Goal: Task Accomplishment & Management: Complete application form

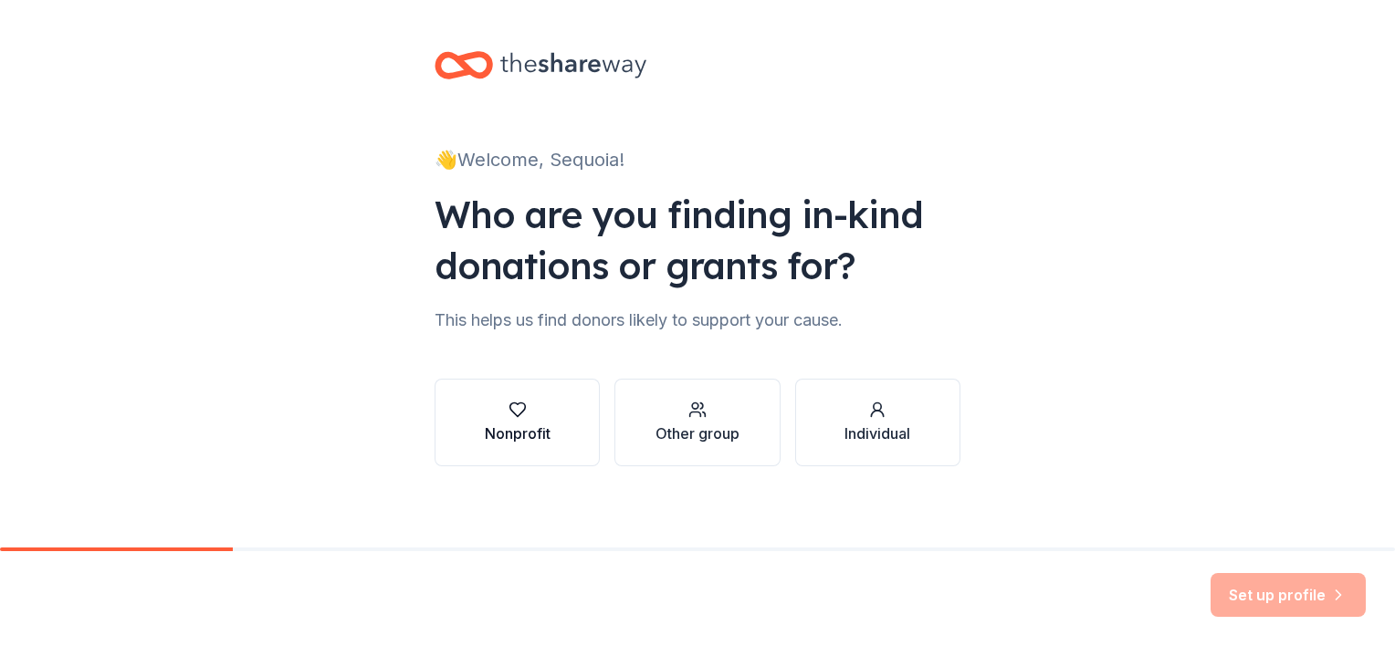
click at [534, 431] on div "Nonprofit" at bounding box center [518, 434] width 66 height 22
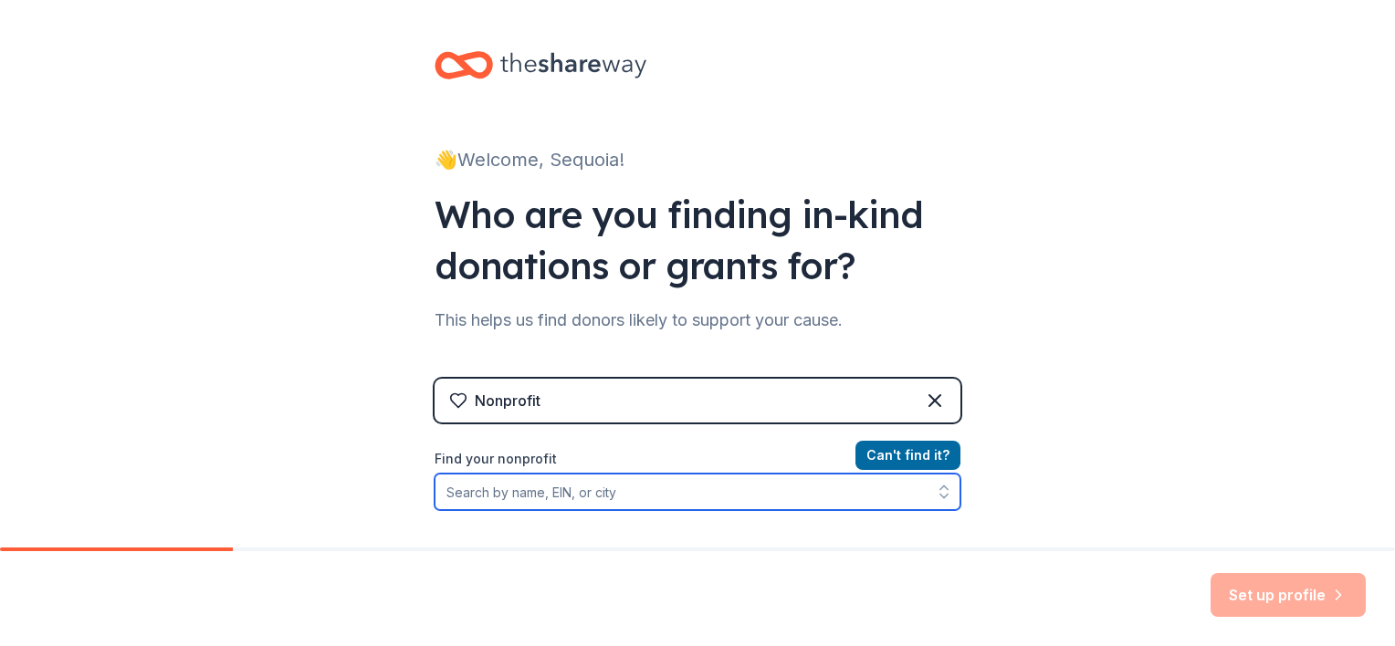
click at [800, 507] on input "Find your nonprofit" at bounding box center [697, 492] width 526 height 37
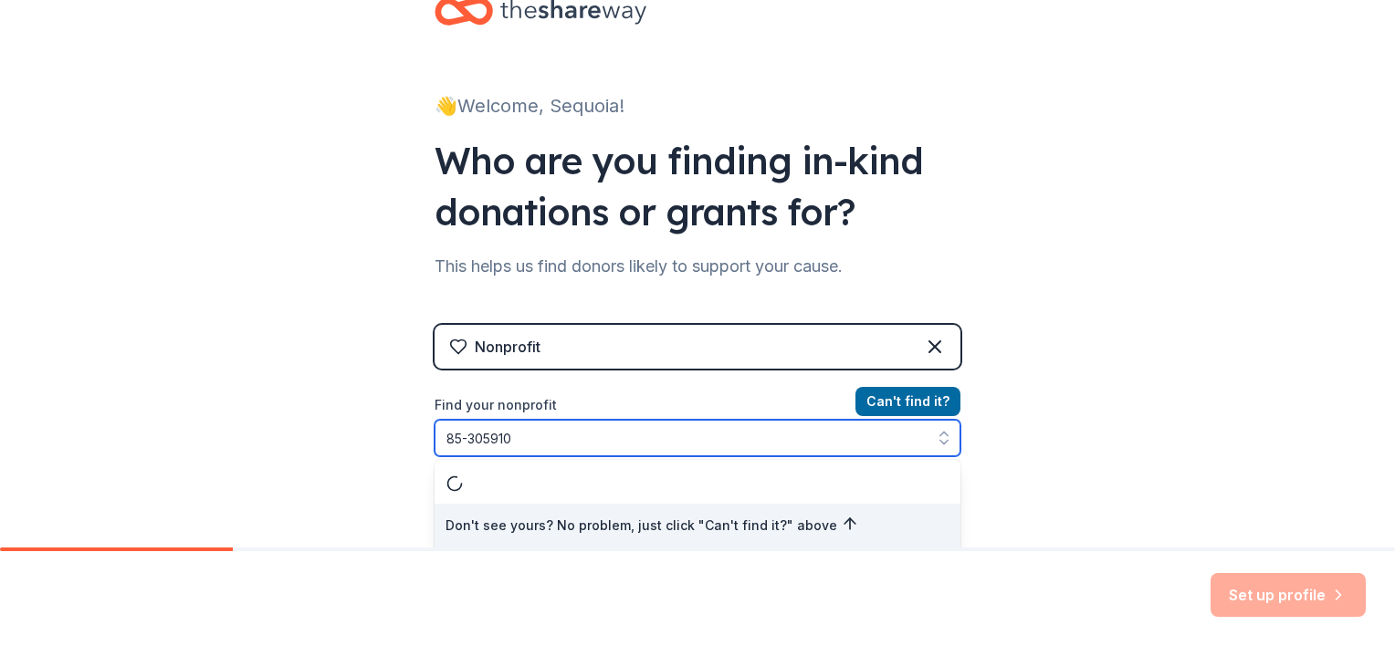
type input "[US_EMPLOYER_IDENTIFICATION_NUMBER]"
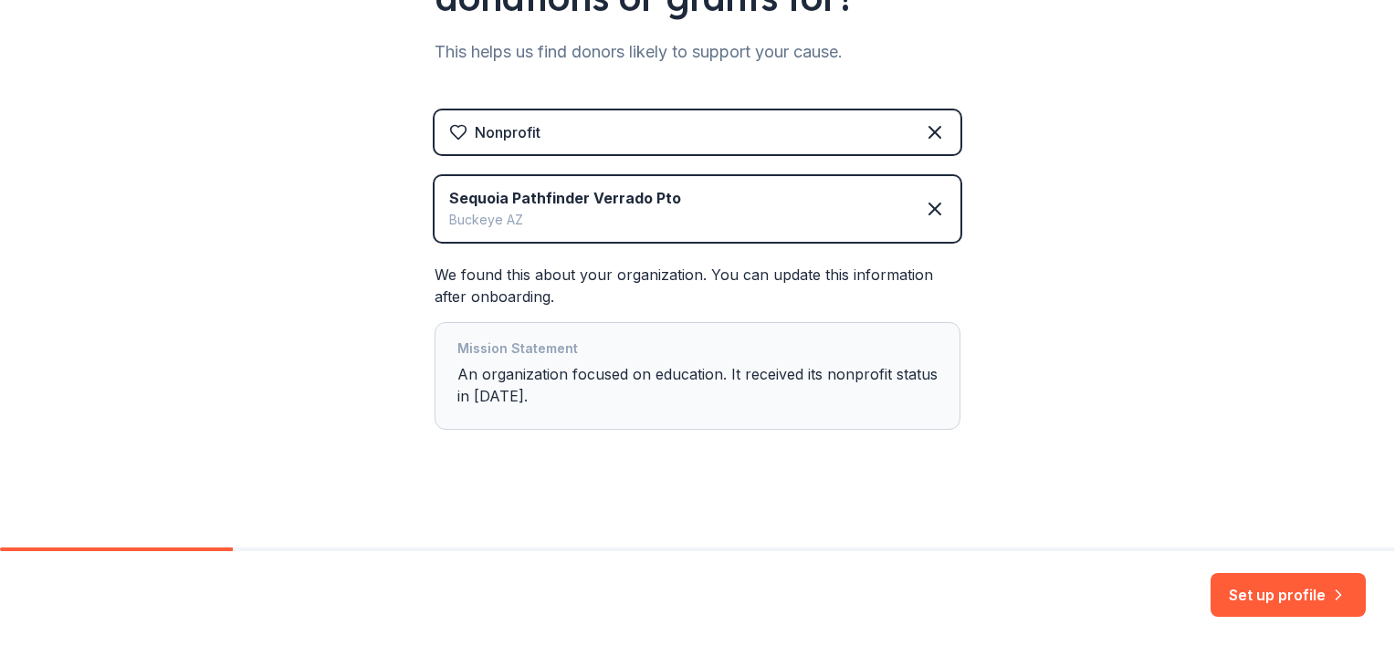
scroll to position [274, 0]
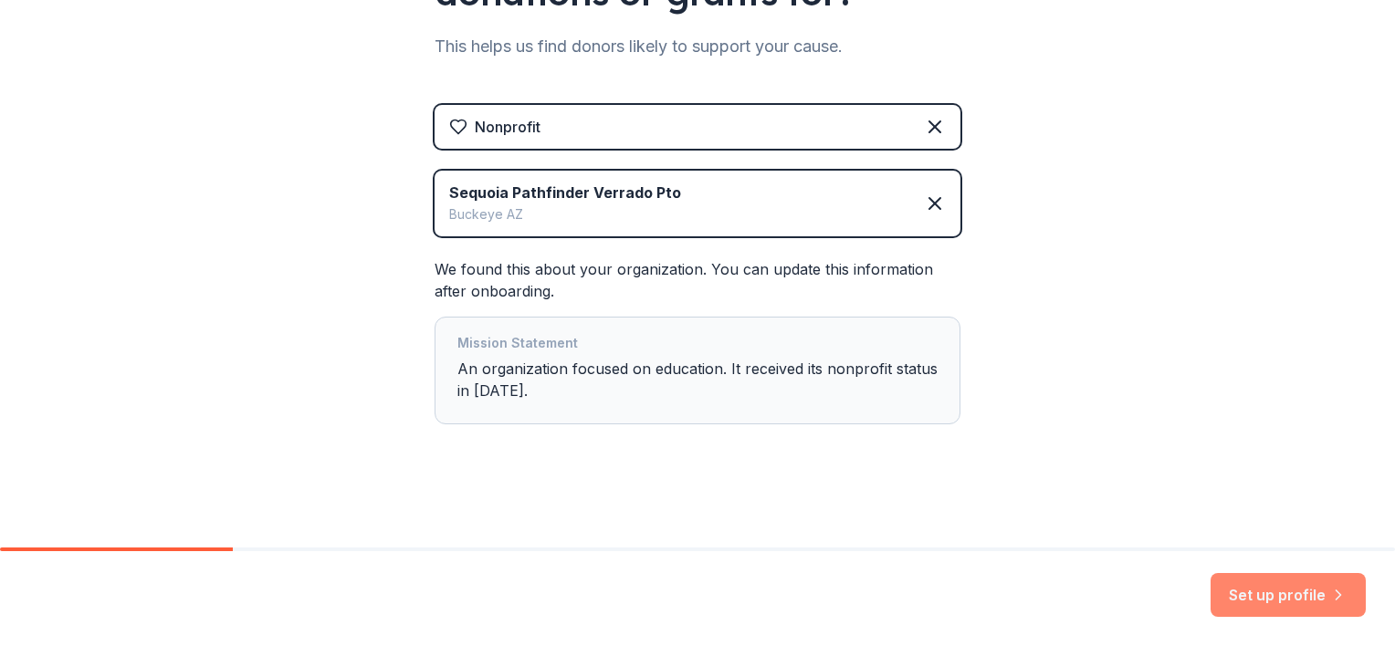
click at [1322, 602] on button "Set up profile" at bounding box center [1287, 595] width 155 height 44
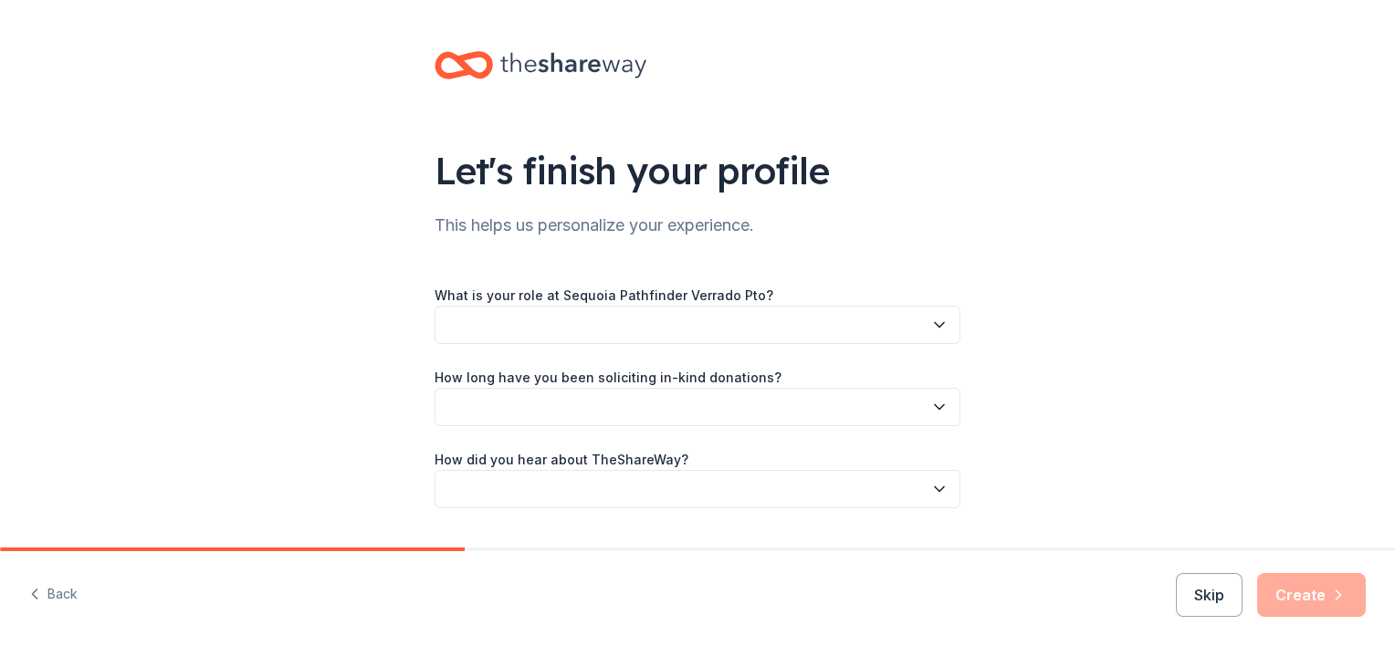
click at [905, 327] on button "button" at bounding box center [697, 325] width 526 height 38
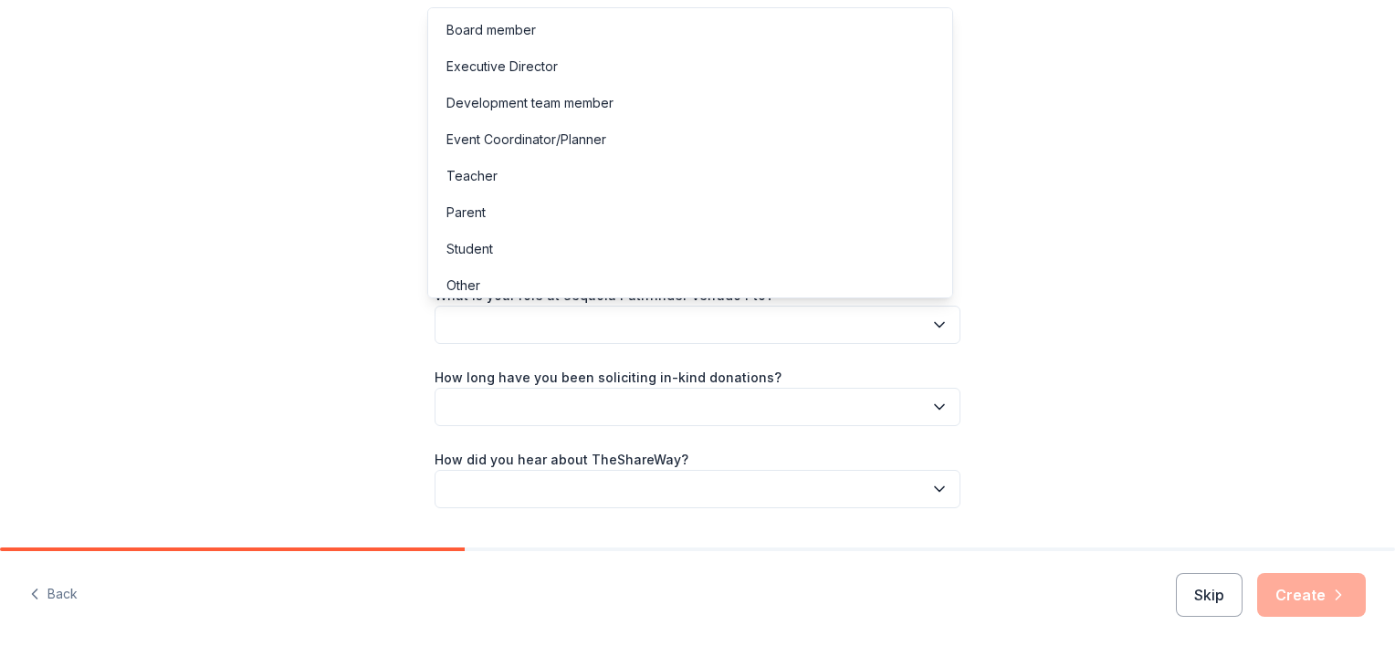
scroll to position [9, 0]
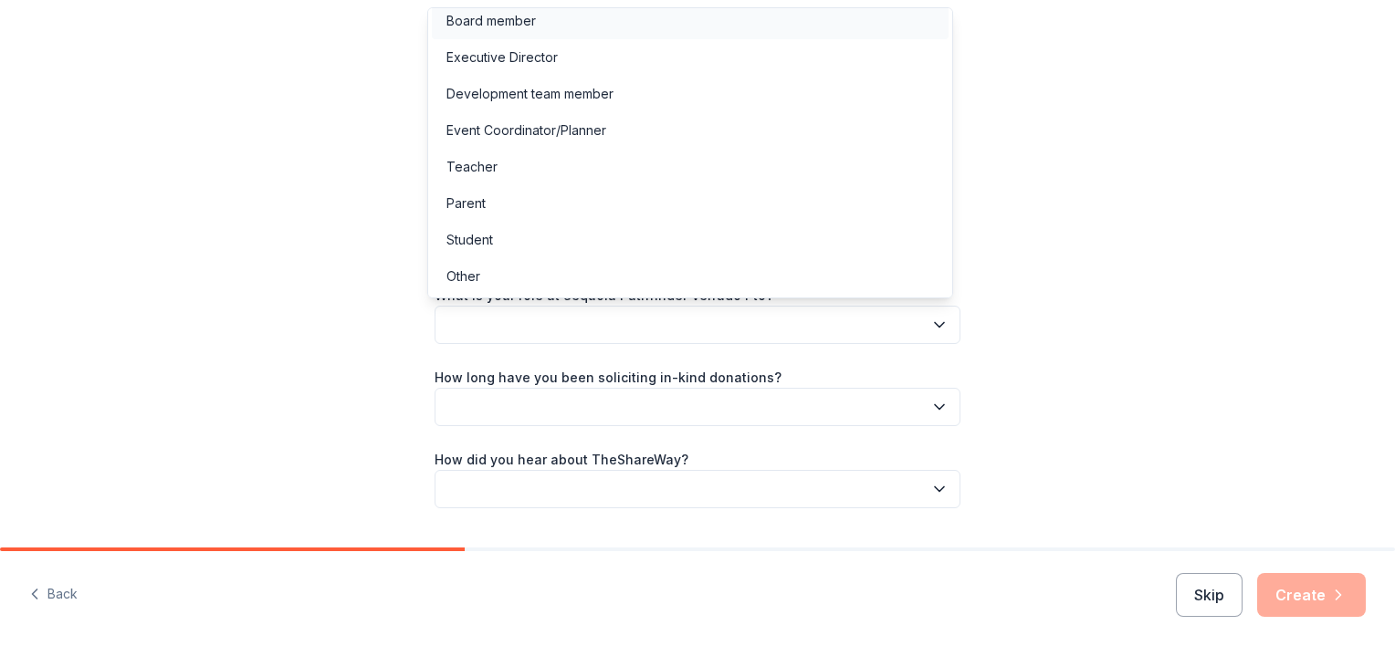
click at [499, 22] on div "Board member" at bounding box center [490, 21] width 89 height 22
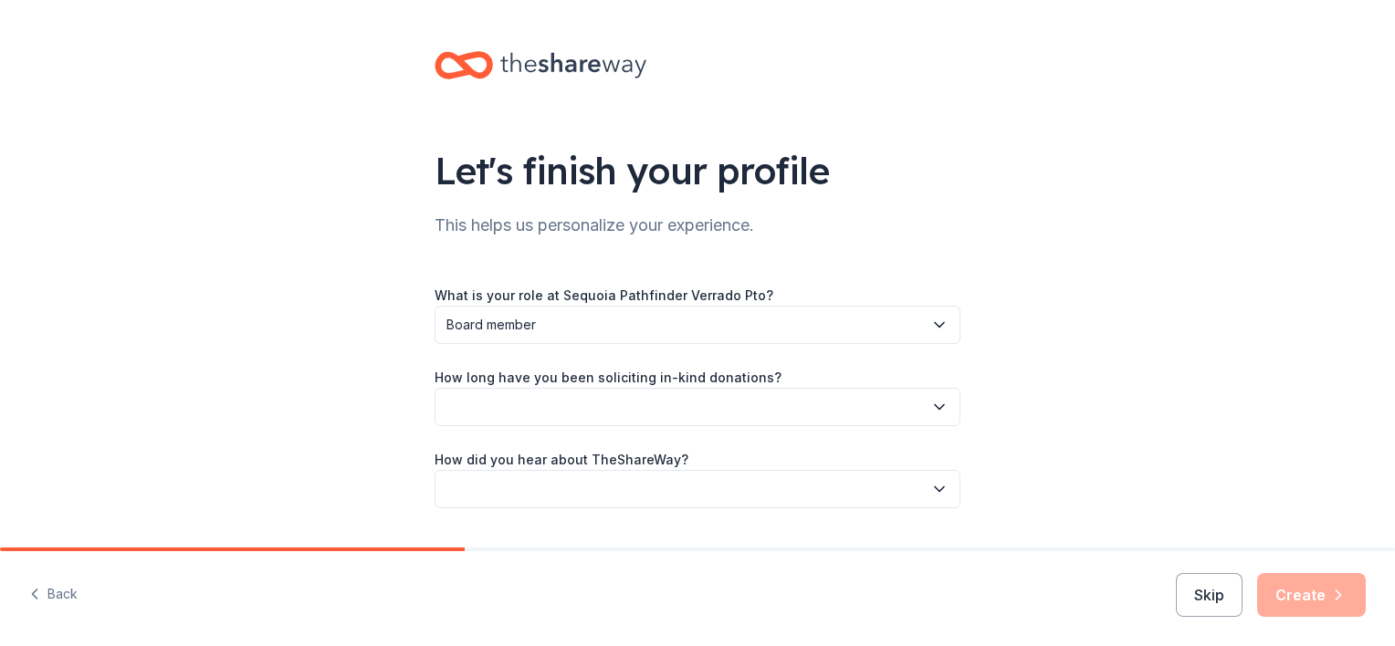
click at [751, 402] on button "button" at bounding box center [697, 407] width 526 height 38
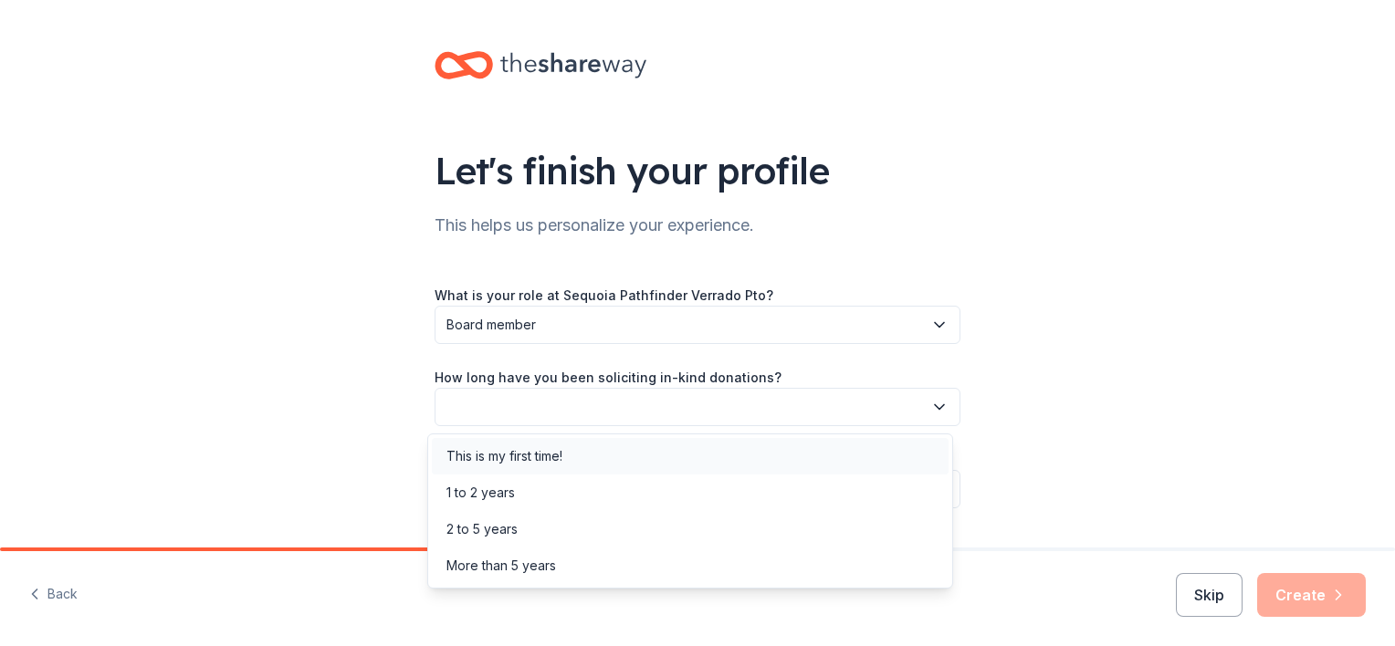
click at [561, 458] on div "This is my first time!" at bounding box center [504, 456] width 116 height 22
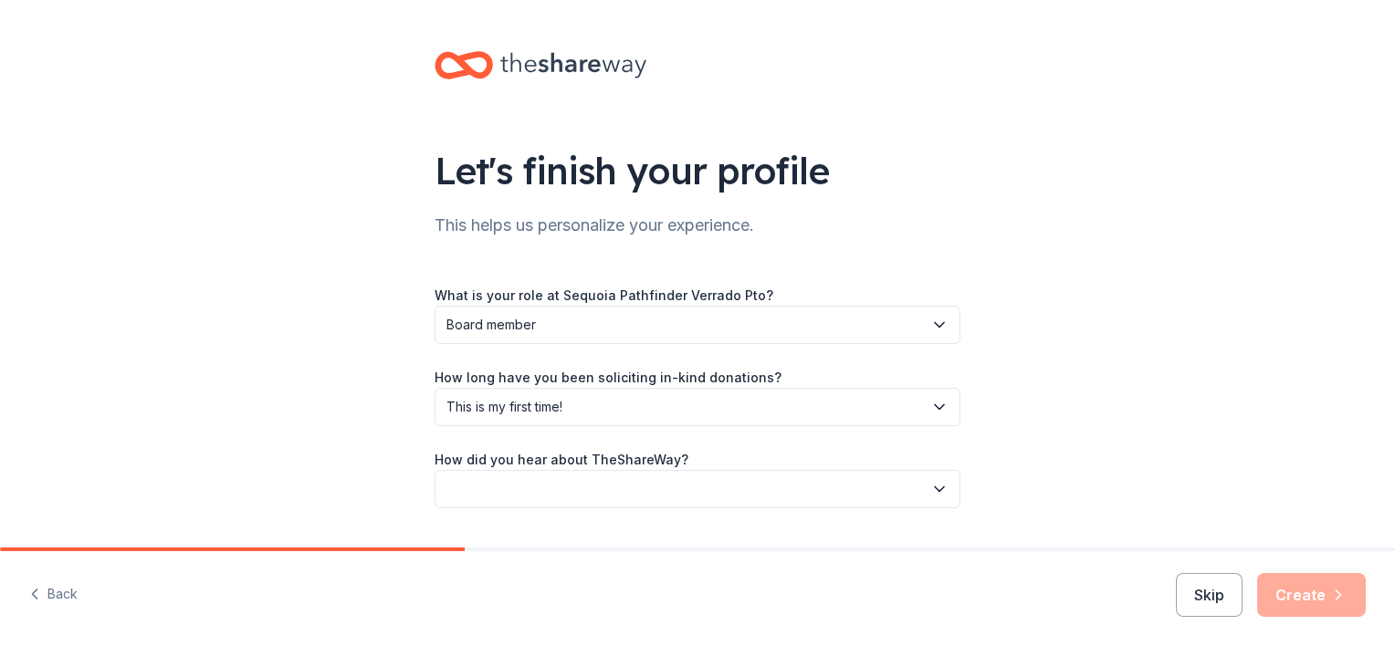
click at [816, 493] on button "button" at bounding box center [697, 489] width 526 height 38
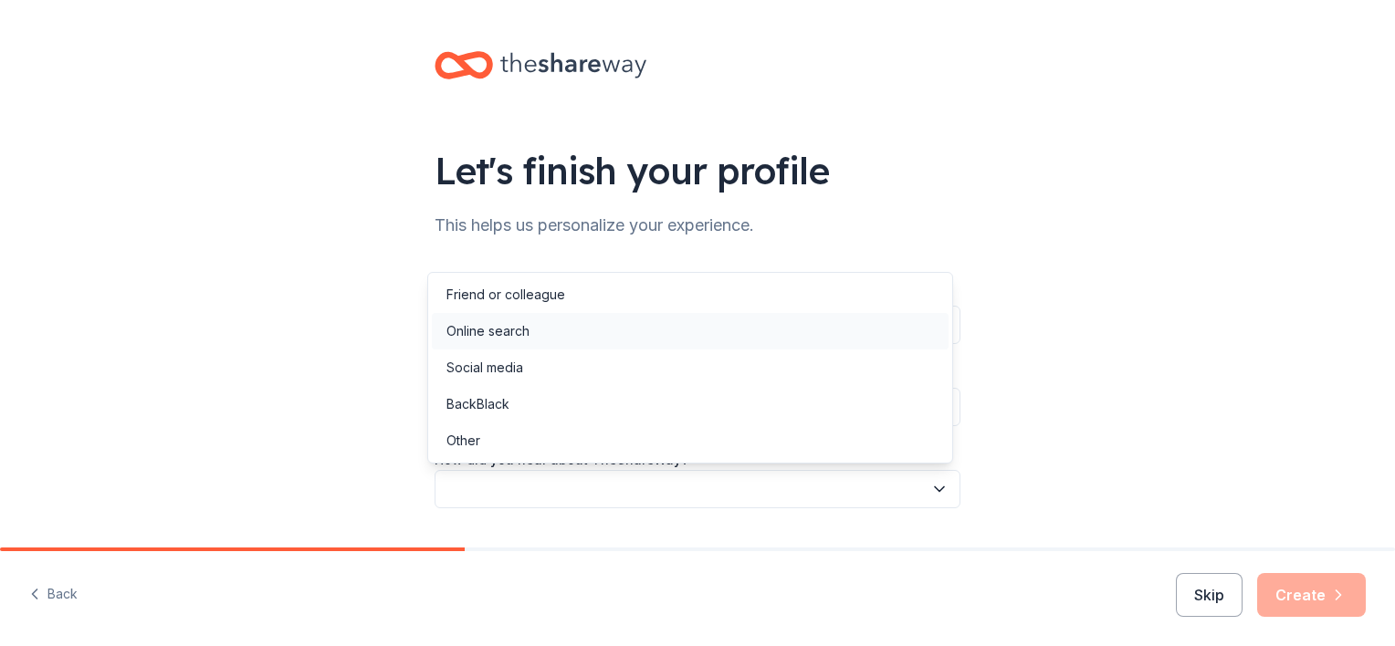
click at [690, 336] on div "Online search" at bounding box center [690, 331] width 517 height 37
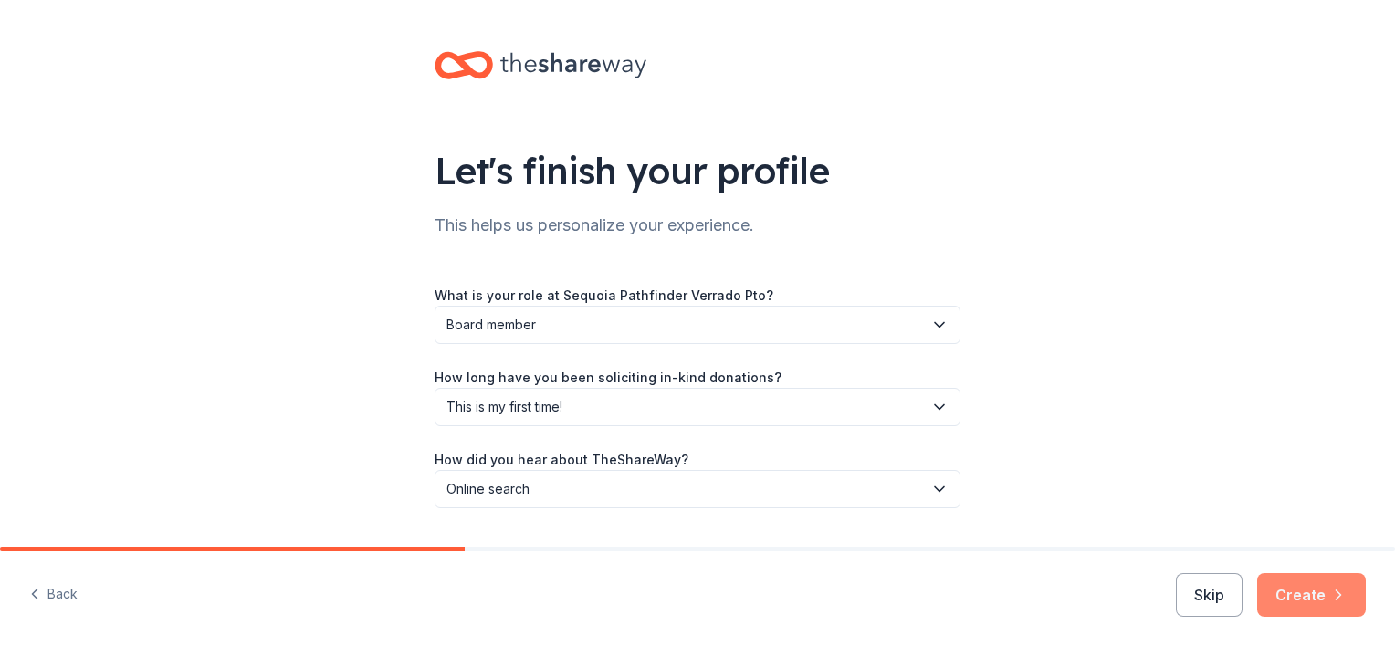
click at [1347, 600] on button "Create" at bounding box center [1311, 595] width 109 height 44
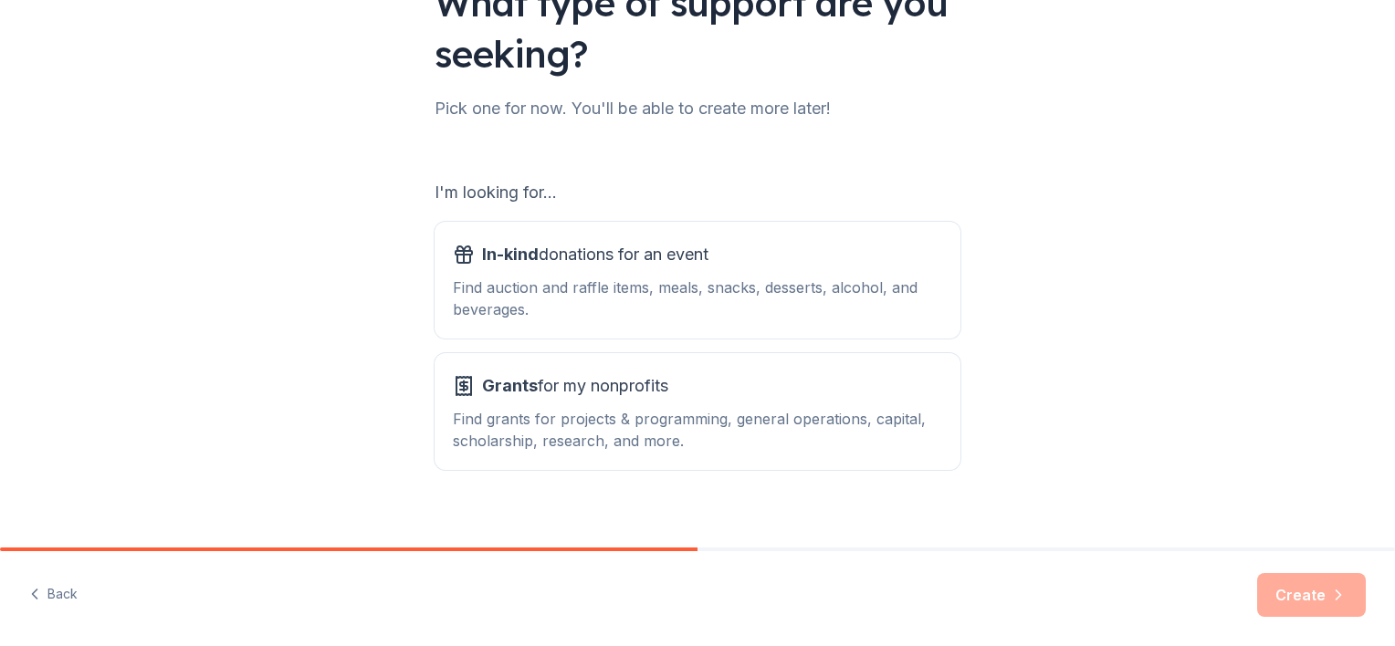
scroll to position [189, 0]
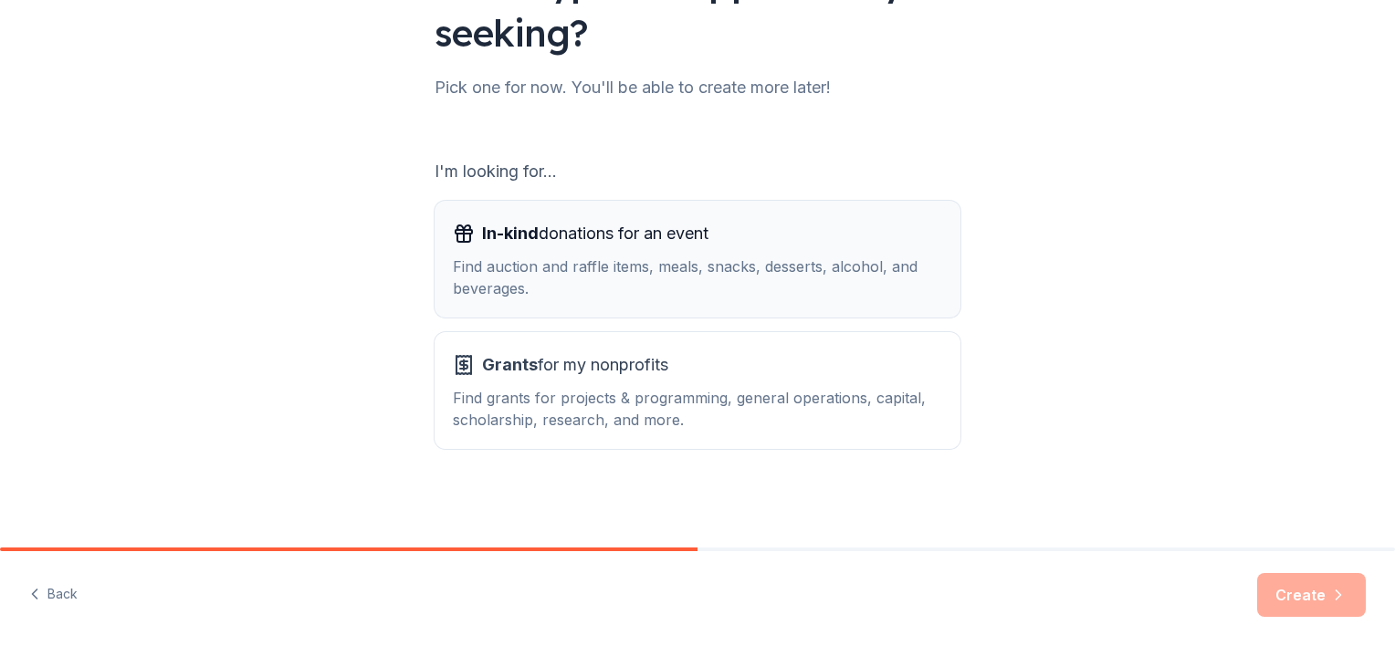
click at [544, 252] on div "In-kind donations for an event Find auction and raffle items, meals, snacks, de…" at bounding box center [697, 259] width 489 height 80
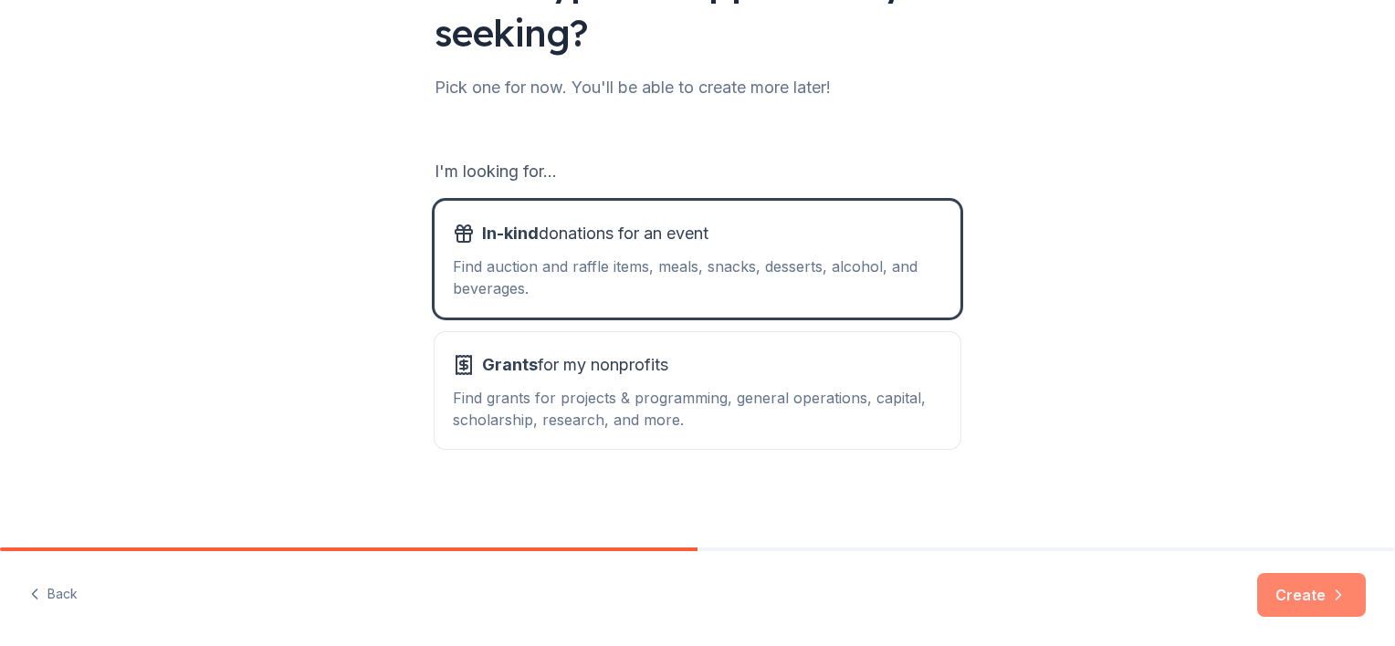
click at [1315, 594] on button "Create" at bounding box center [1311, 595] width 109 height 44
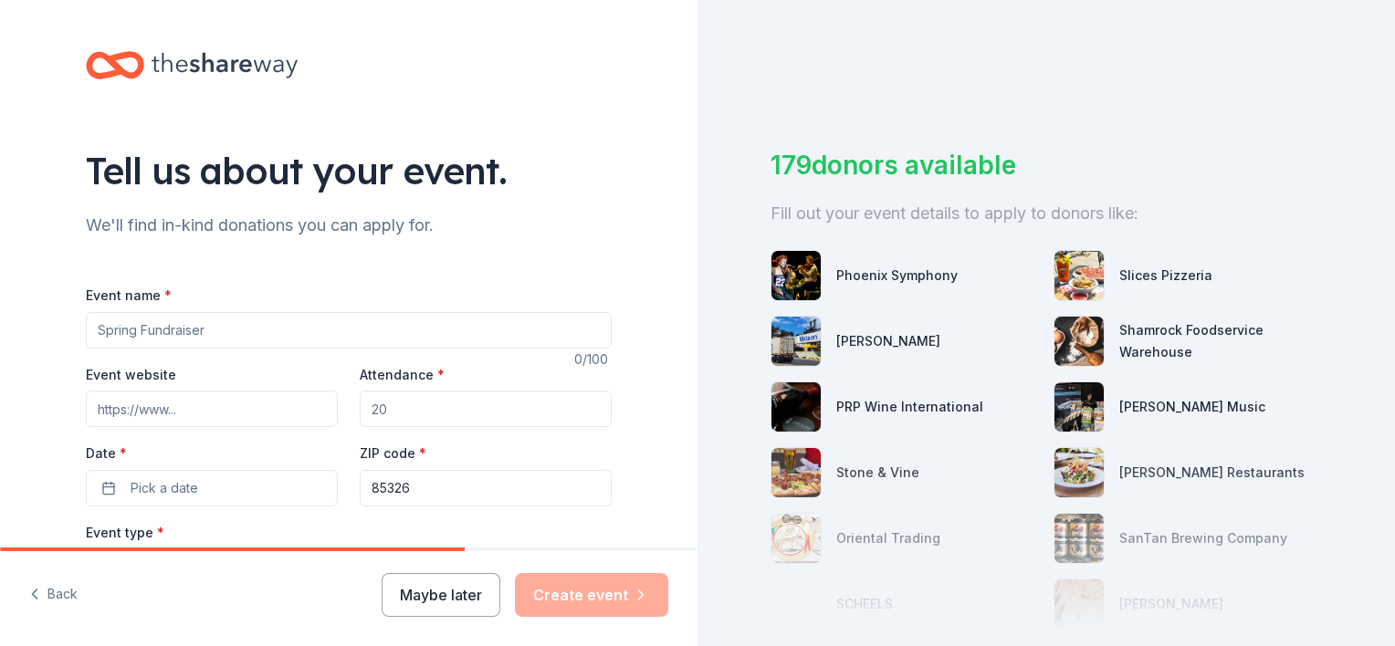
click at [257, 331] on input "Event name *" at bounding box center [349, 330] width 526 height 37
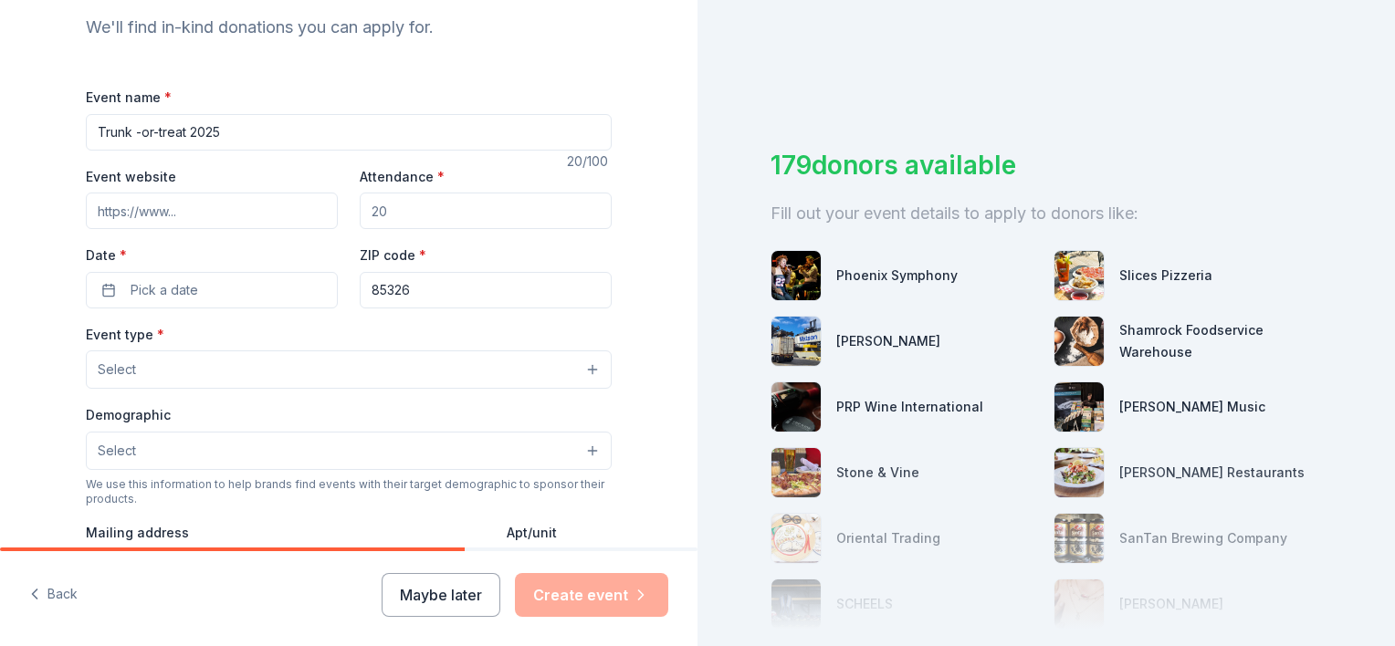
scroll to position [199, 0]
type input "Trunk -or-treat 2025"
click at [395, 205] on input "Attendance *" at bounding box center [486, 210] width 252 height 37
type input "1400"
click at [160, 274] on button "Pick a date" at bounding box center [212, 289] width 252 height 37
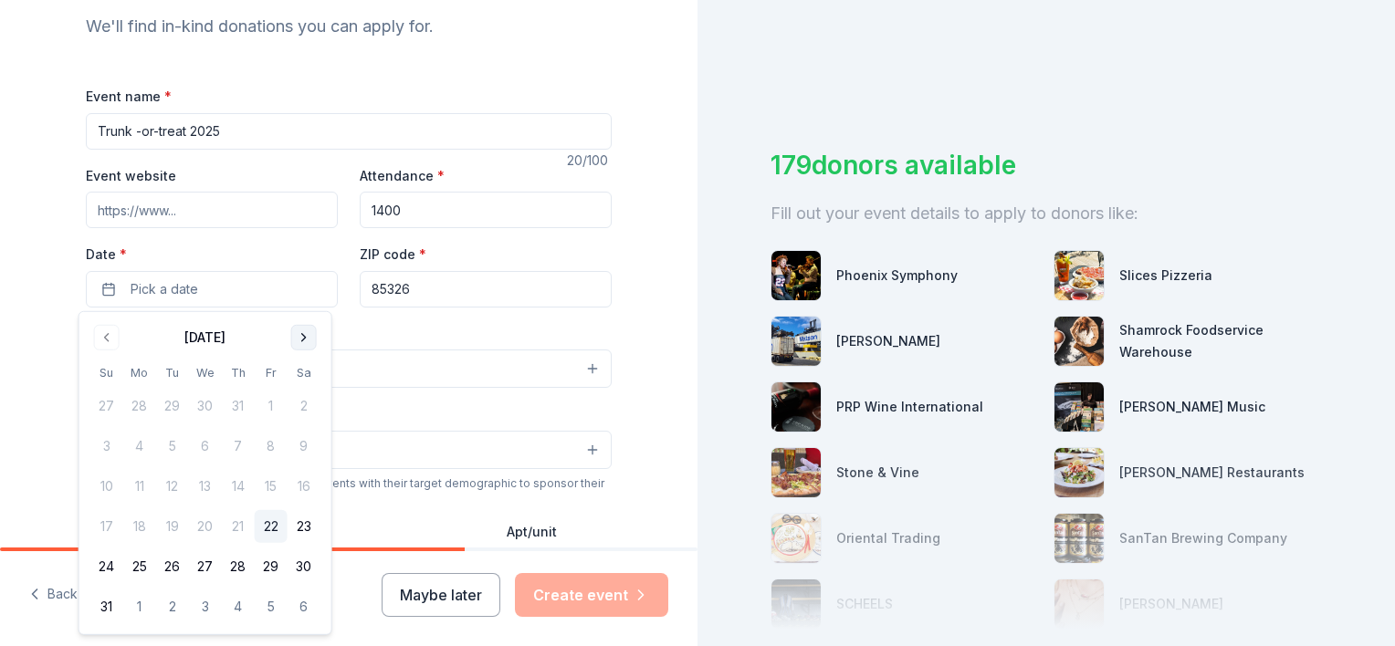
click at [310, 338] on button "Go to next month" at bounding box center [304, 338] width 26 height 26
click at [101, 341] on button "Go to previous month" at bounding box center [107, 338] width 26 height 26
click at [236, 564] on button "30" at bounding box center [238, 566] width 33 height 33
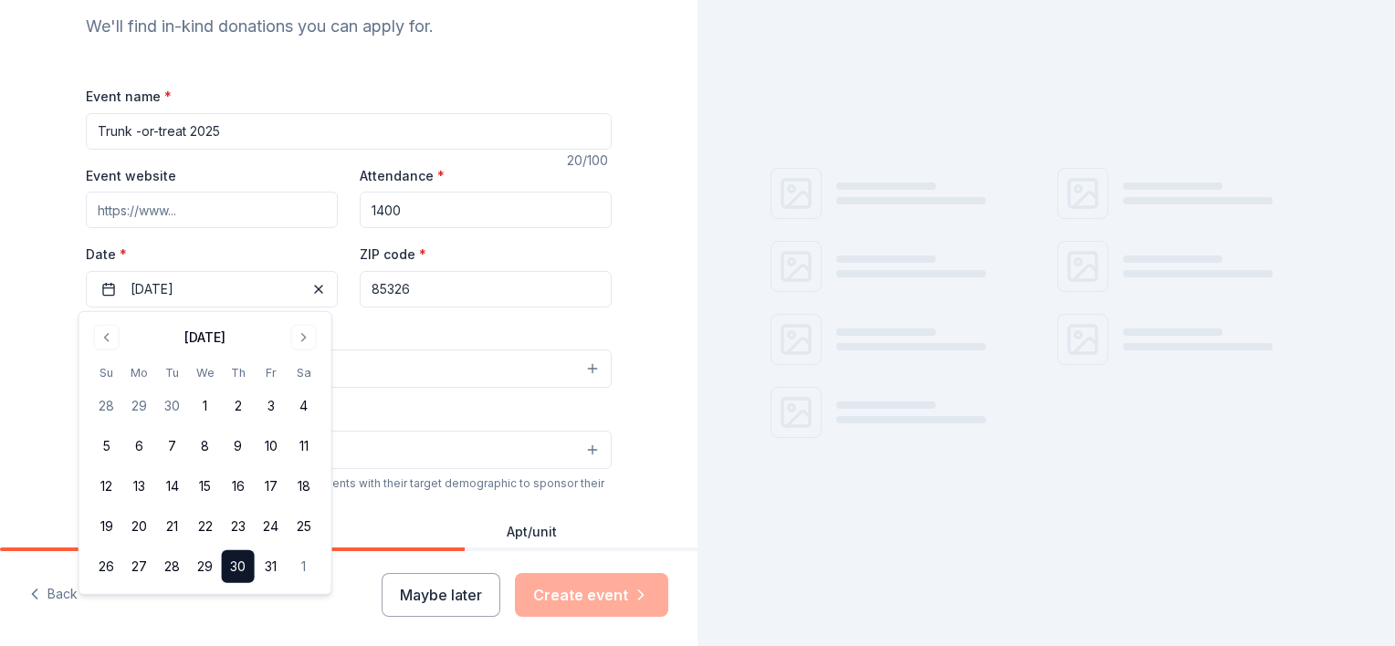
click at [396, 329] on div "Event type * Select" at bounding box center [349, 355] width 526 height 67
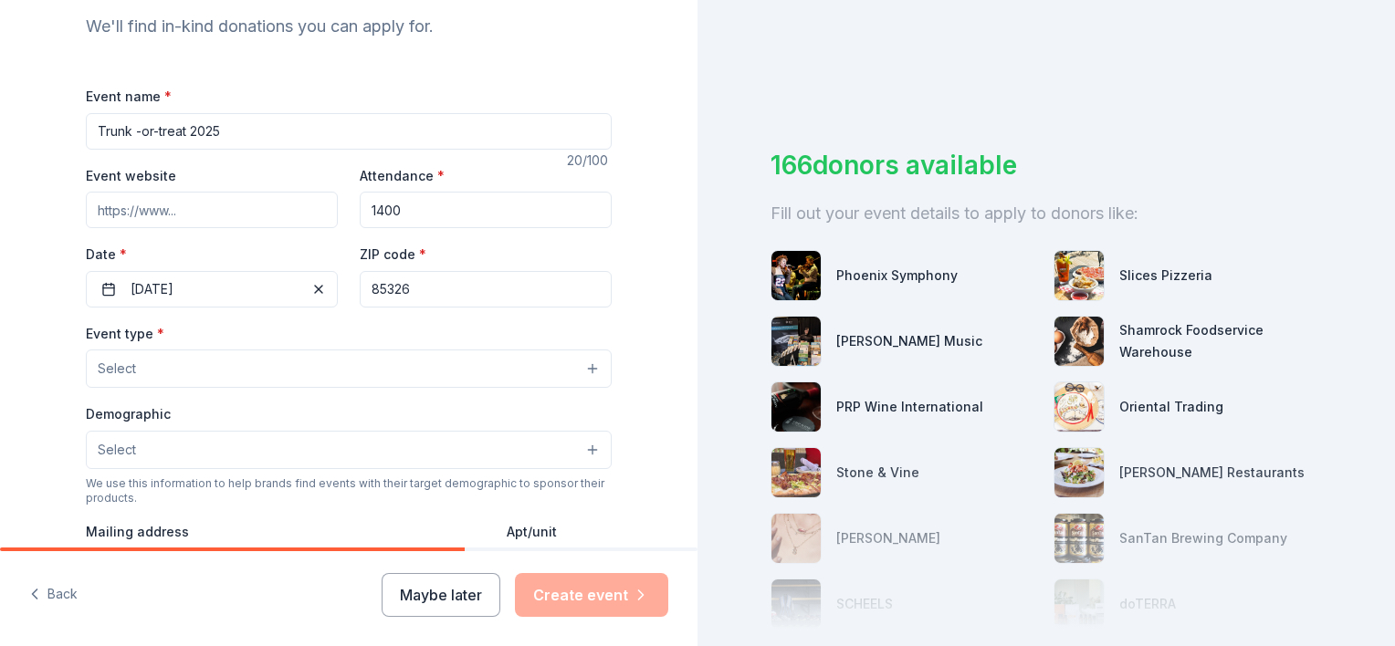
click at [367, 349] on div "Event type * Select" at bounding box center [349, 355] width 526 height 67
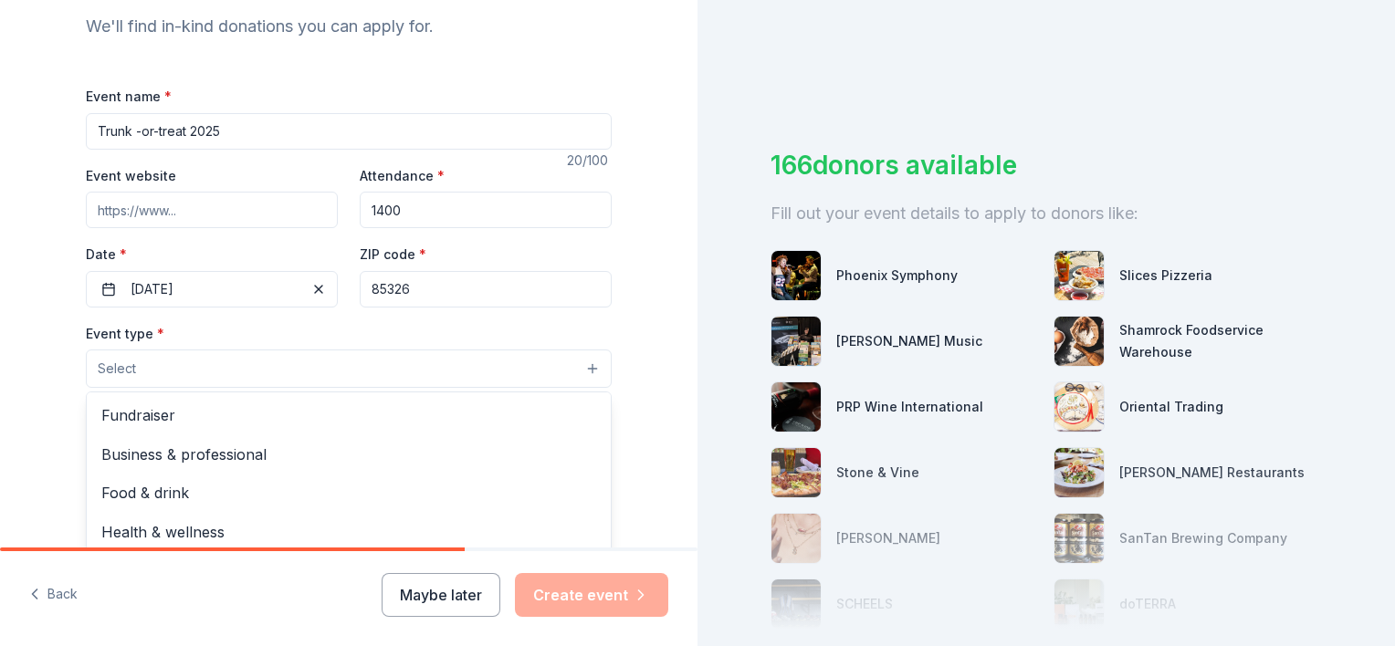
click at [529, 351] on button "Select" at bounding box center [349, 369] width 526 height 38
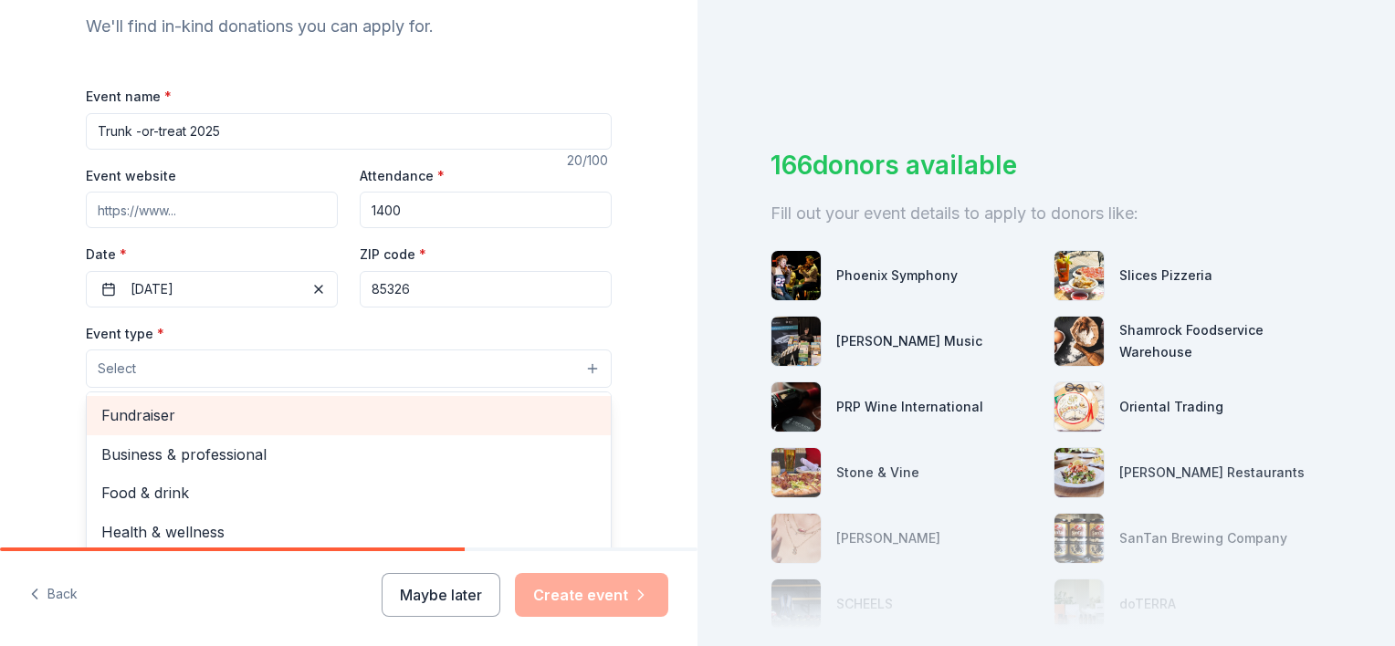
click at [460, 413] on span "Fundraiser" at bounding box center [348, 415] width 495 height 24
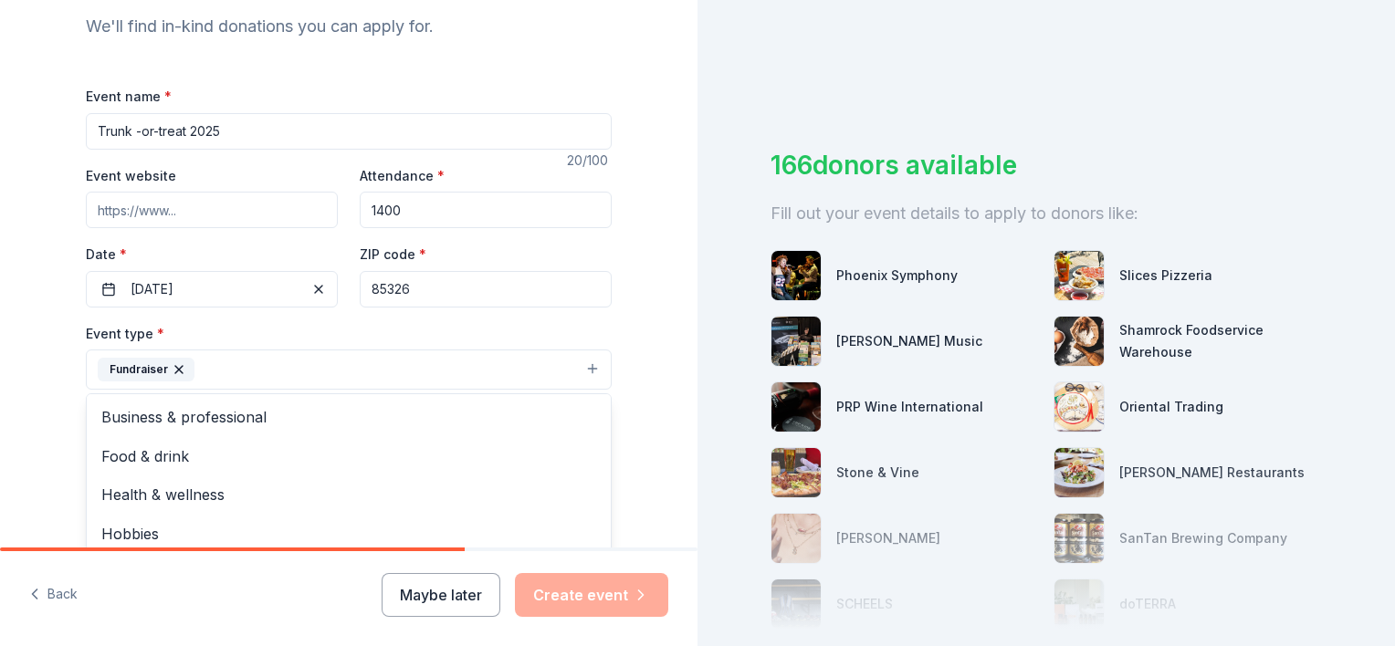
click at [500, 323] on div "Event type * Fundraiser Business & professional Food & drink Health & wellness …" at bounding box center [349, 356] width 526 height 68
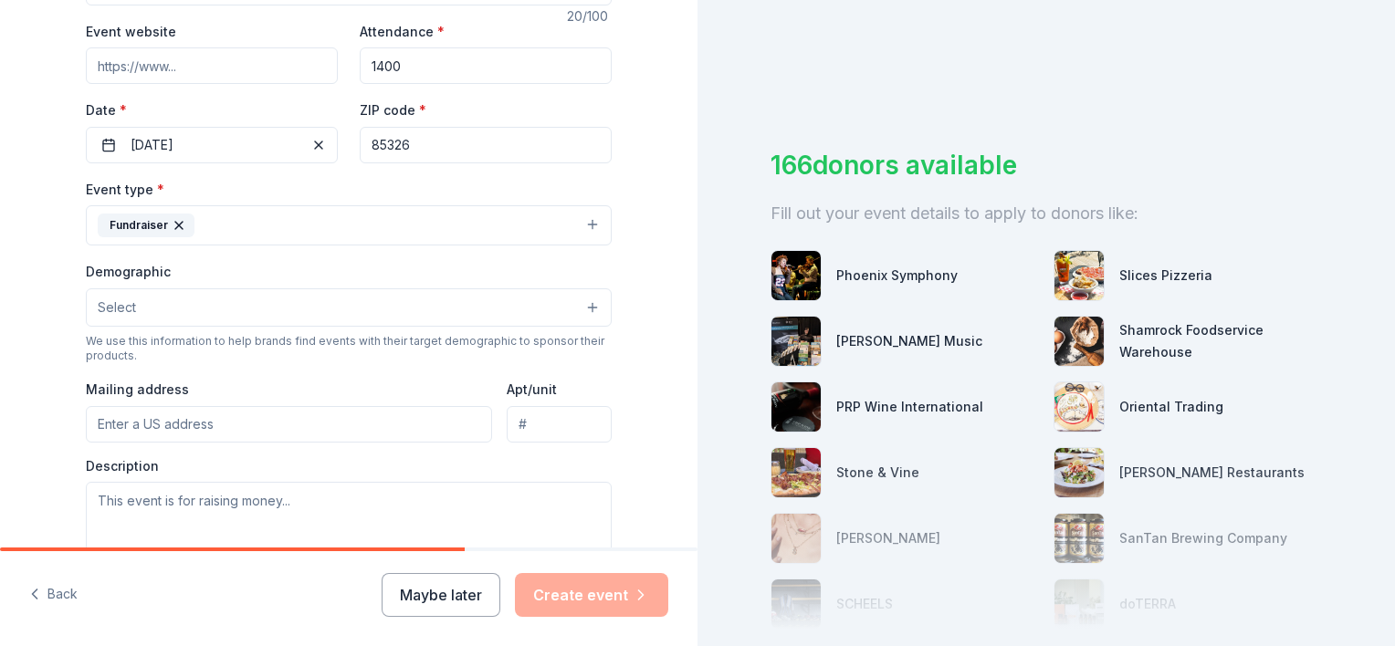
scroll to position [352, 0]
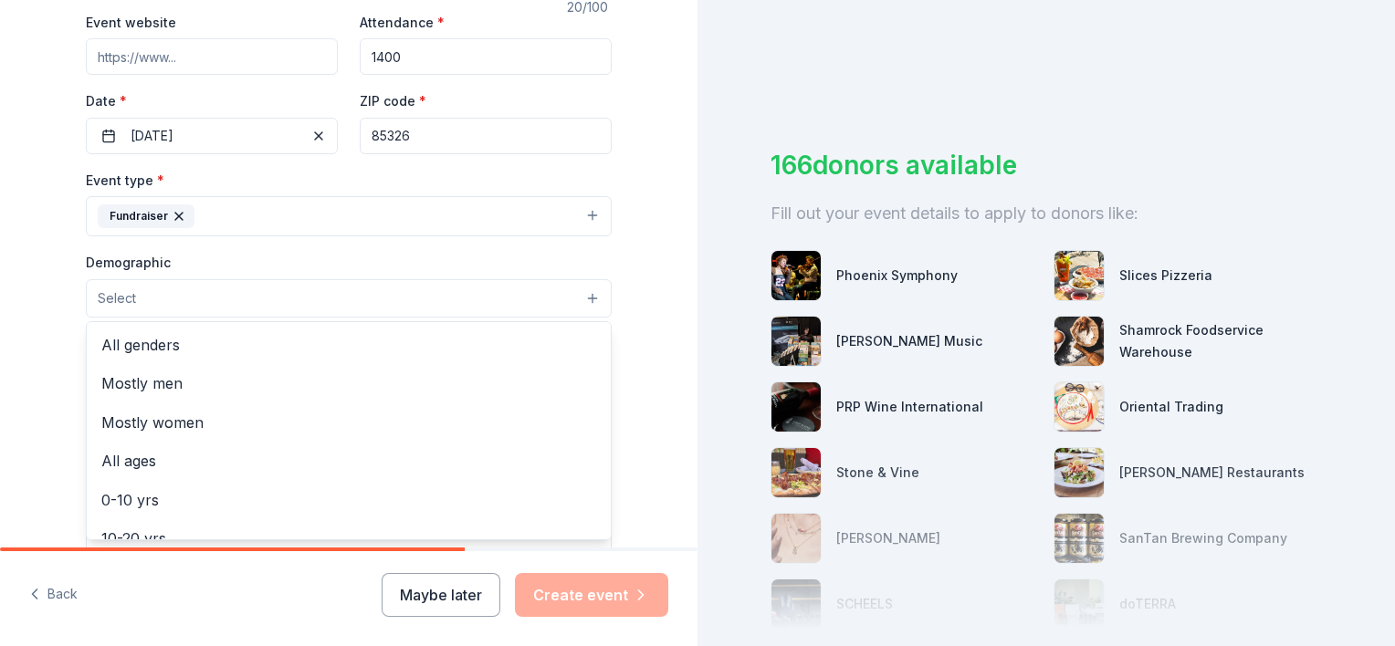
click at [584, 285] on button "Select" at bounding box center [349, 298] width 526 height 38
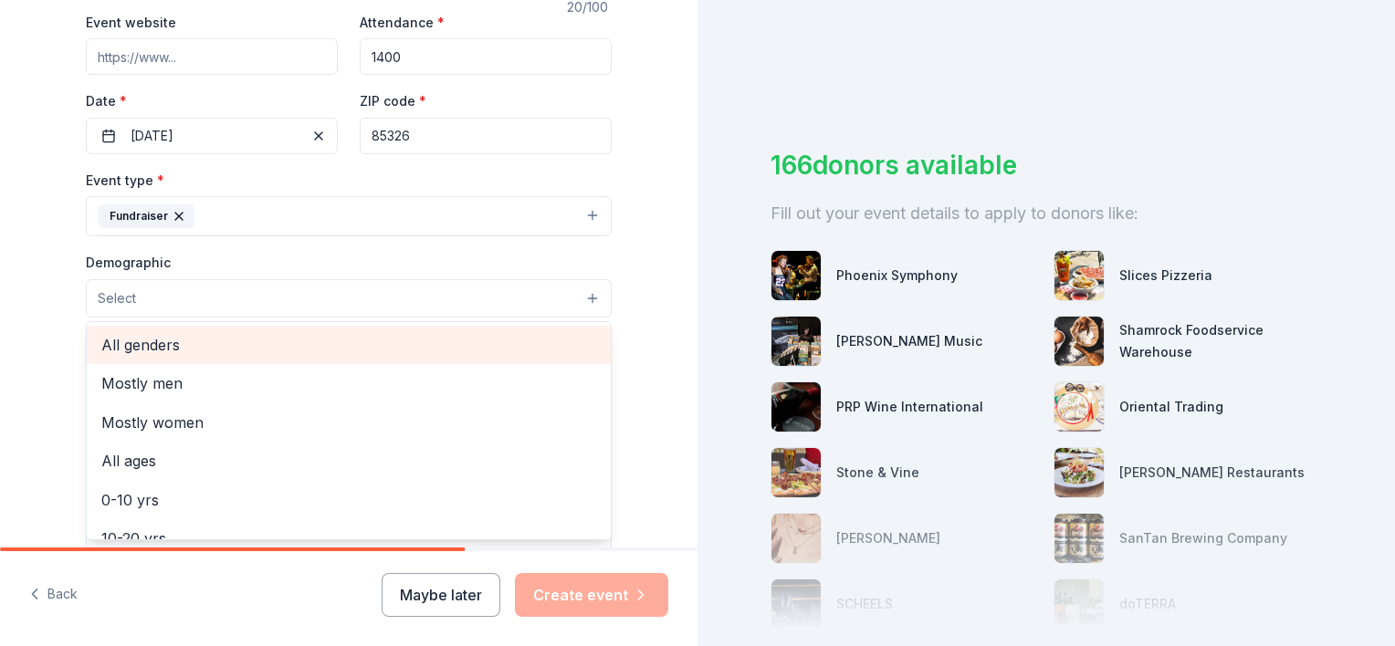
click at [497, 335] on span "All genders" at bounding box center [348, 345] width 495 height 24
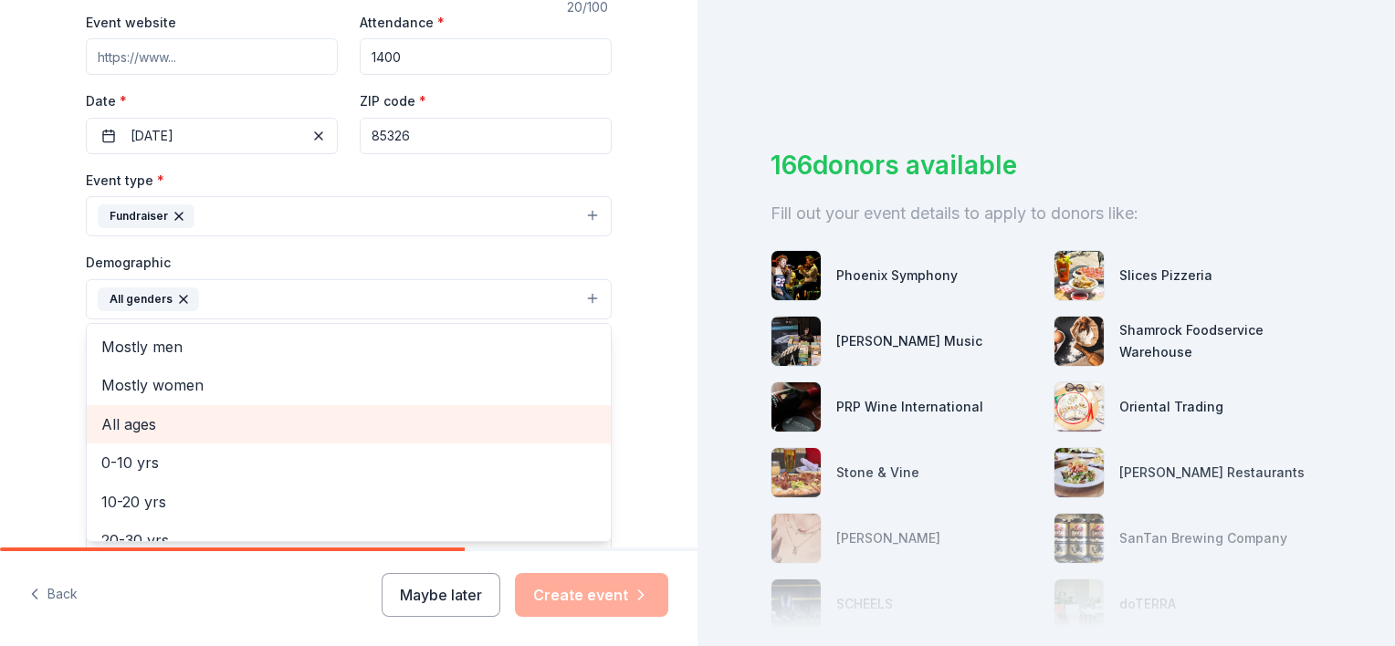
click at [253, 422] on span "All ages" at bounding box center [348, 425] width 495 height 24
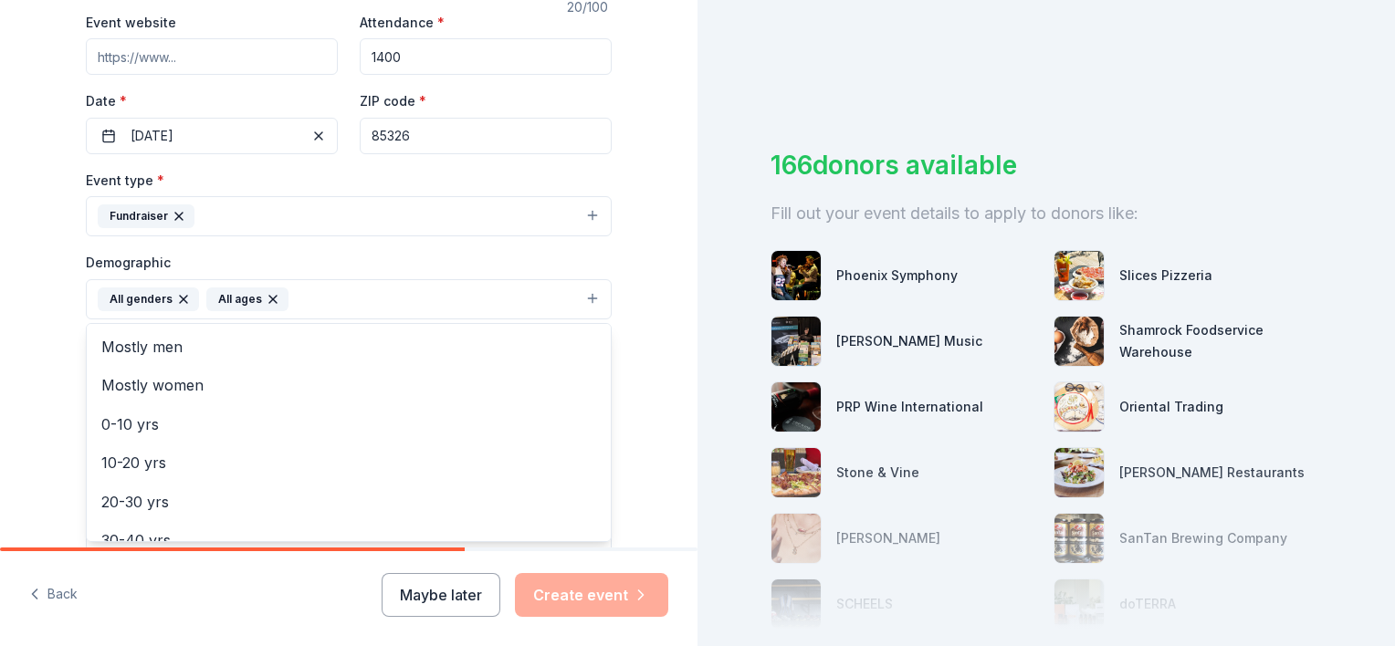
click at [568, 268] on div "Demographic All genders All ages Mostly men Mostly women 0-10 yrs 10-20 yrs 20-…" at bounding box center [349, 285] width 526 height 68
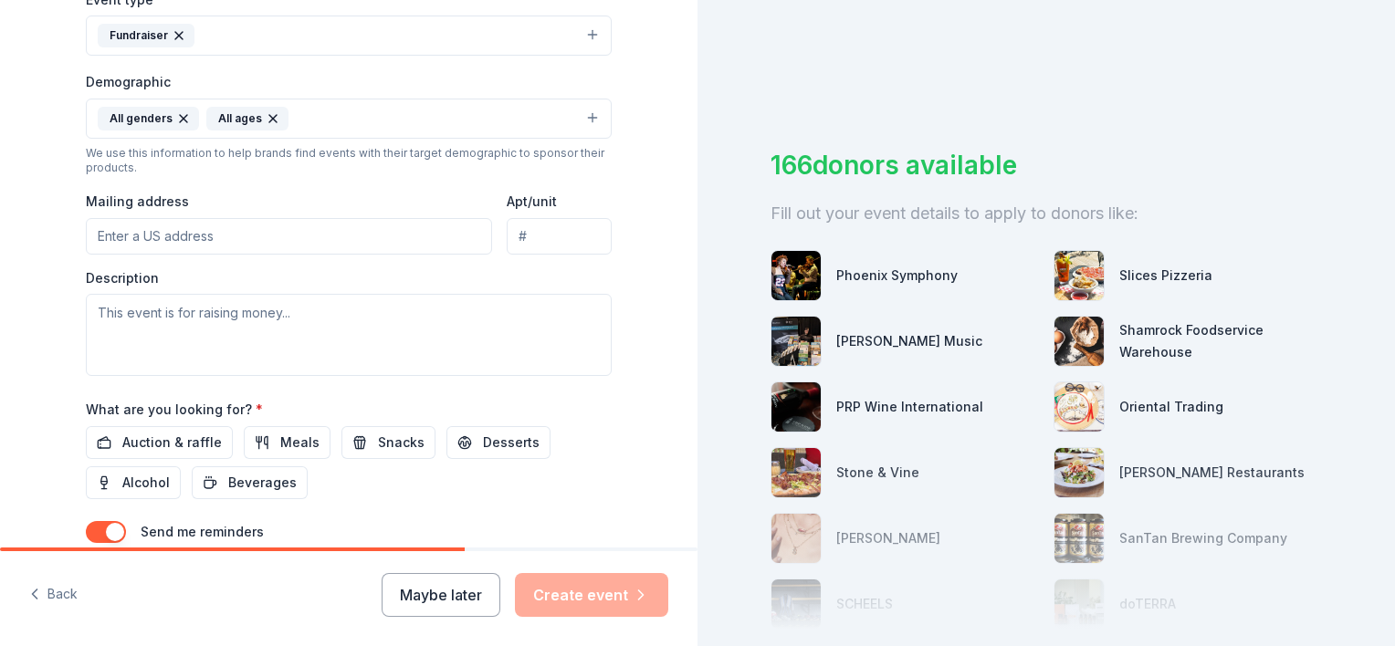
scroll to position [533, 0]
click at [431, 222] on input "Mailing address" at bounding box center [289, 236] width 406 height 37
type input "20370 W Roosevelt St."
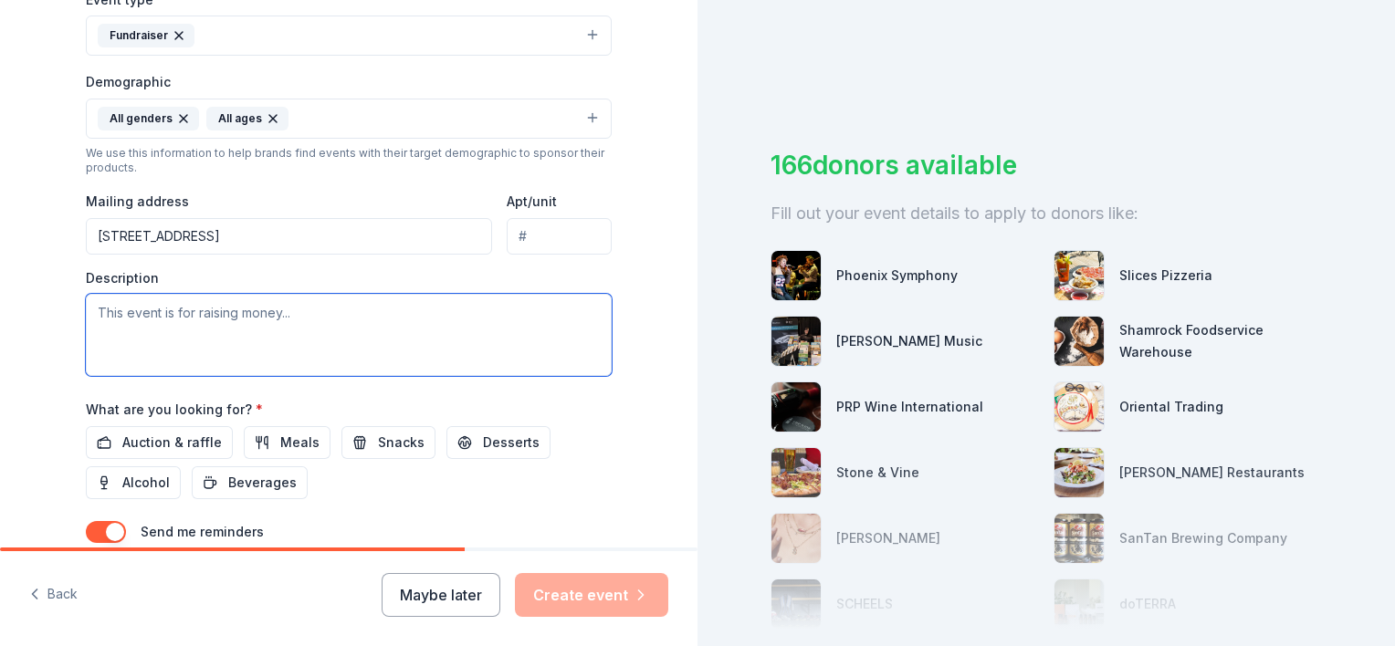
click at [329, 298] on textarea at bounding box center [349, 335] width 526 height 82
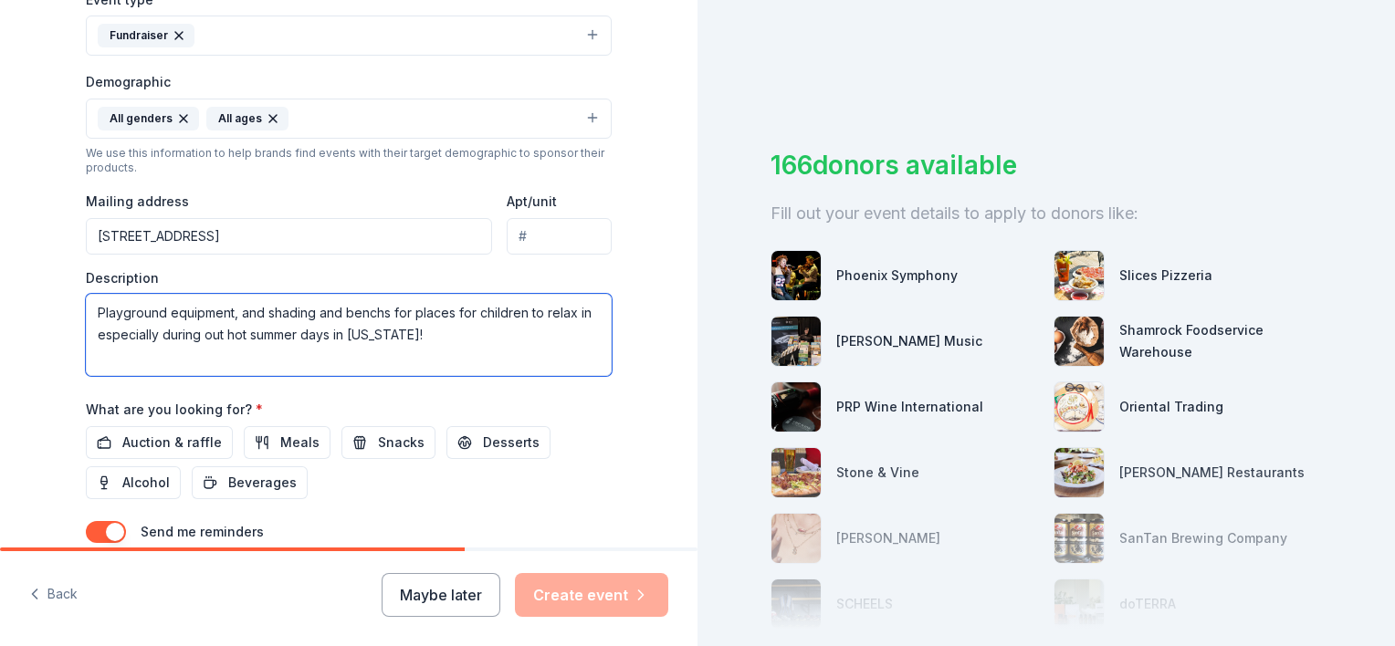
click at [98, 309] on textarea "Playground equipment, and shading and benchs for places for children to relax i…" at bounding box center [349, 335] width 526 height 82
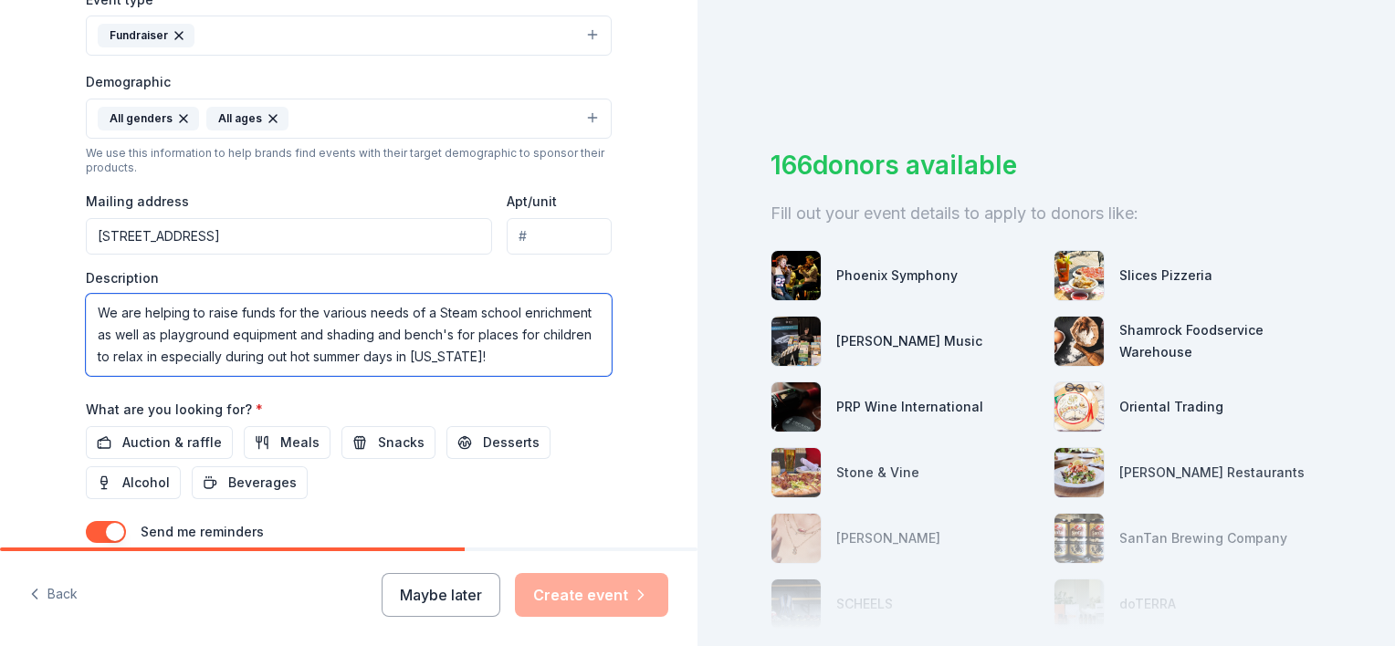
click at [313, 332] on textarea "We are helping to raise funds for the various needs of a Steam school enrichmen…" at bounding box center [349, 335] width 526 height 82
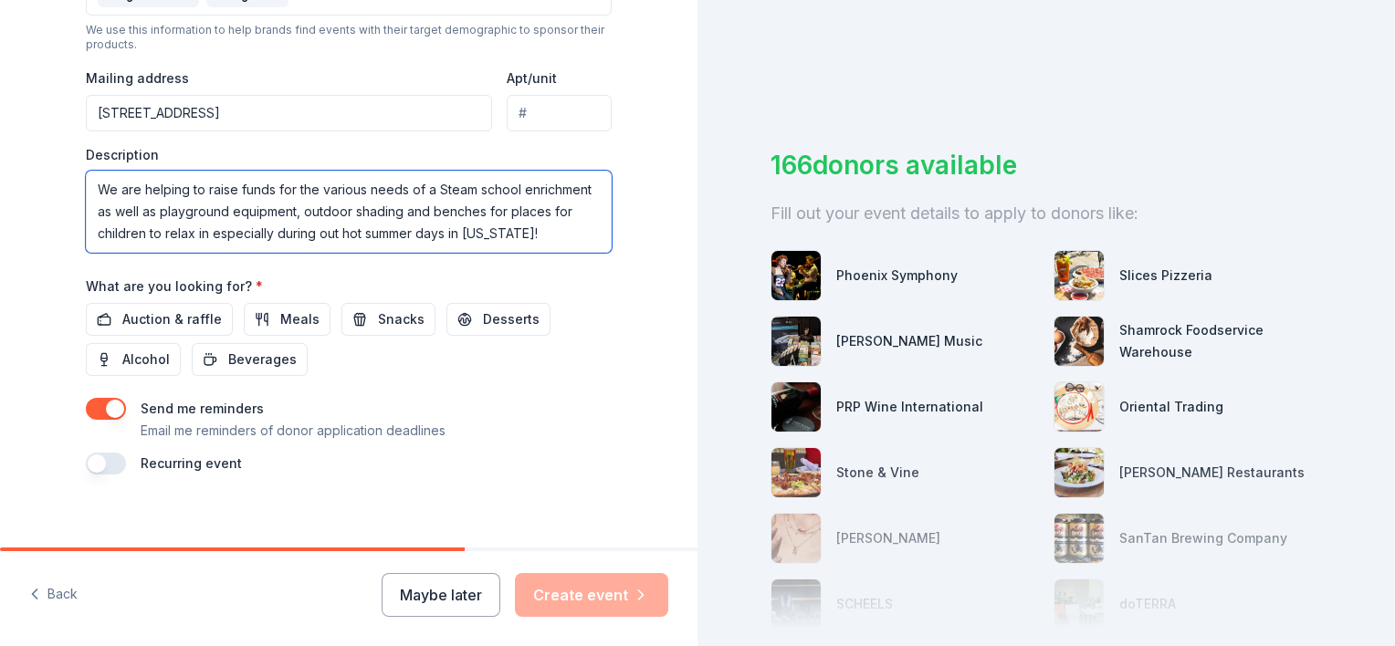
scroll to position [670, 0]
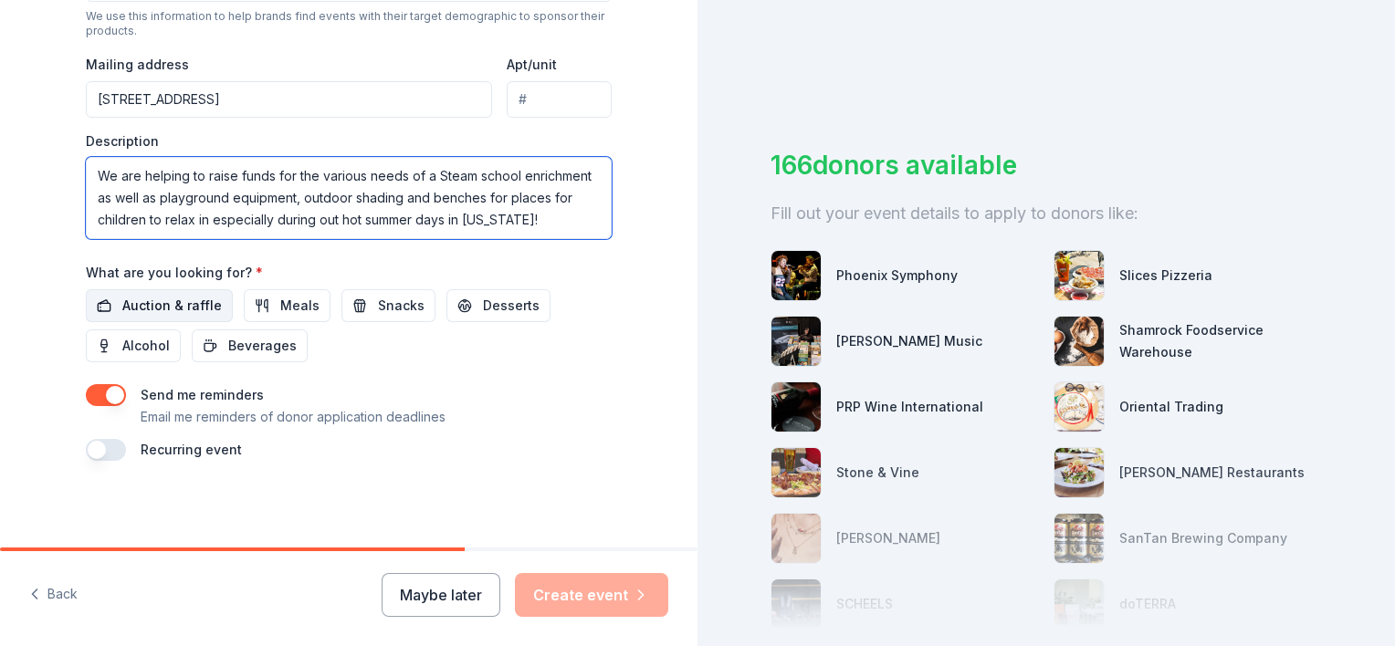
type textarea "We are helping to raise funds for the various needs of a Steam school enrichmen…"
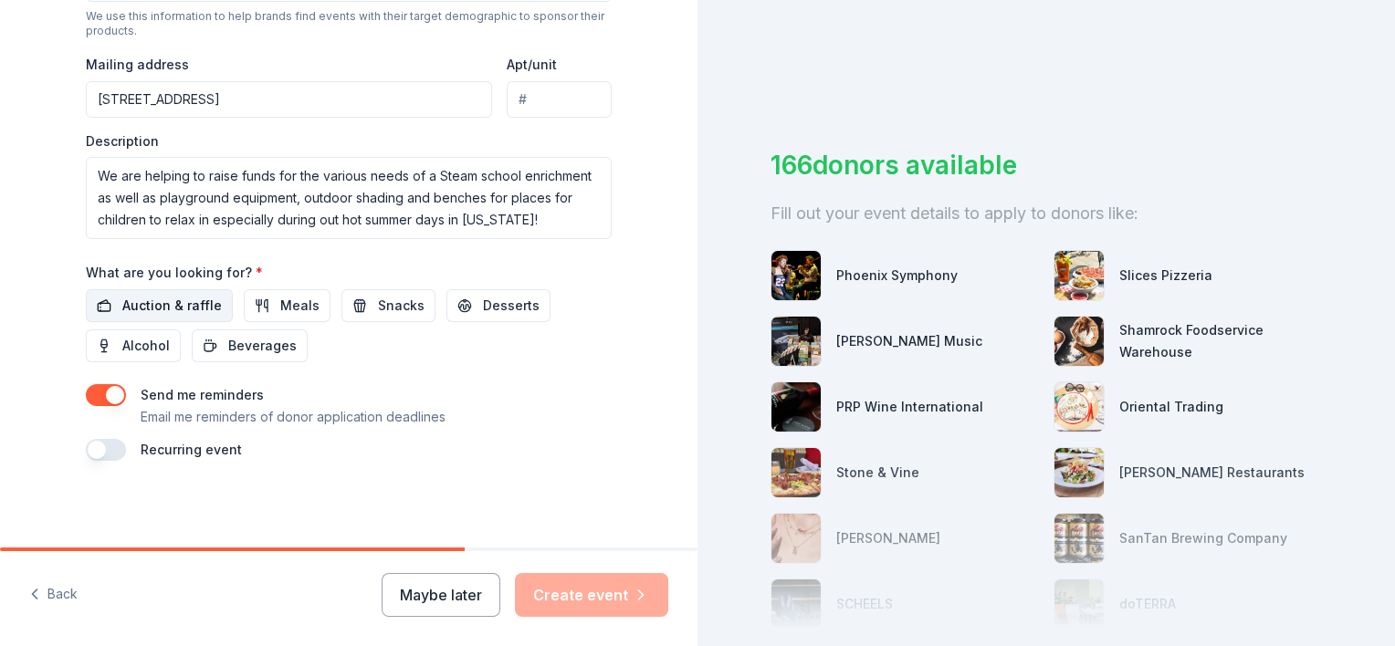
click at [156, 308] on span "Auction & raffle" at bounding box center [171, 306] width 99 height 22
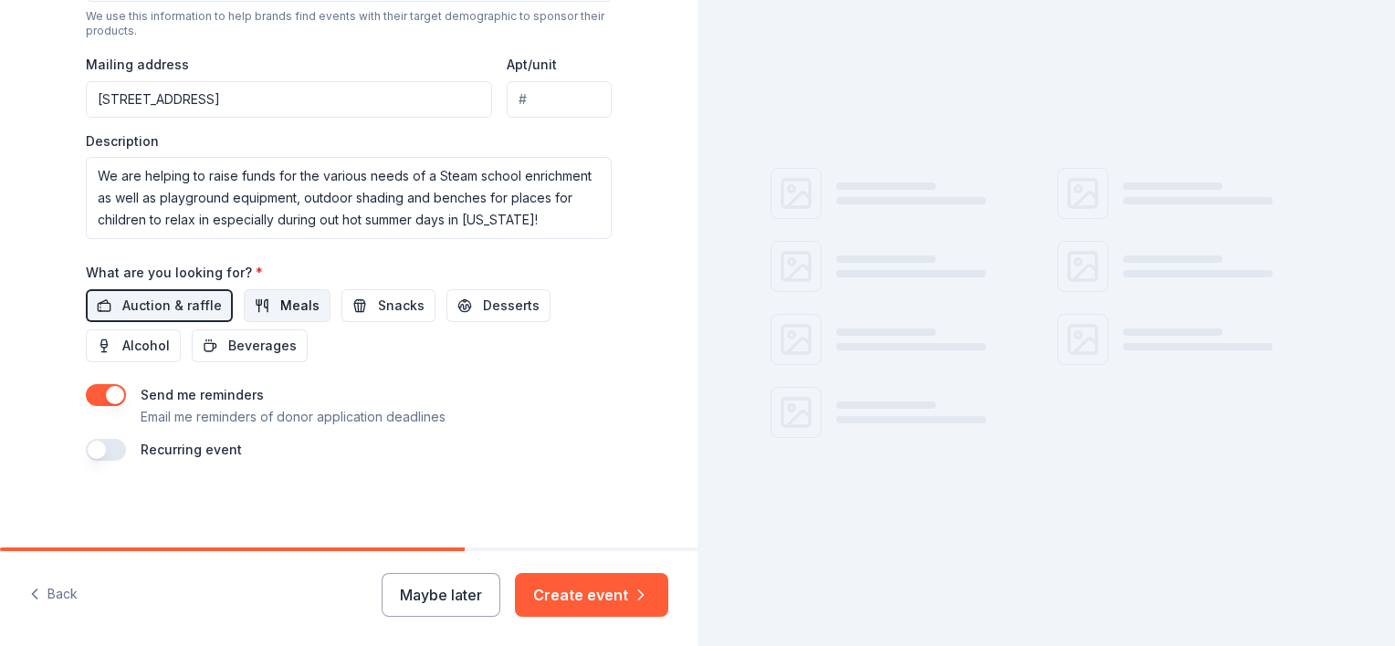
click at [285, 307] on span "Meals" at bounding box center [299, 306] width 39 height 22
click at [378, 305] on span "Snacks" at bounding box center [401, 306] width 47 height 22
click at [459, 306] on button "Desserts" at bounding box center [498, 305] width 104 height 33
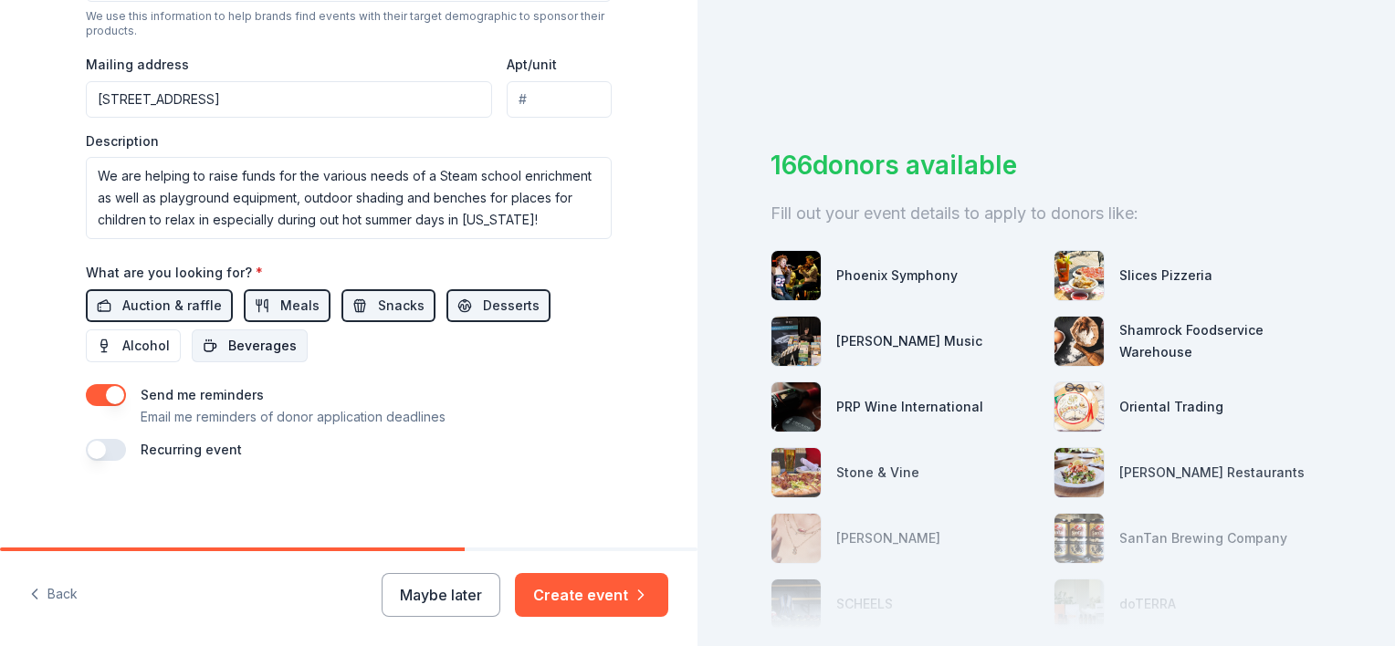
click at [241, 351] on span "Beverages" at bounding box center [262, 346] width 68 height 22
click at [586, 587] on button "Create event" at bounding box center [591, 595] width 153 height 44
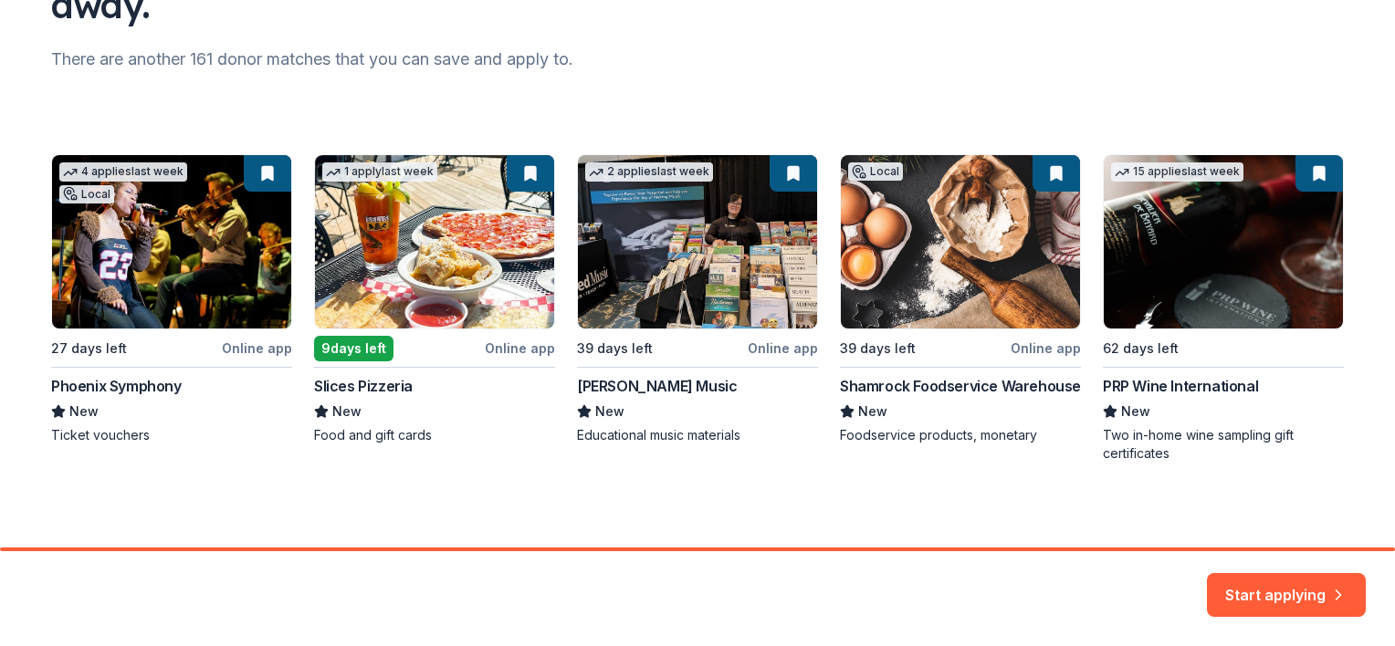
scroll to position [219, 0]
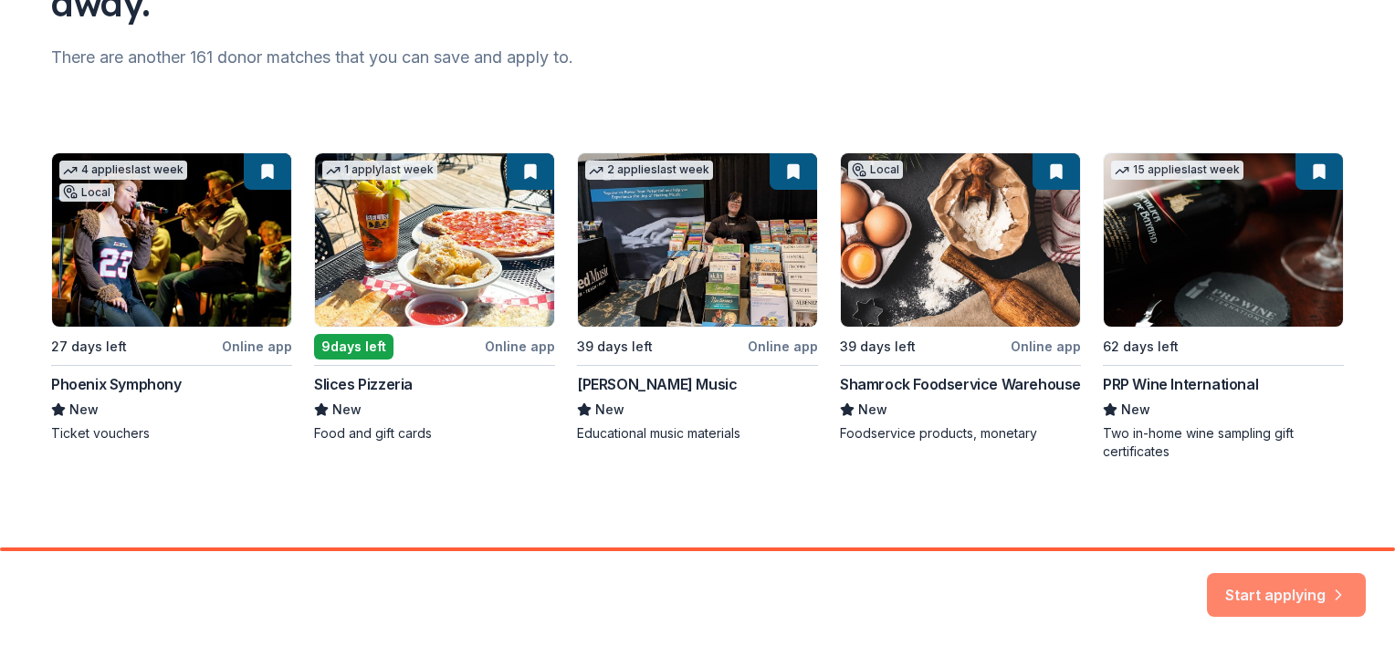
click at [1244, 590] on button "Start applying" at bounding box center [1286, 584] width 159 height 44
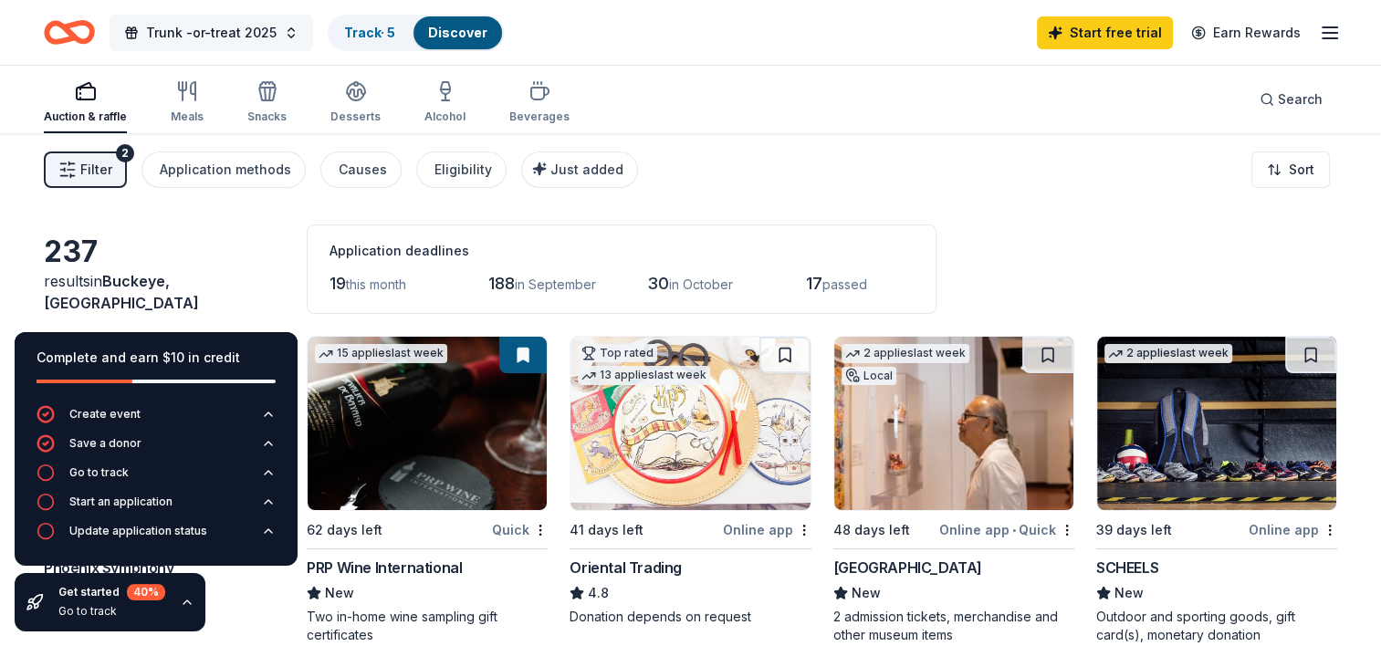
click at [244, 29] on span "Trunk -or-treat 2025" at bounding box center [211, 33] width 131 height 22
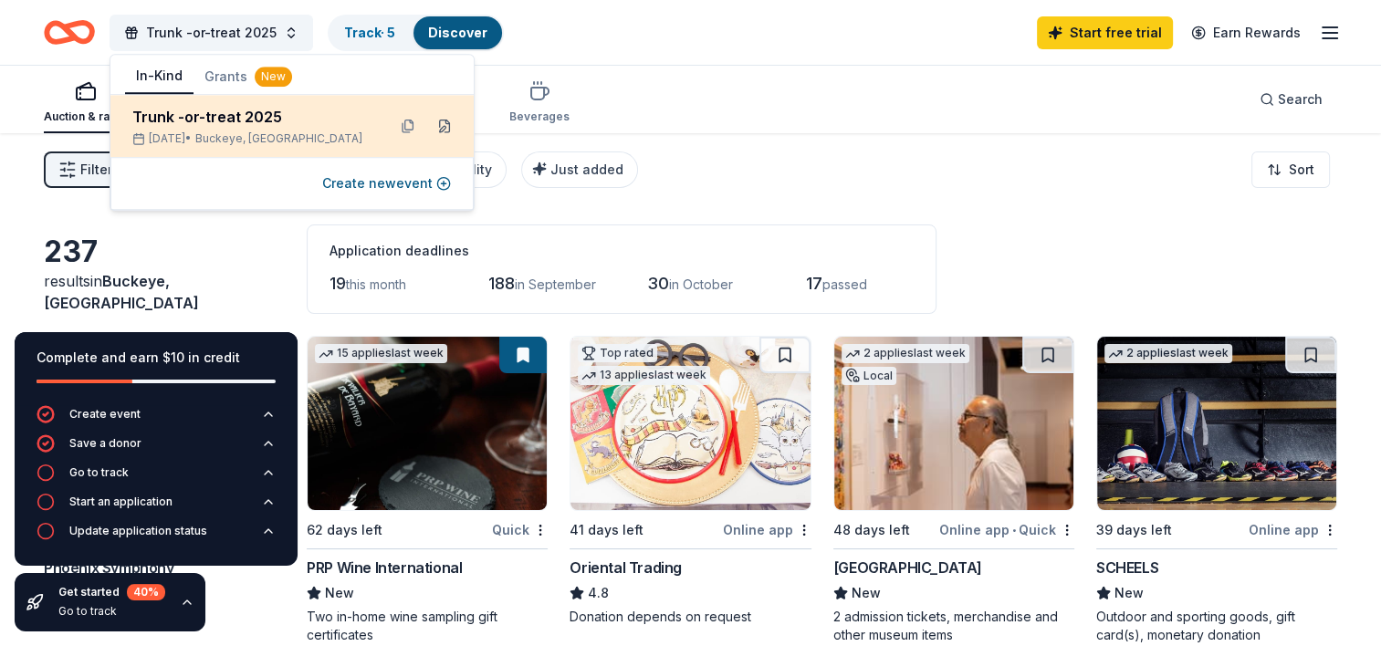
click at [445, 124] on button at bounding box center [444, 125] width 29 height 29
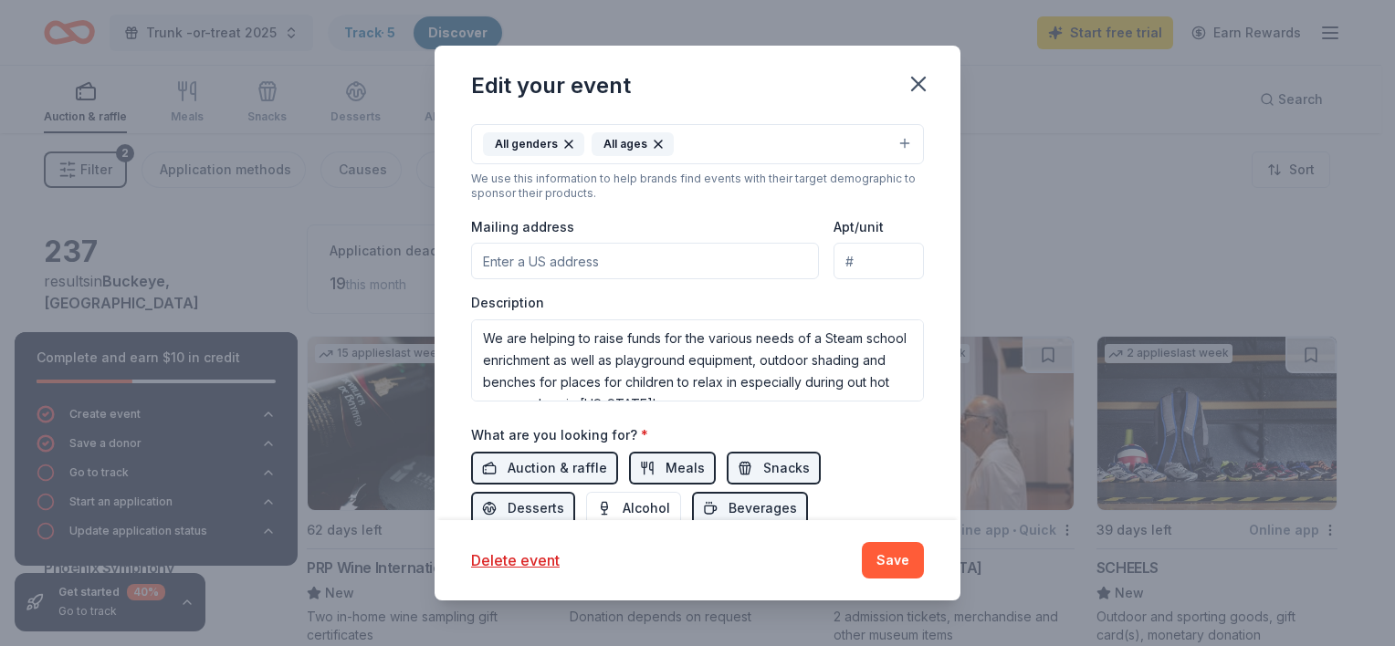
scroll to position [473, 0]
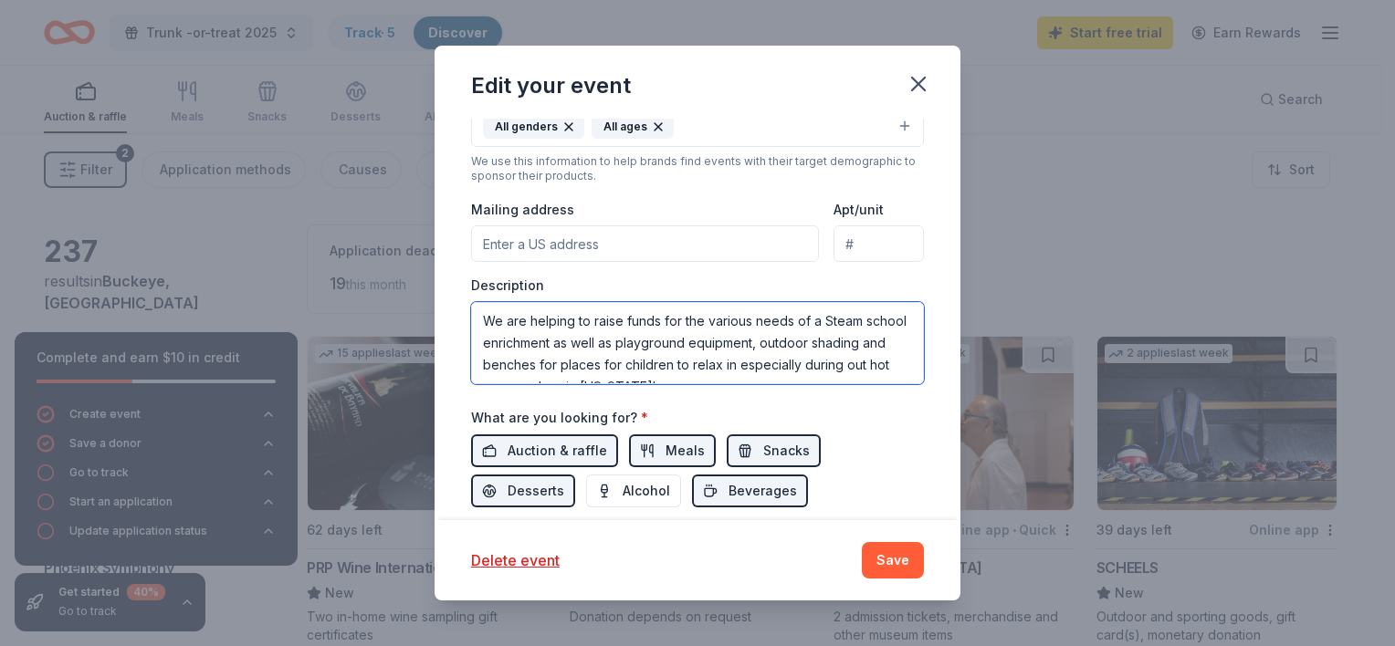
click at [703, 347] on textarea "We are helping to raise funds for the various needs of a Steam school enrichmen…" at bounding box center [697, 343] width 453 height 82
click at [872, 360] on textarea "We are helping to raise funds for the various needs of a Steam school enrichmen…" at bounding box center [697, 343] width 453 height 82
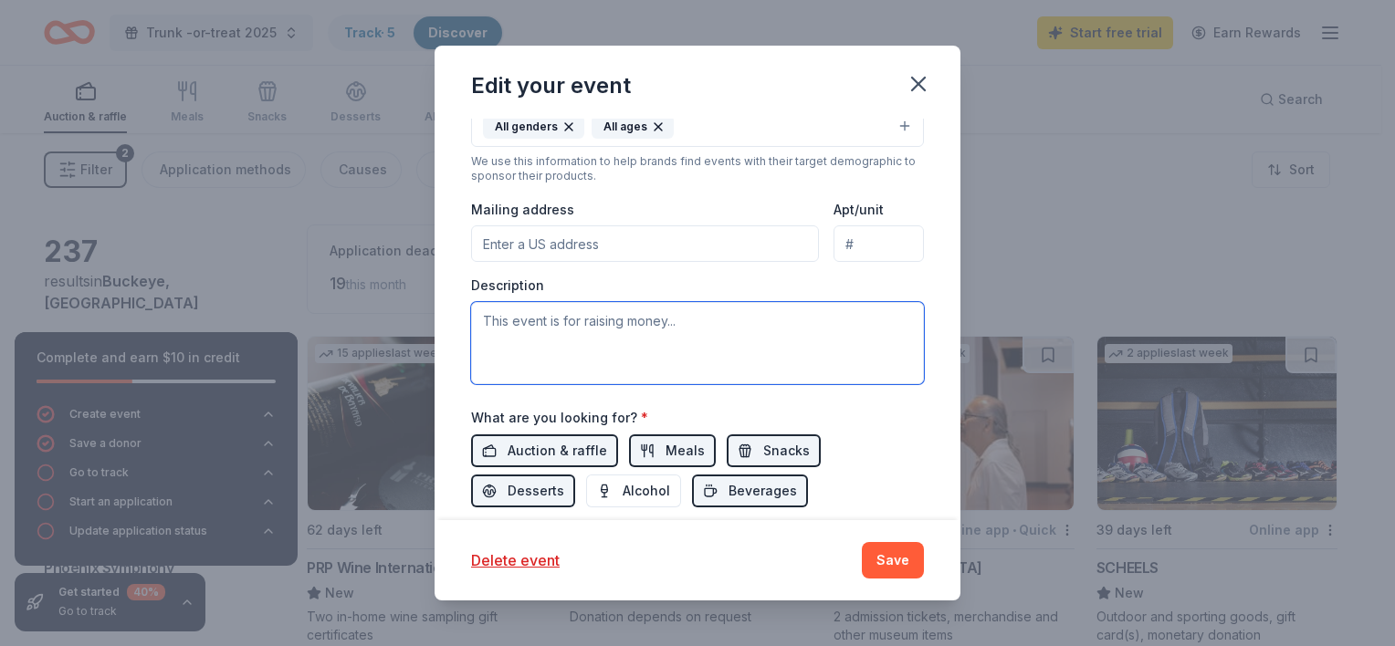
click at [635, 307] on textarea at bounding box center [697, 343] width 453 height 82
paste textarea "To Whom It May Concern, I am writing to you on behalf of a non-profit PTO at Se…"
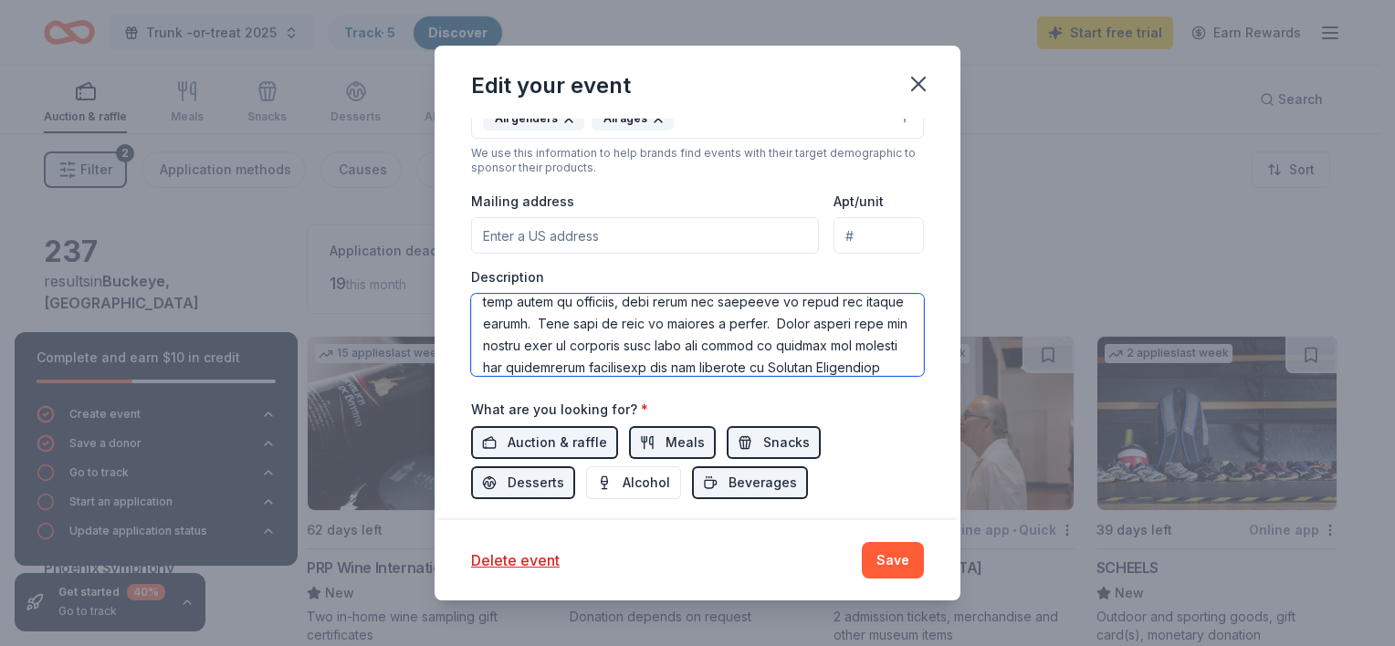
scroll to position [276, 0]
click at [666, 297] on textarea at bounding box center [697, 335] width 453 height 82
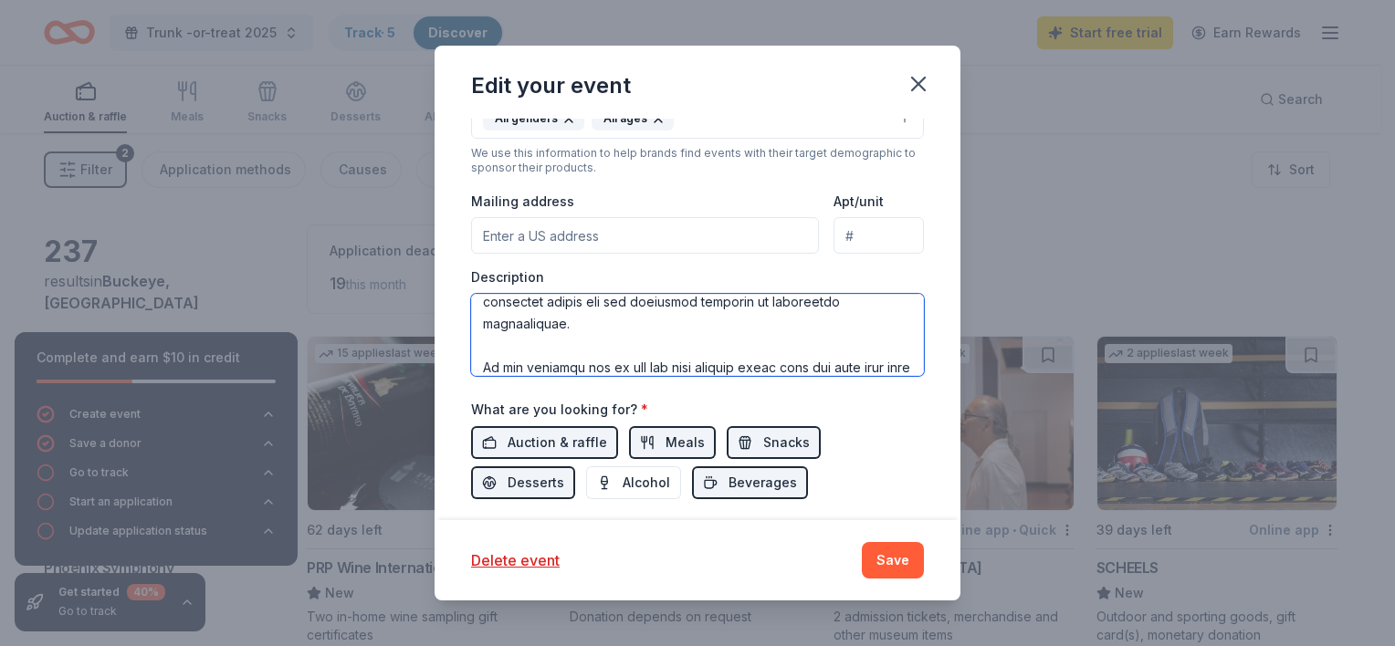
scroll to position [383, 0]
click at [717, 343] on textarea at bounding box center [697, 335] width 453 height 82
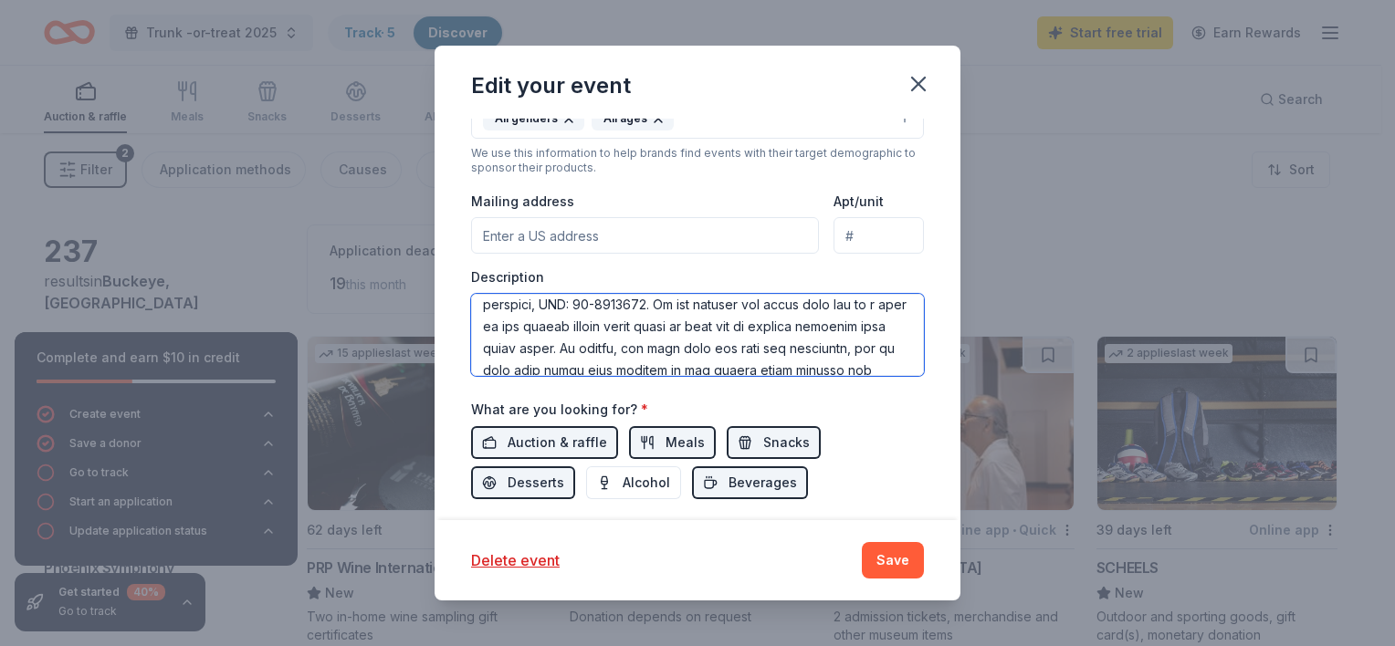
scroll to position [489, 0]
drag, startPoint x: 758, startPoint y: 298, endPoint x: 830, endPoint y: 357, distance: 93.4
click at [830, 357] on textarea at bounding box center [697, 335] width 453 height 82
click at [759, 301] on textarea at bounding box center [697, 335] width 453 height 82
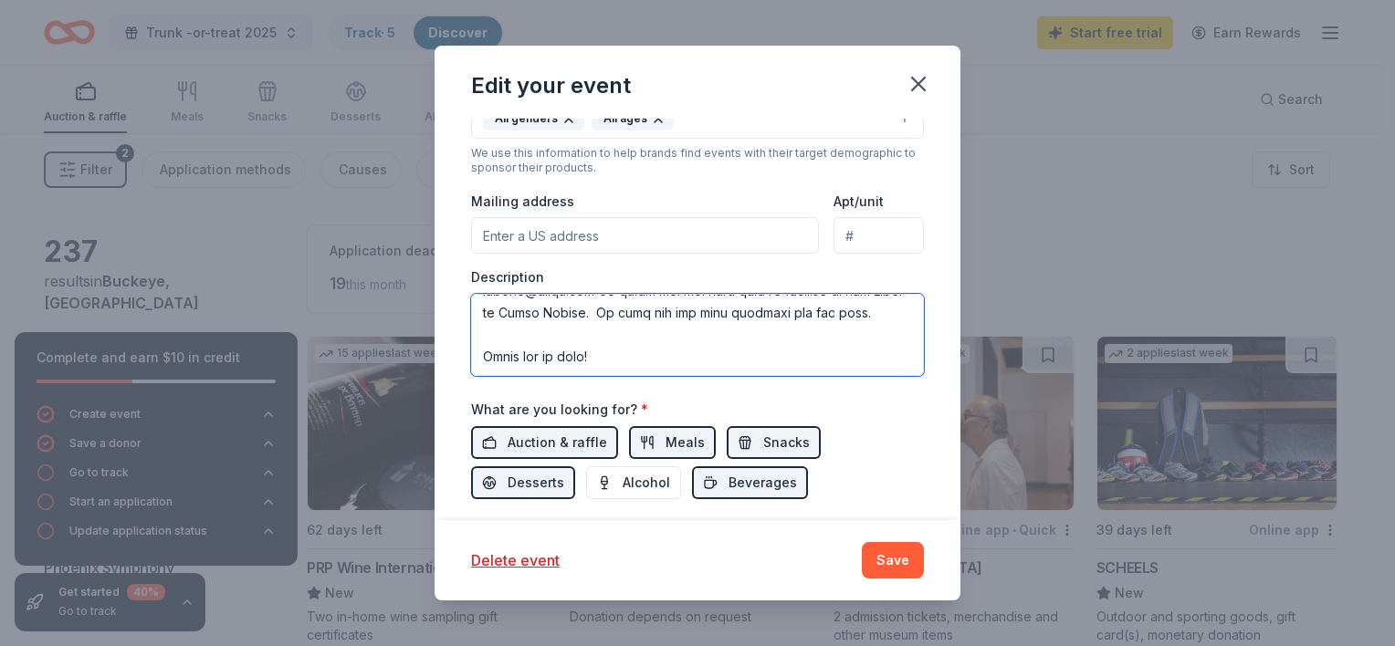
scroll to position [745, 0]
click at [778, 353] on textarea at bounding box center [697, 335] width 453 height 82
paste textarea "Amber Dicus SPAV PTO President spvwpresident@gmail.com 20370 W Roosevelt St. Bu…"
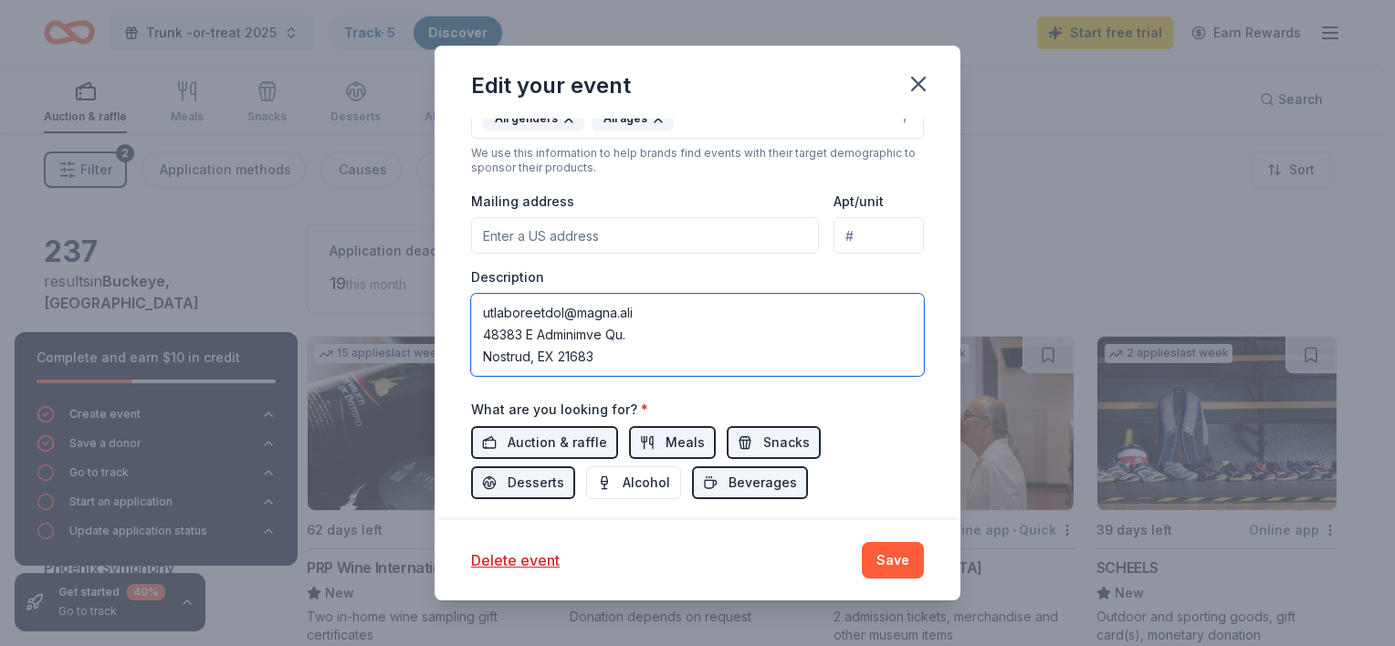
click at [566, 319] on textarea at bounding box center [697, 335] width 453 height 82
click at [599, 344] on textarea at bounding box center [697, 335] width 453 height 82
type textarea "To Whom It May Concern, I am writing to you on behalf of a non-profit PTO at Se…"
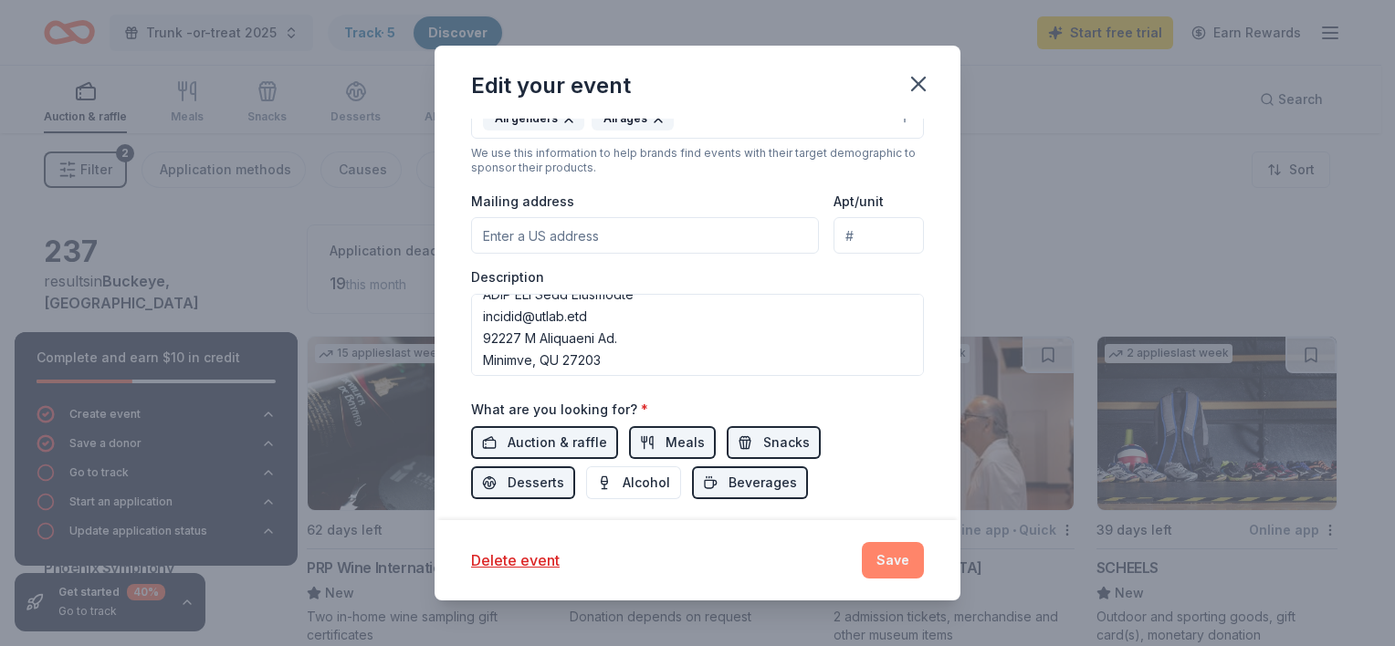
click at [878, 561] on button "Save" at bounding box center [893, 560] width 62 height 37
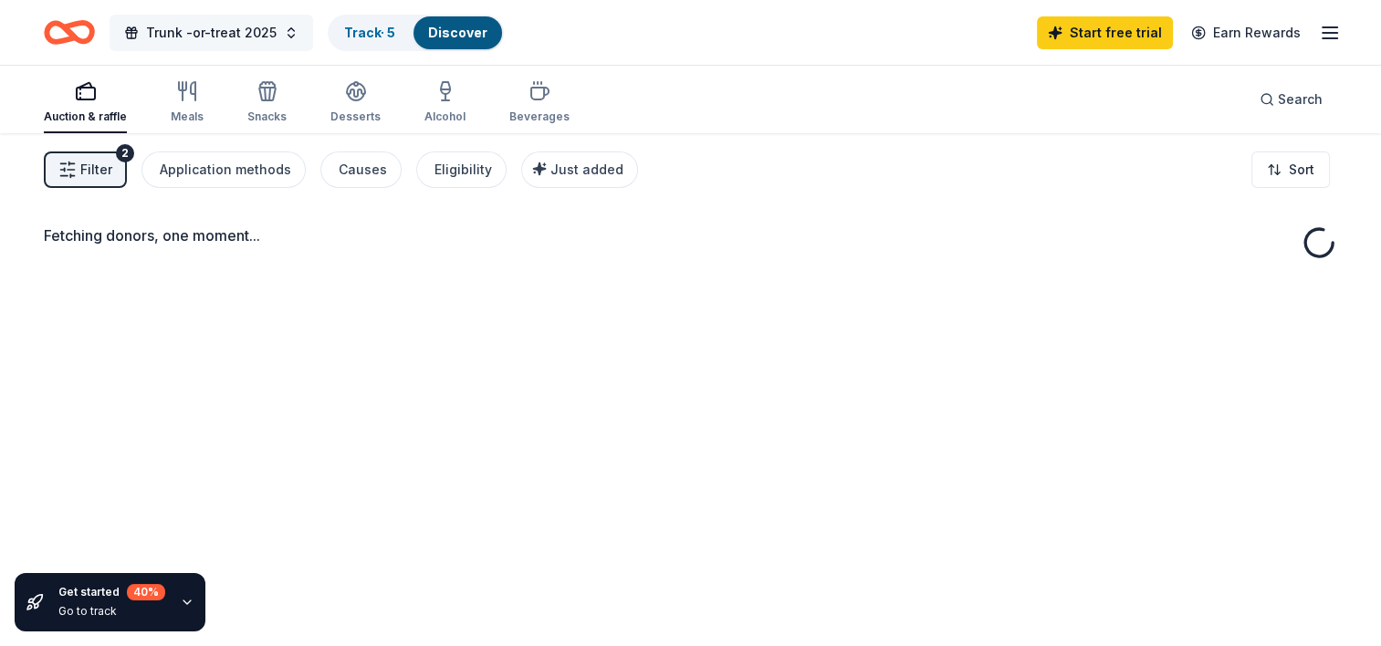
click at [225, 47] on button "Trunk -or-treat 2025" at bounding box center [212, 33] width 204 height 37
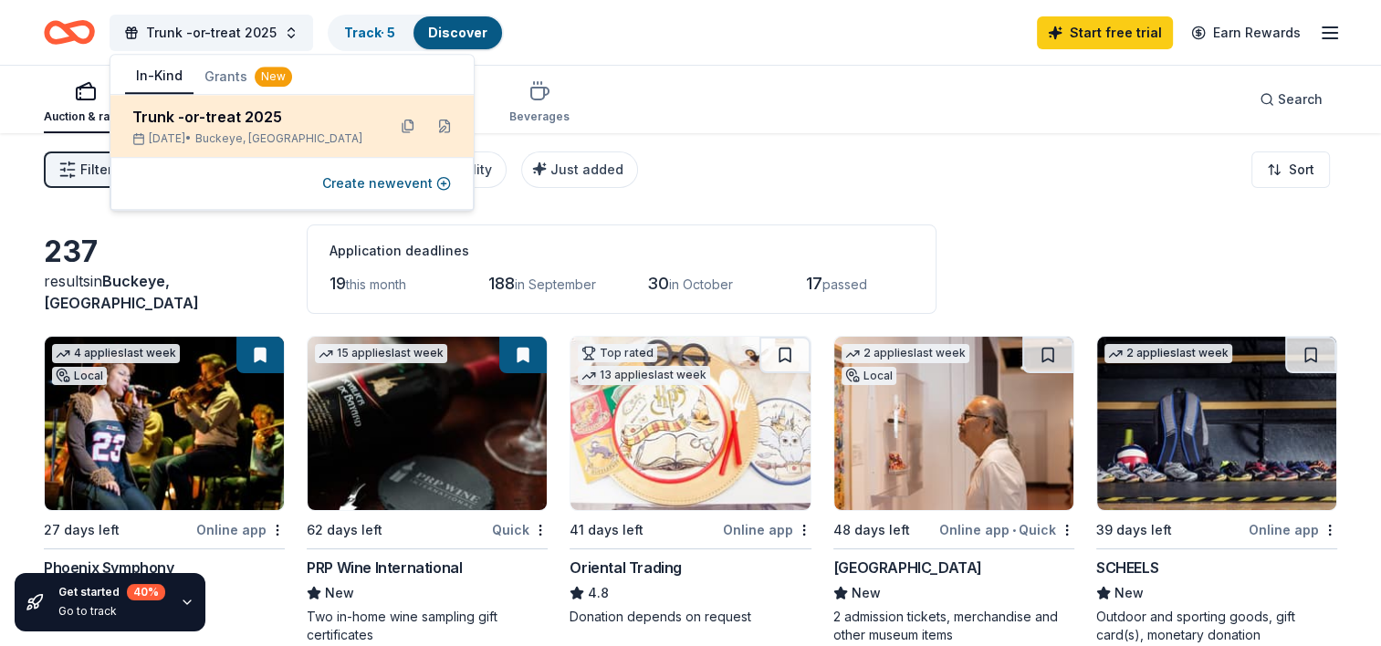
click at [259, 120] on div "Trunk -or-treat 2025" at bounding box center [251, 117] width 239 height 22
click at [445, 126] on button at bounding box center [444, 125] width 29 height 29
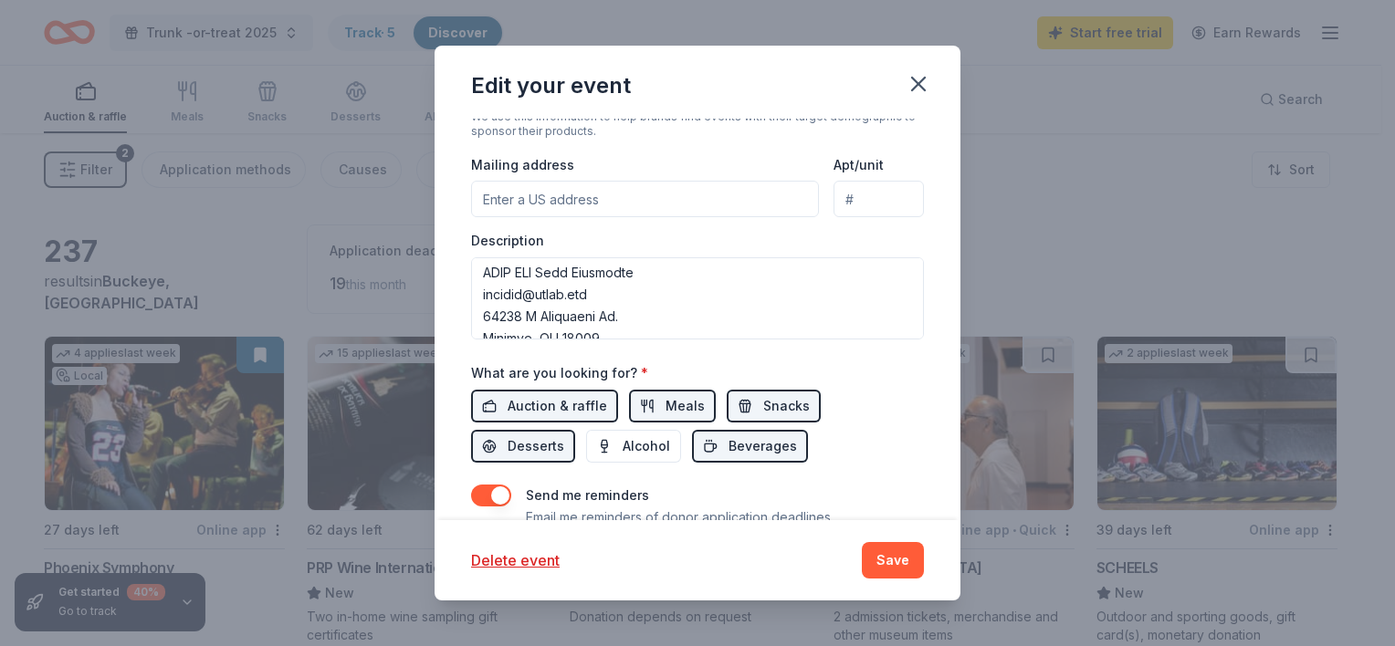
scroll to position [821, 0]
click at [915, 77] on icon "button" at bounding box center [918, 84] width 26 height 26
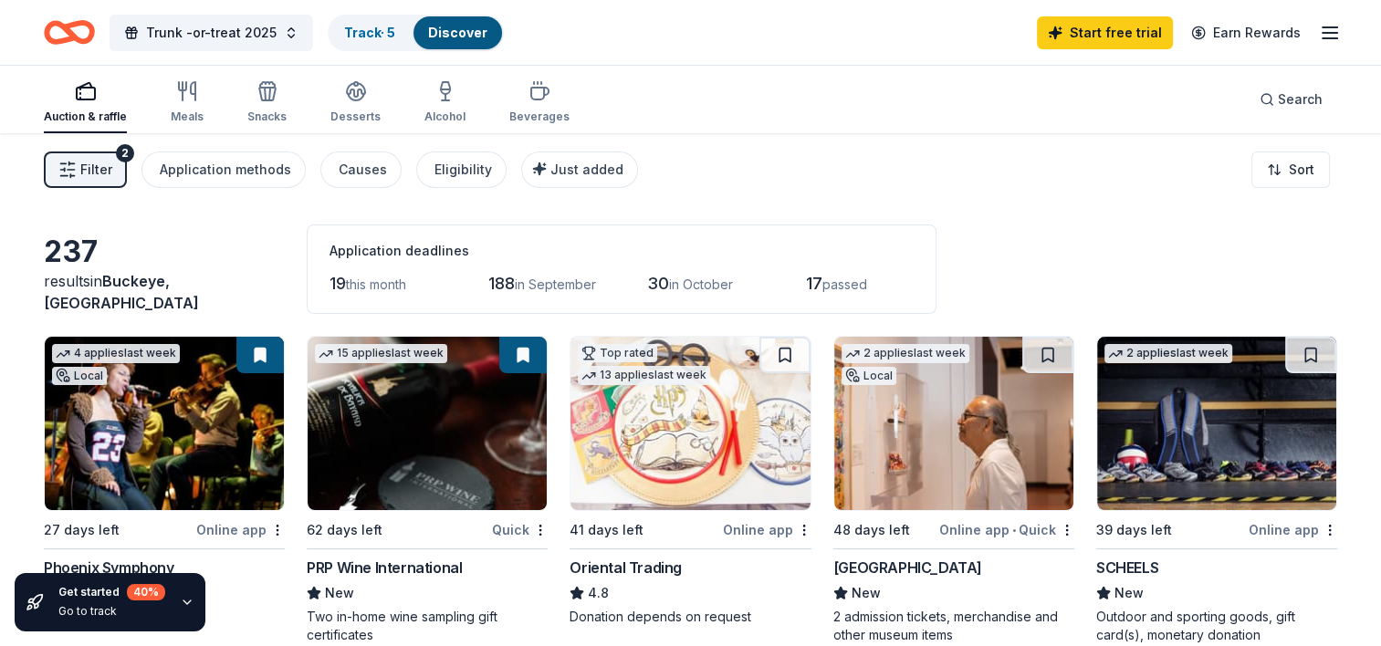
drag, startPoint x: 793, startPoint y: 35, endPoint x: 585, endPoint y: 31, distance: 208.1
click at [585, 31] on div "Trunk -or-treat 2025 Track · 5 Discover Start free trial Earn Rewards" at bounding box center [690, 32] width 1293 height 43
click at [298, 175] on button "Application methods" at bounding box center [223, 170] width 164 height 37
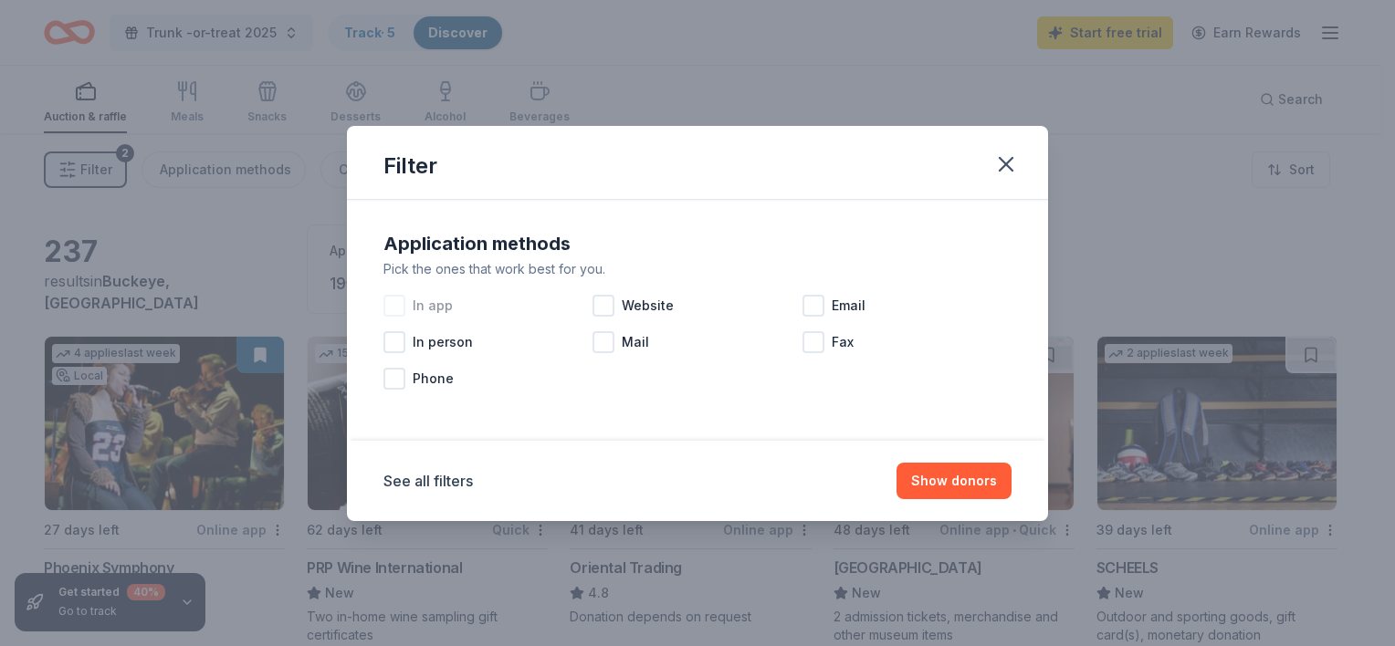
click at [395, 305] on div at bounding box center [394, 306] width 22 height 22
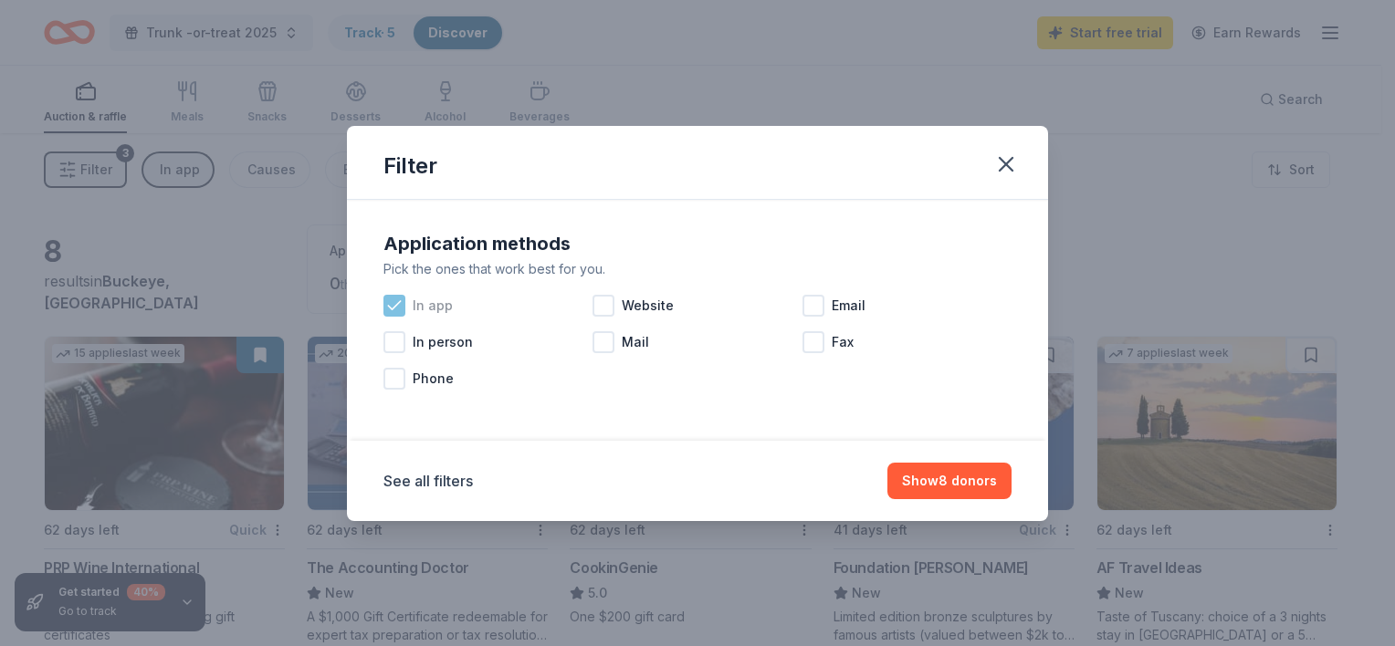
click at [393, 310] on icon at bounding box center [394, 306] width 18 height 18
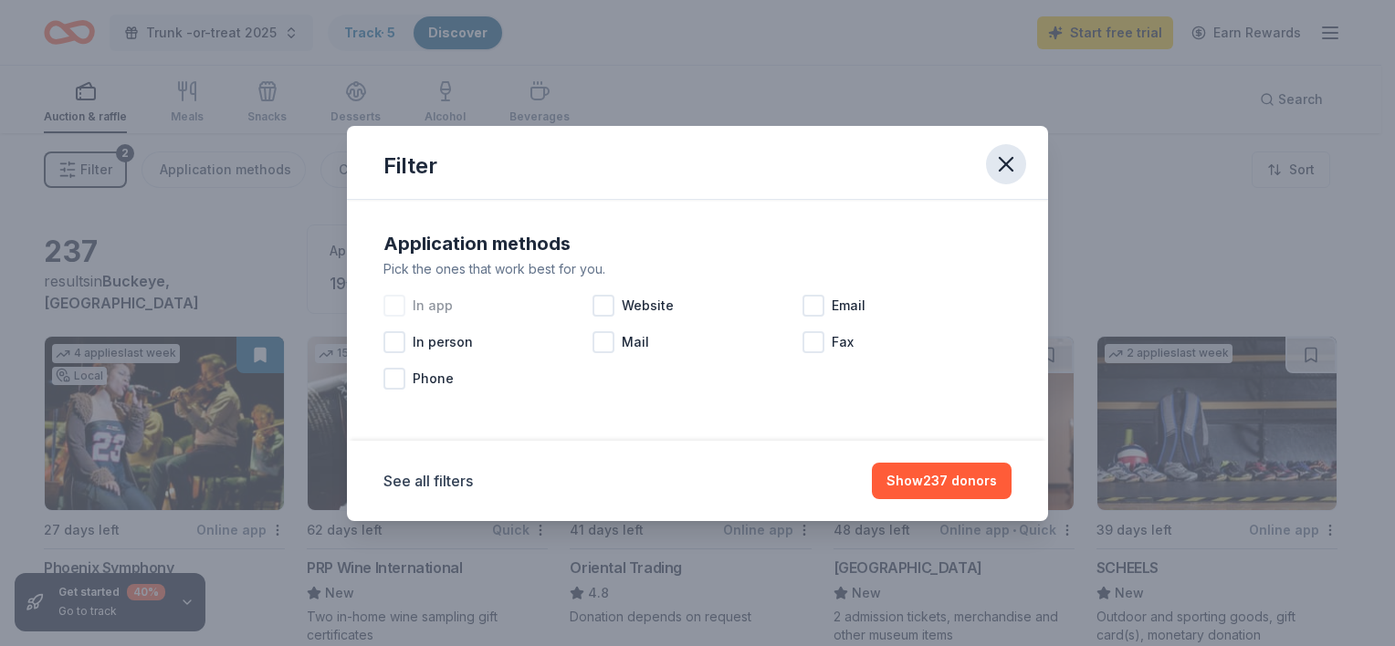
click at [1009, 160] on icon "button" at bounding box center [1005, 164] width 13 height 13
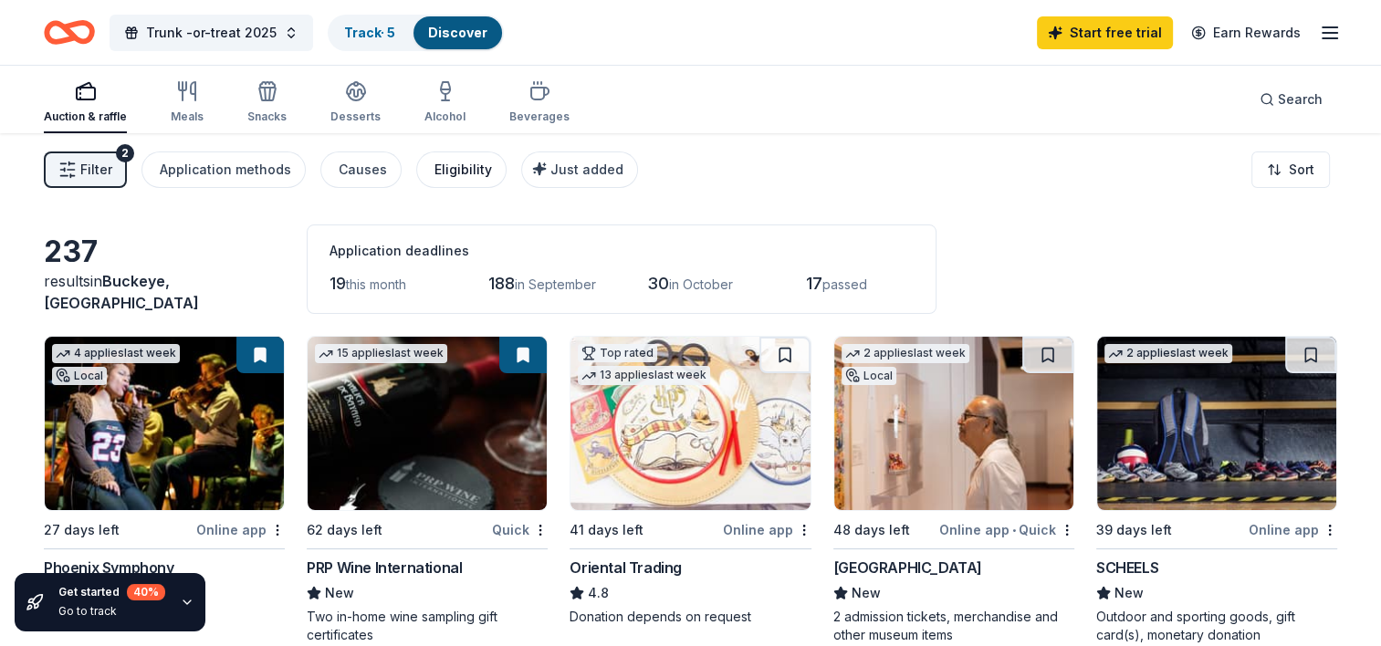
click at [442, 172] on div "Eligibility" at bounding box center [463, 170] width 58 height 22
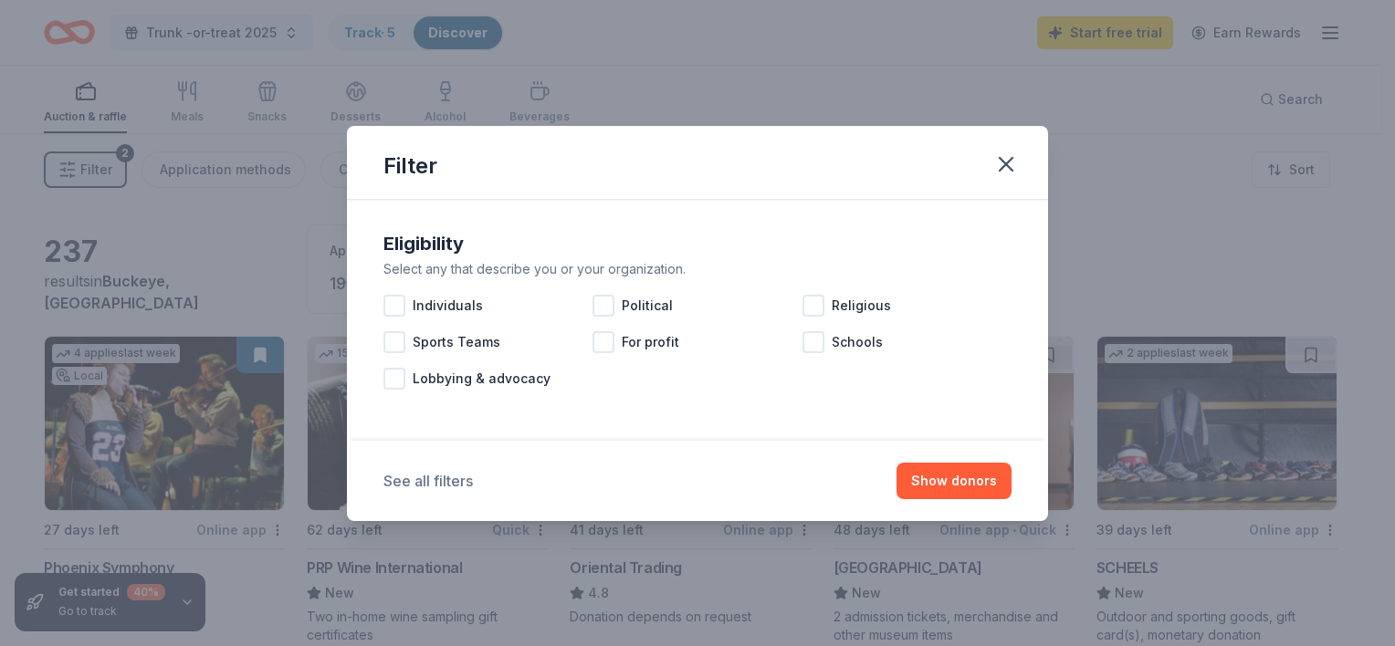
click at [434, 487] on button "See all filters" at bounding box center [427, 481] width 89 height 22
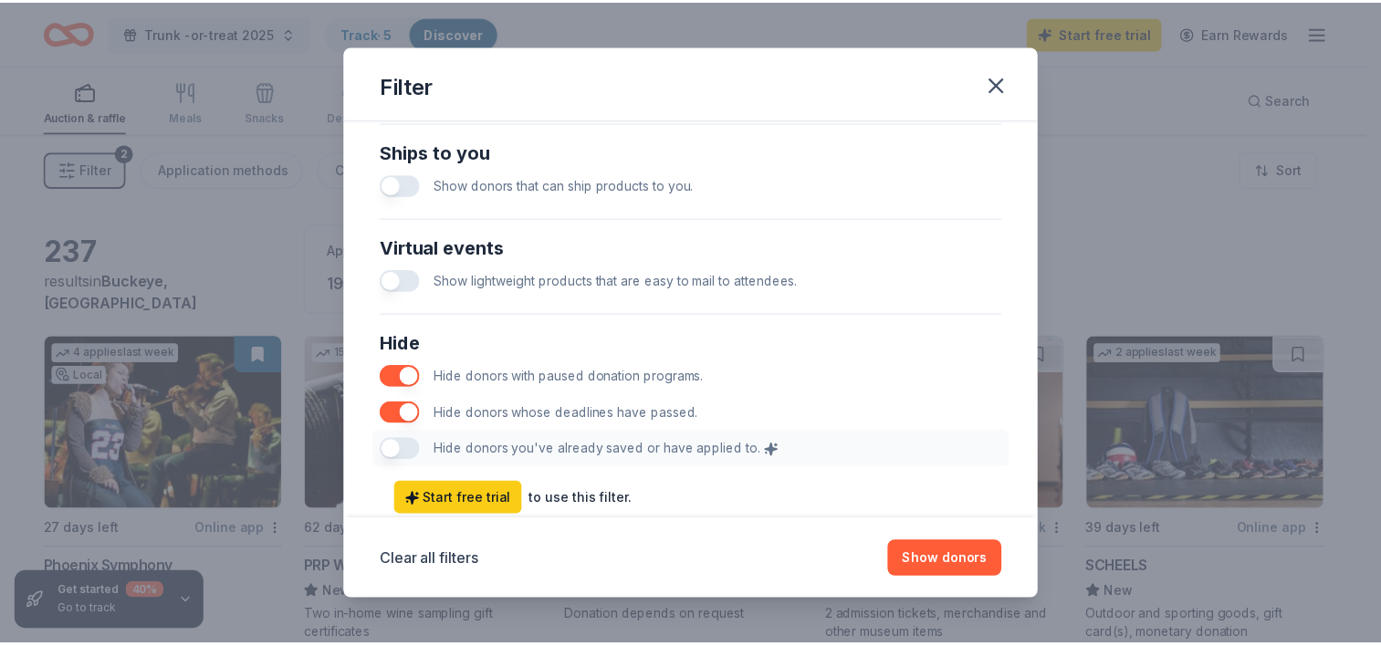
scroll to position [924, 0]
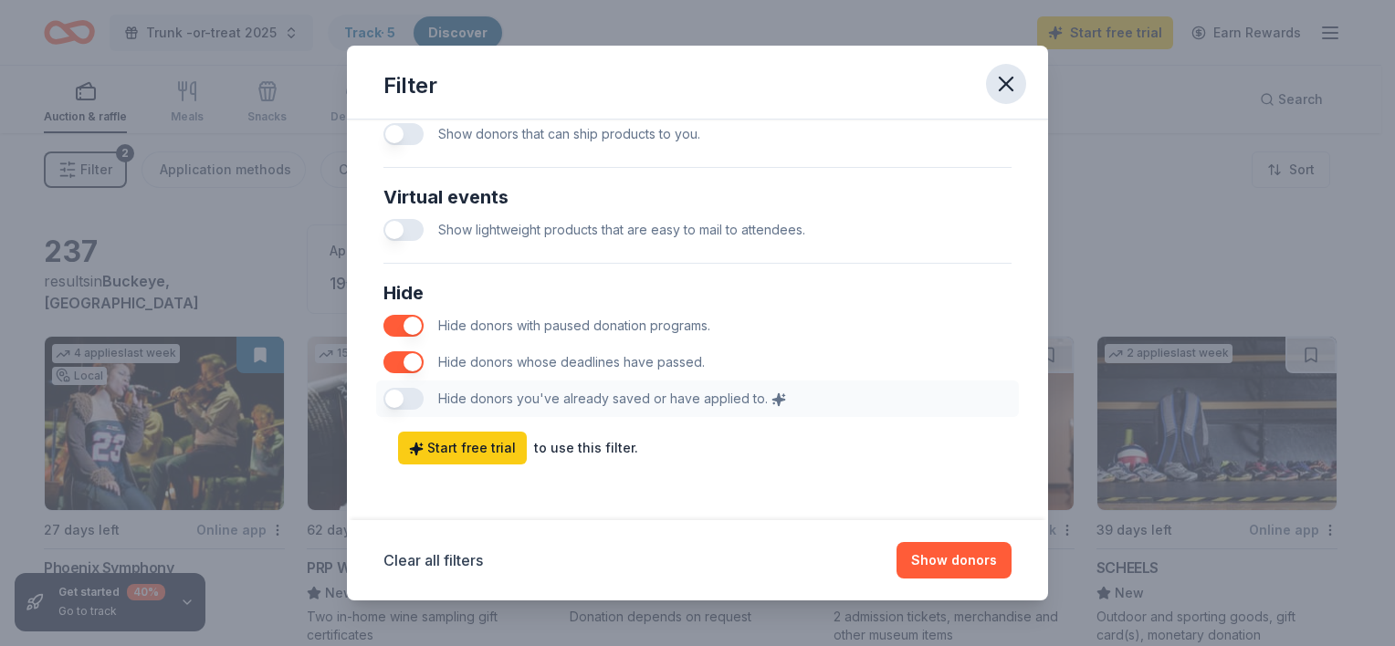
click at [1010, 84] on icon "button" at bounding box center [1006, 84] width 26 height 26
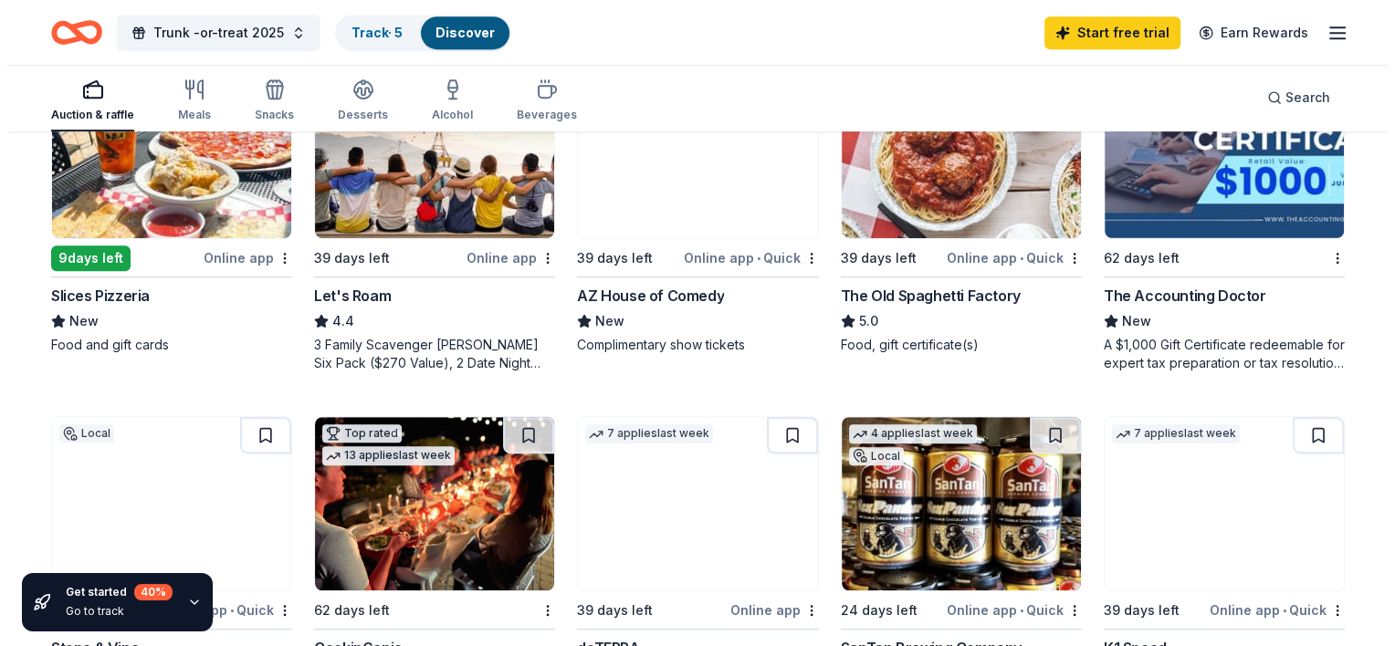
scroll to position [978, 0]
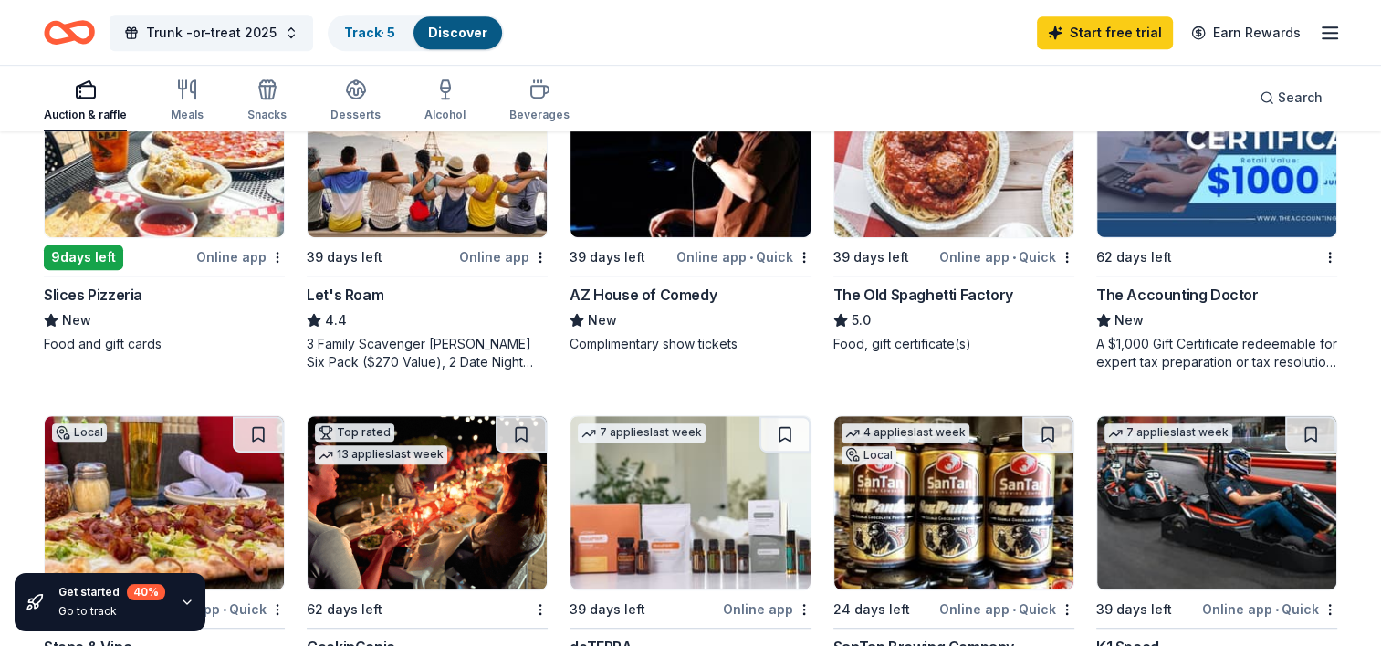
click at [874, 318] on div "5.0" at bounding box center [953, 320] width 241 height 22
click at [267, 33] on span "Trunk -or-treat 2025" at bounding box center [211, 33] width 131 height 22
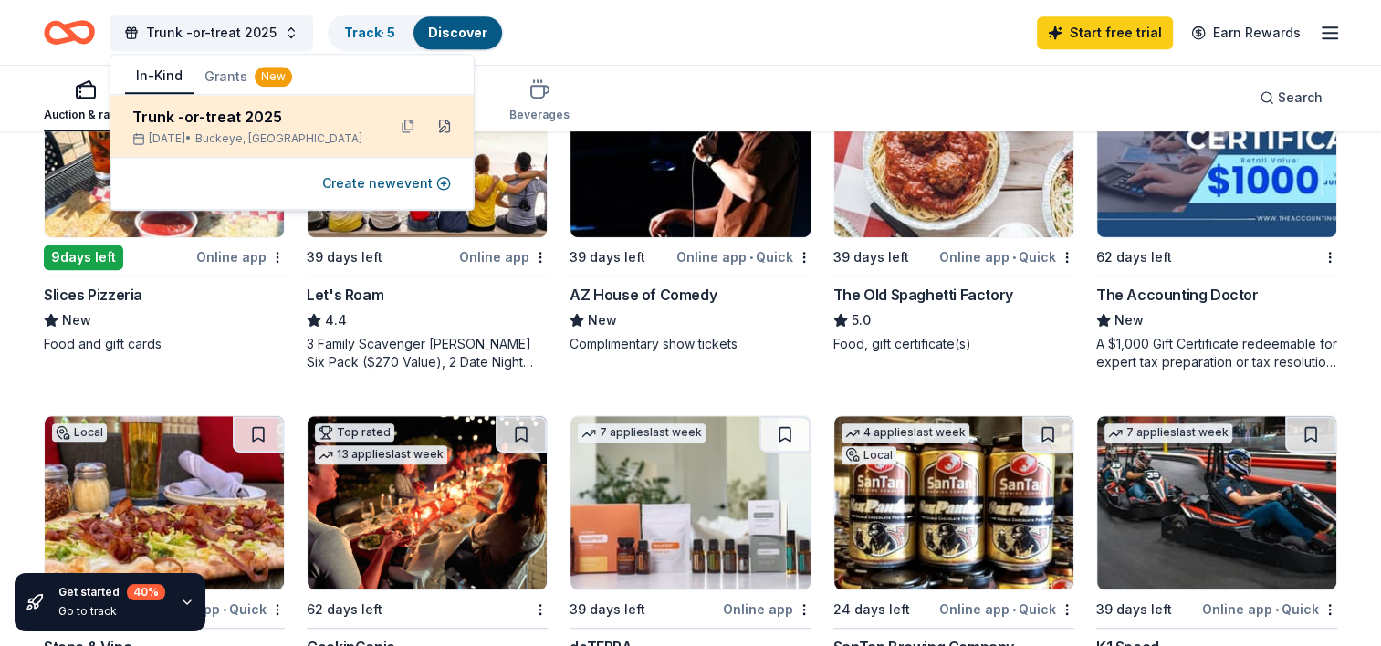
click at [443, 127] on button at bounding box center [444, 125] width 29 height 29
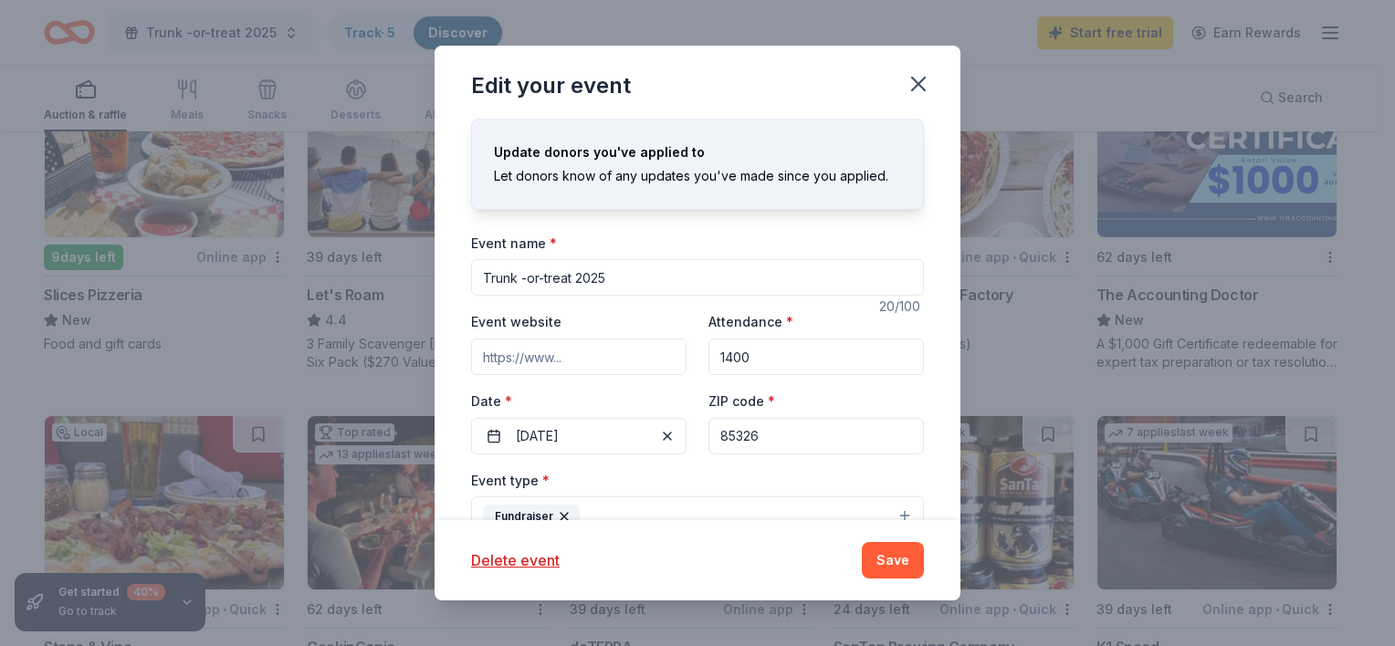
click at [477, 127] on div "Update donors you've applied to Let donors know of any updates you've made sinc…" at bounding box center [697, 164] width 453 height 91
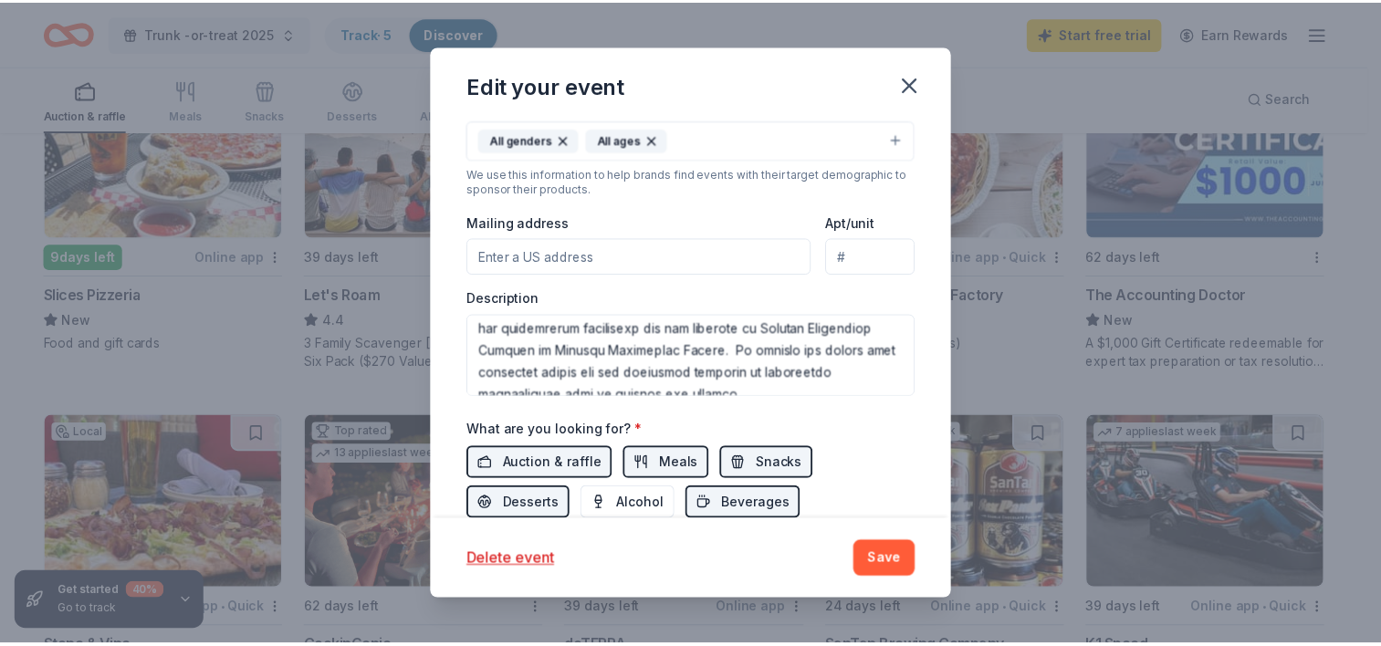
scroll to position [332, 0]
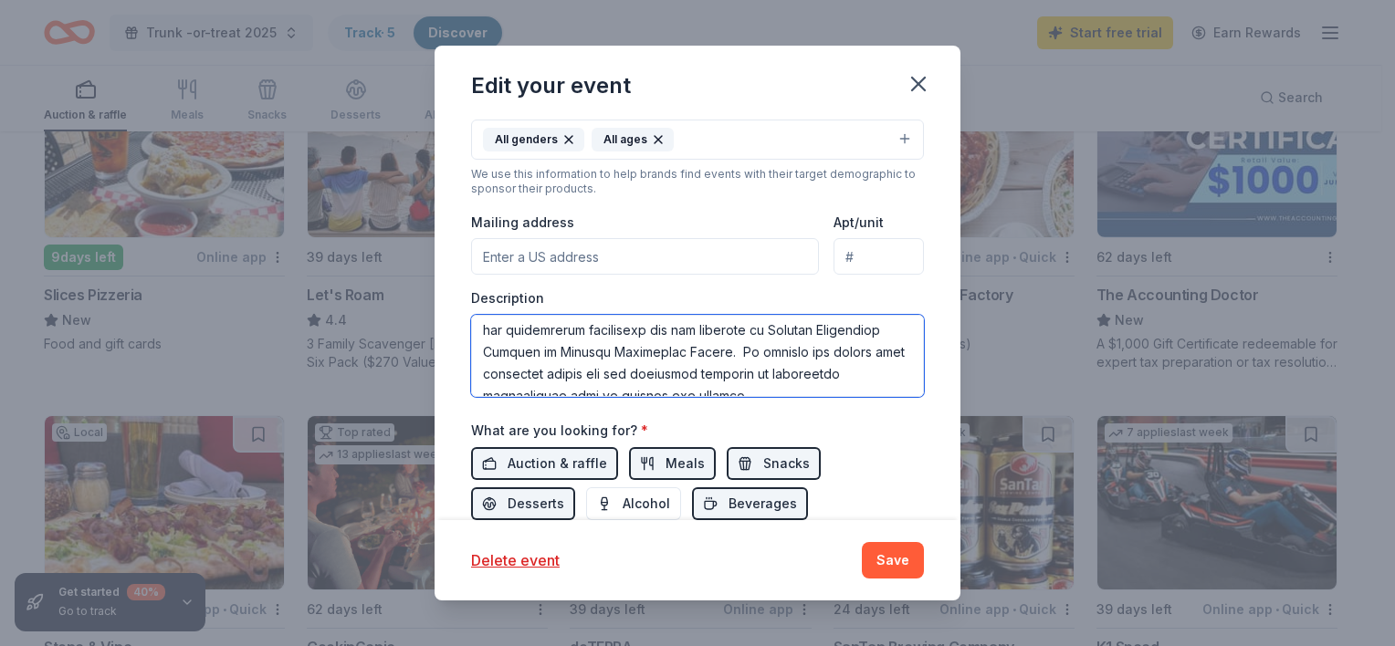
click at [633, 360] on textarea at bounding box center [697, 356] width 453 height 82
click at [917, 78] on icon "button" at bounding box center [918, 84] width 26 height 26
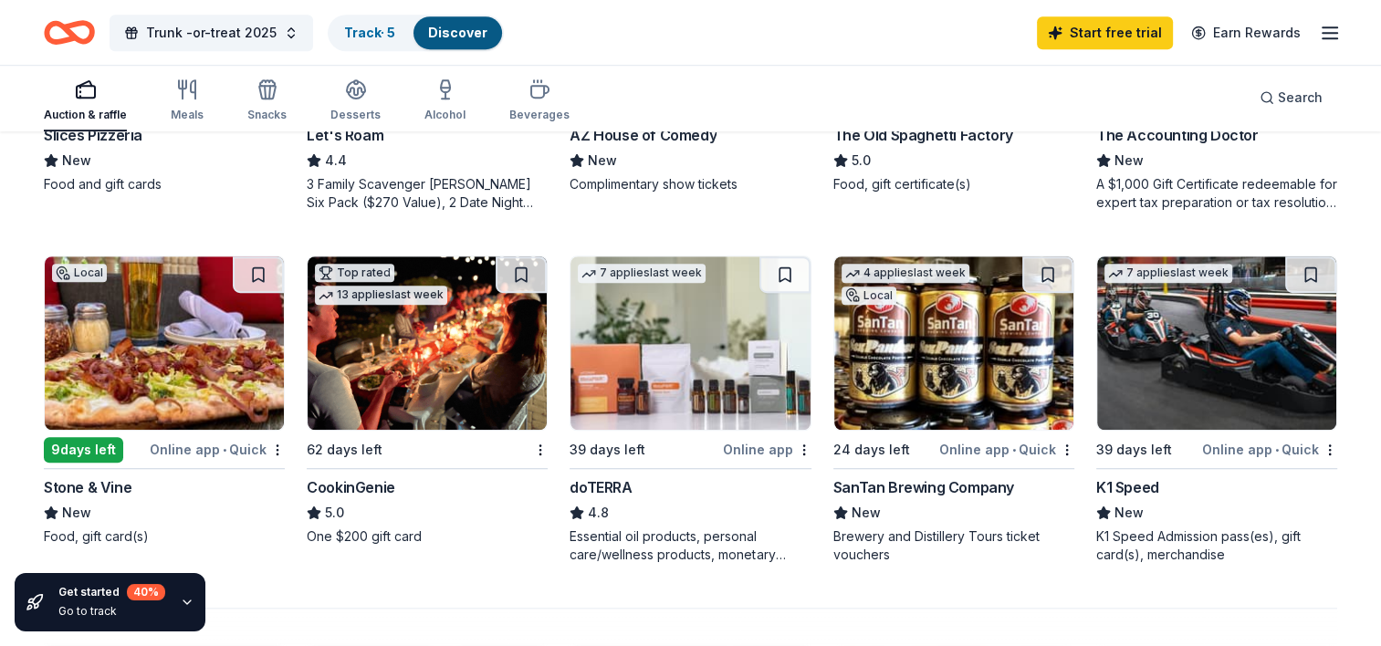
scroll to position [1138, 0]
click at [478, 343] on img at bounding box center [427, 342] width 239 height 173
click at [386, 428] on div "Top rated 13 applies last week 62 days left CookinGenie 5.0 One $200 gift card" at bounding box center [427, 400] width 241 height 290
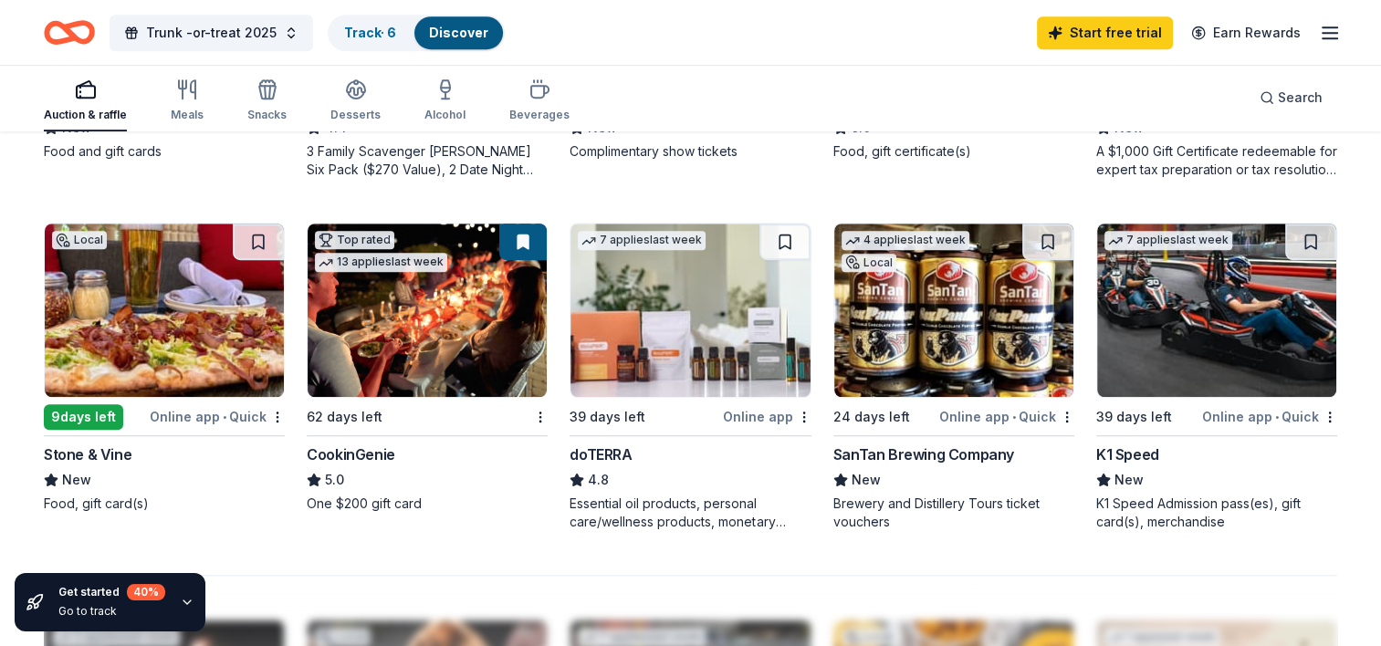
scroll to position [1176, 0]
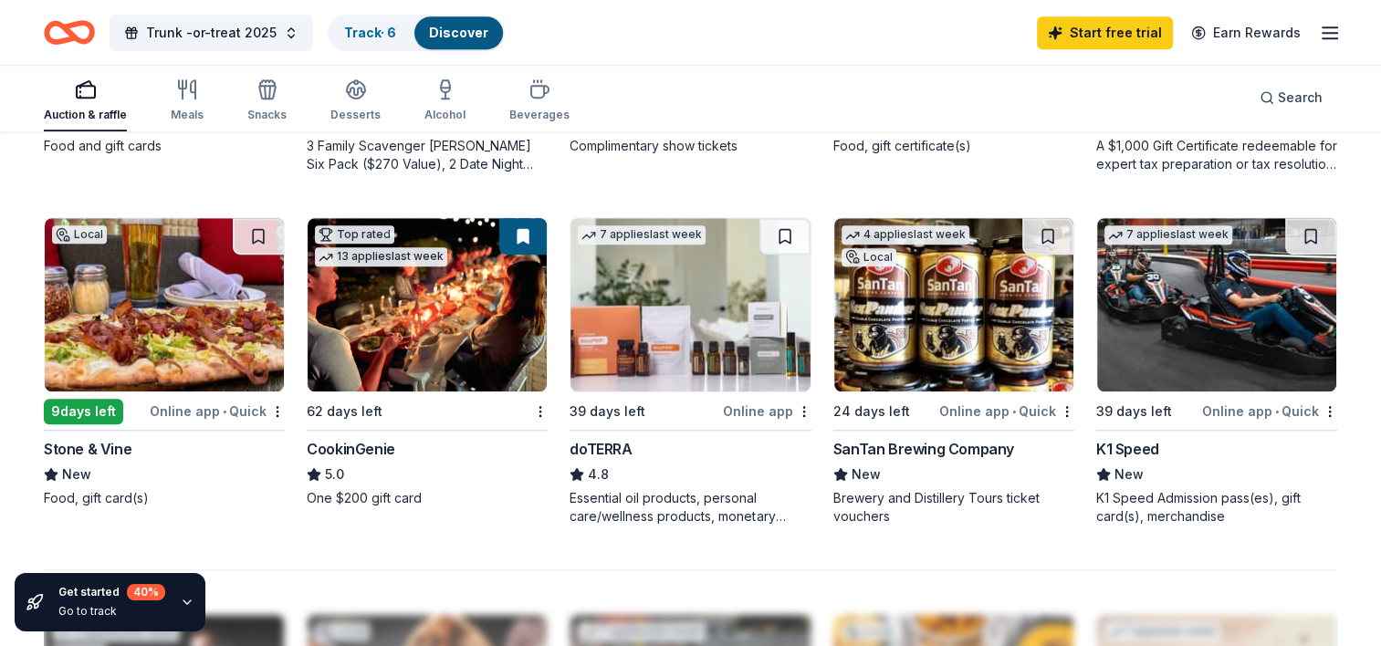
click at [1225, 356] on img at bounding box center [1216, 304] width 239 height 173
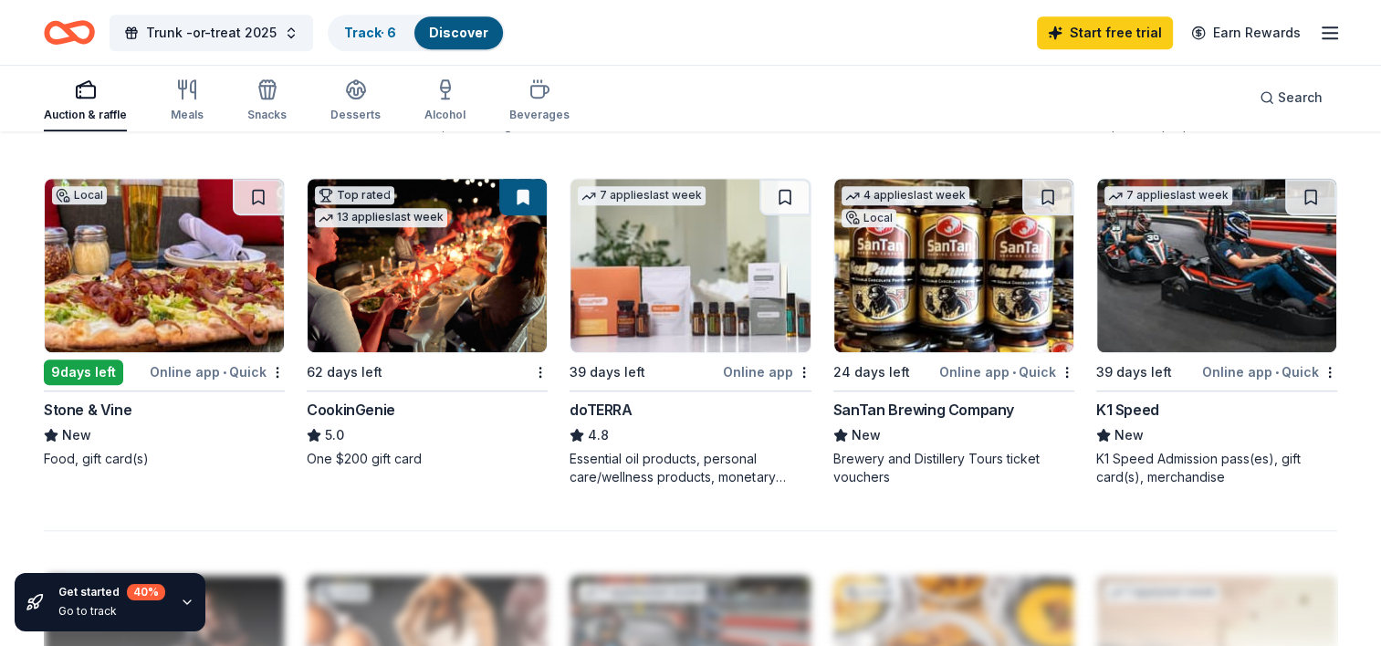
scroll to position [1216, 0]
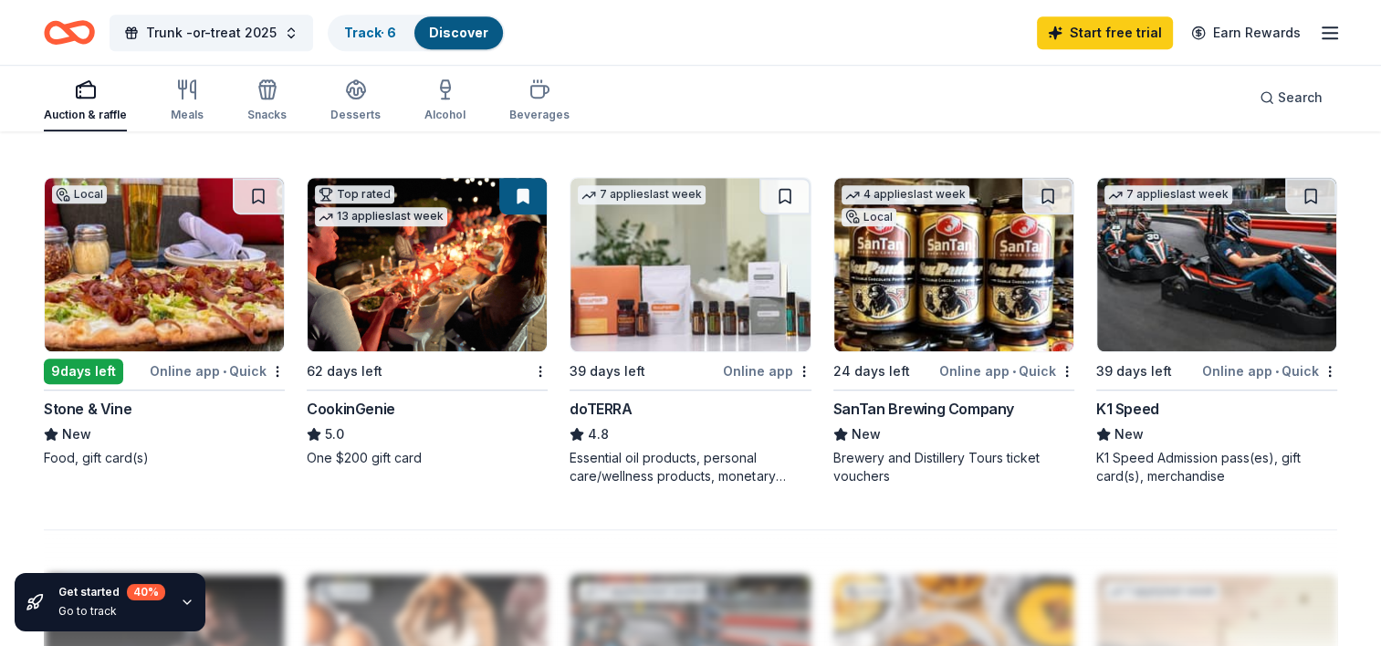
click at [277, 284] on img at bounding box center [164, 264] width 239 height 173
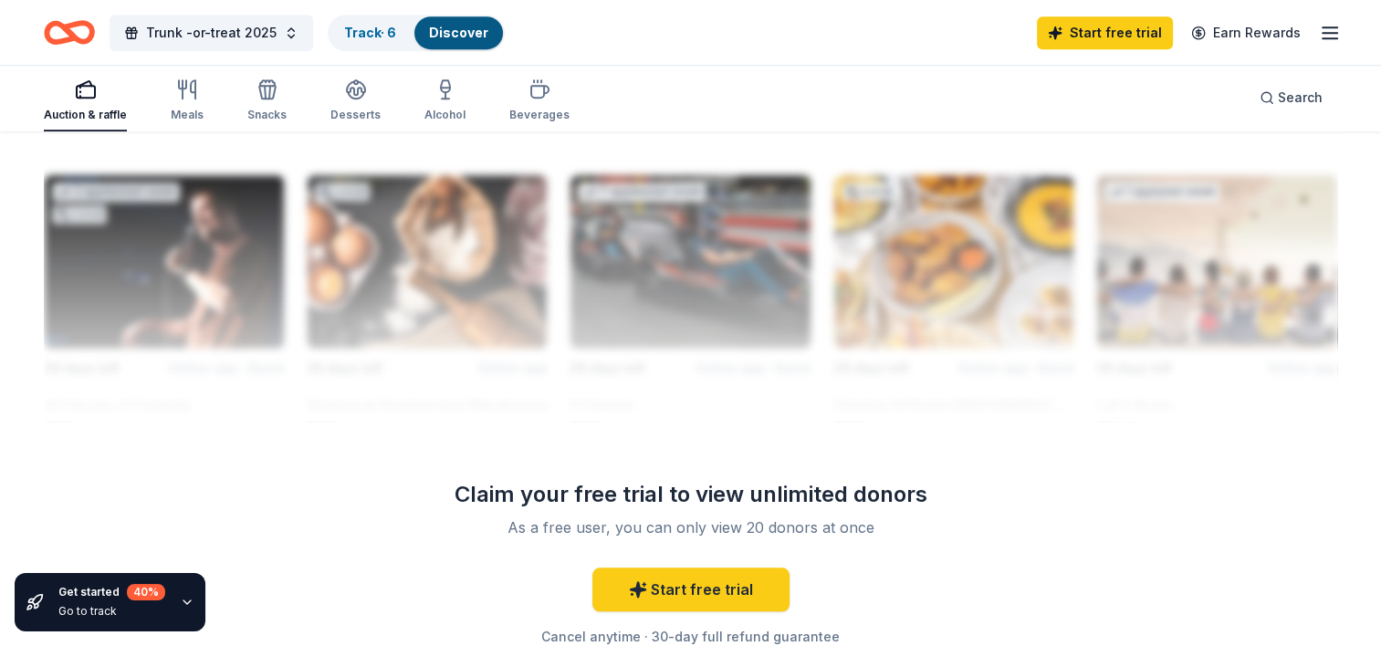
scroll to position [1623, 0]
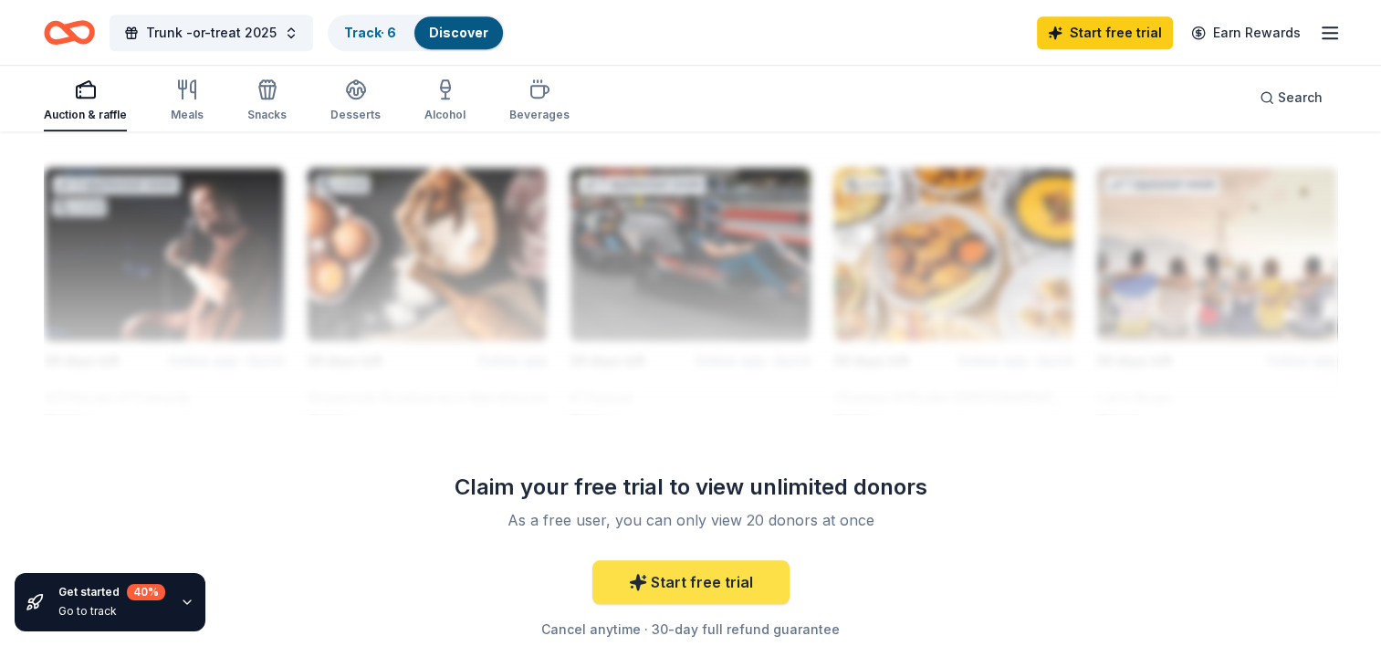
click at [724, 577] on link "Start free trial" at bounding box center [690, 582] width 197 height 44
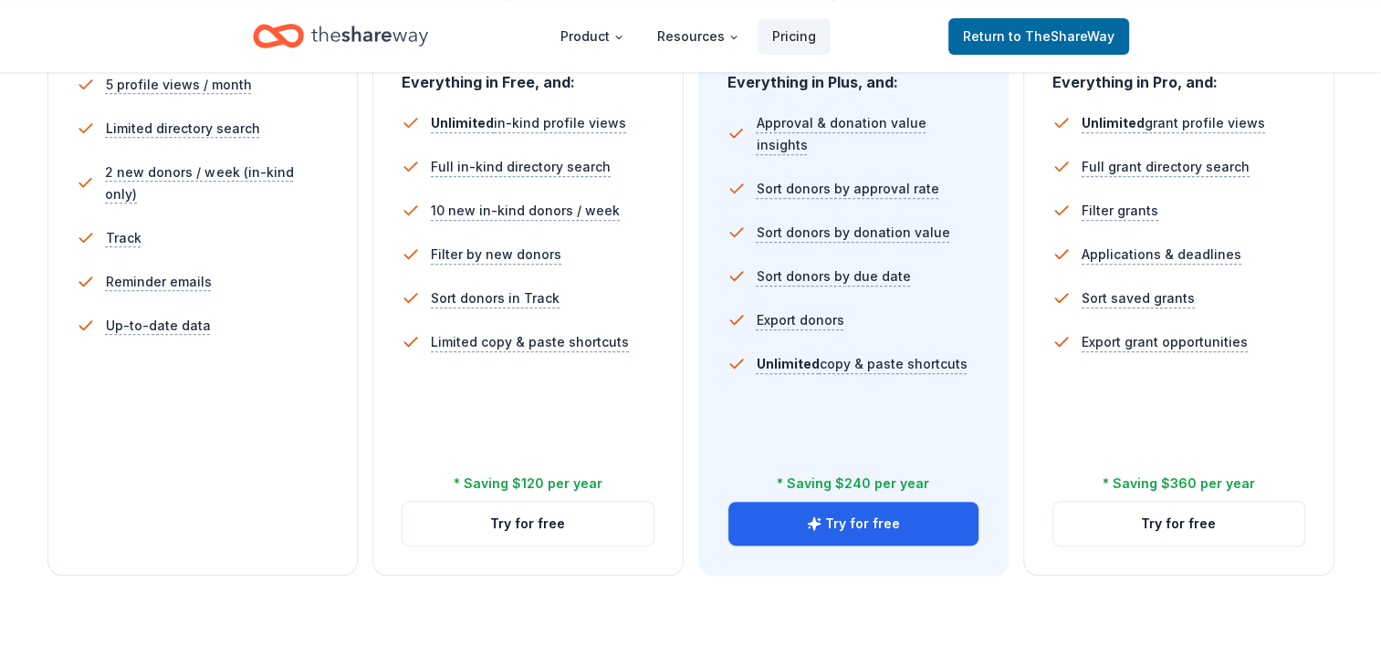
scroll to position [565, 0]
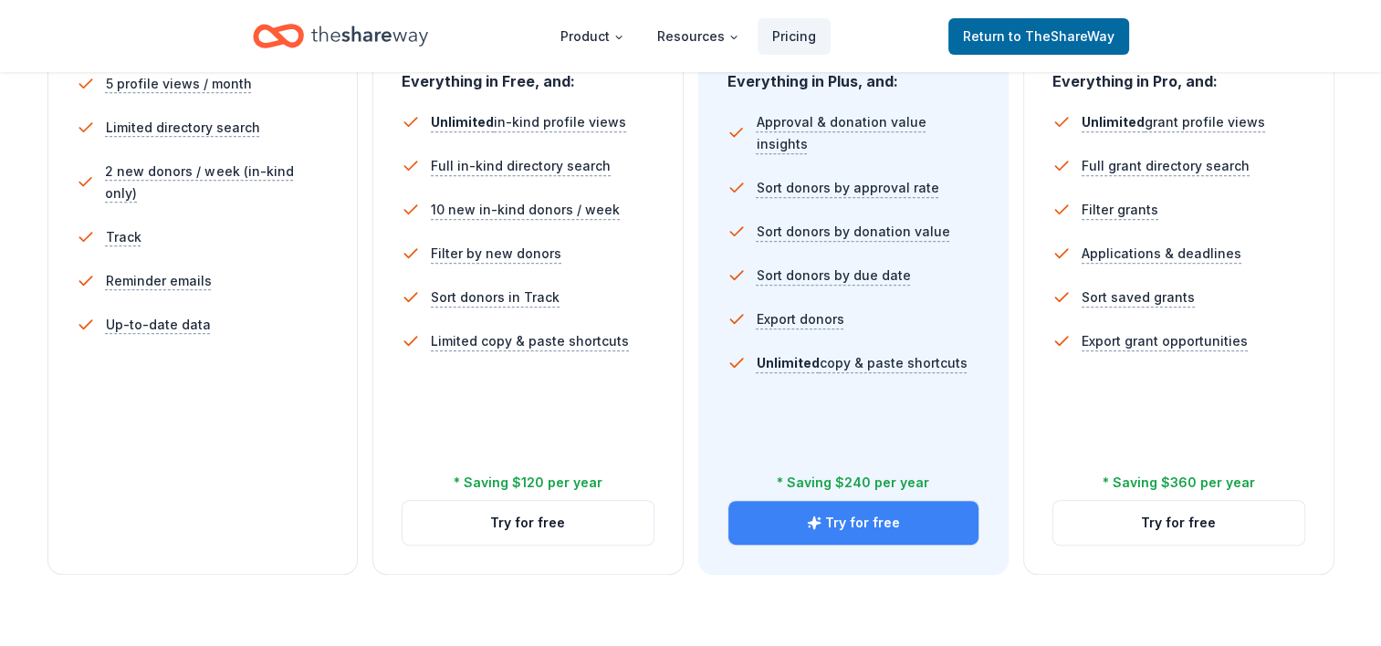
click at [846, 523] on button "Try for free" at bounding box center [853, 523] width 251 height 44
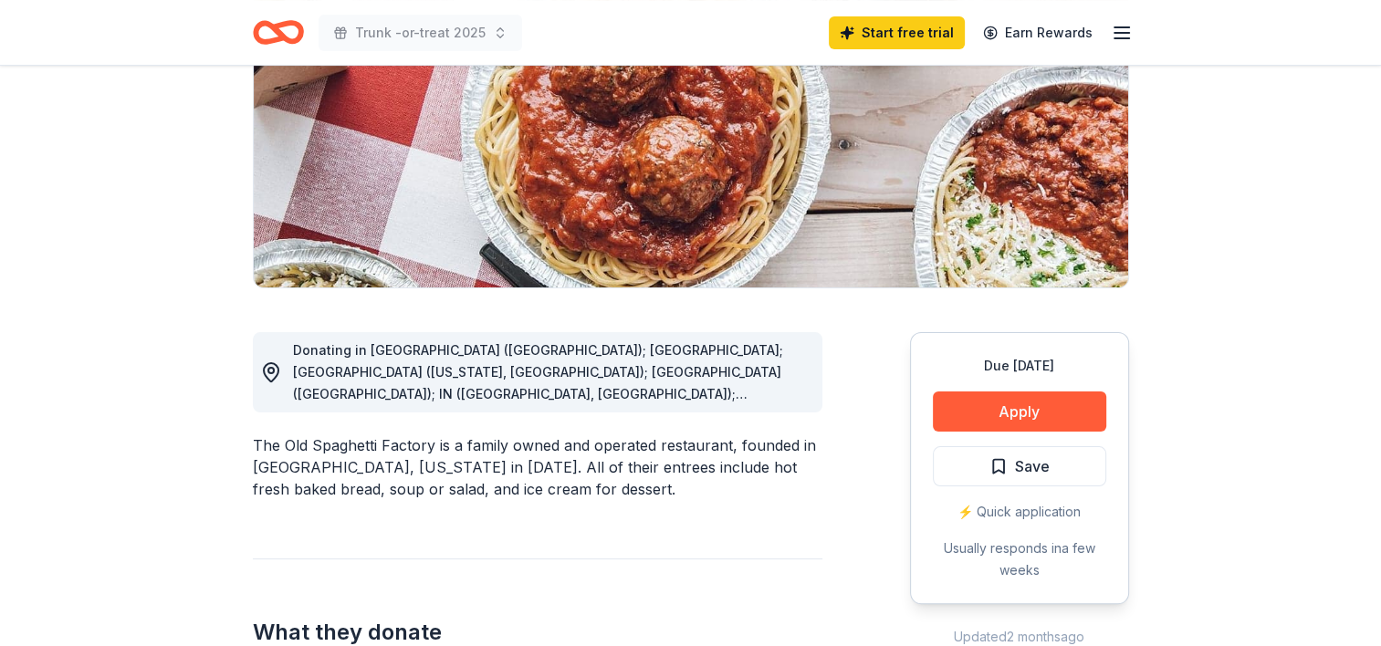
scroll to position [285, 0]
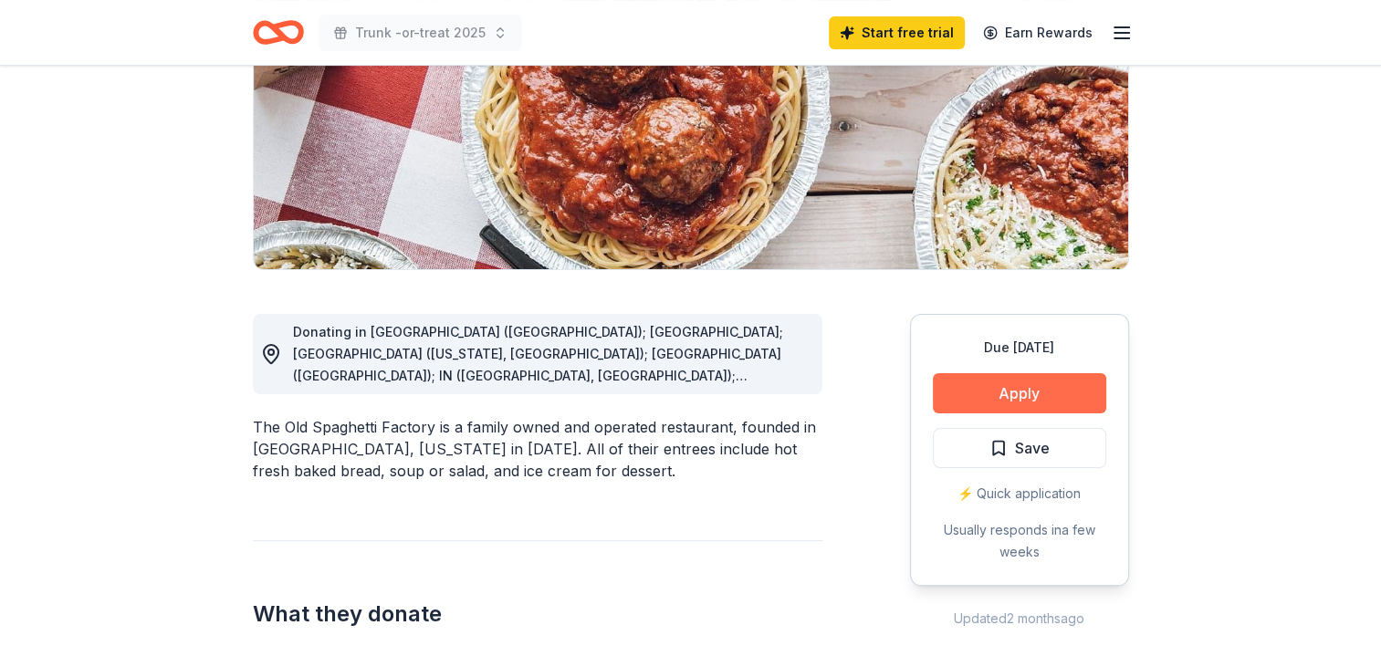
click at [1051, 394] on button "Apply" at bounding box center [1019, 393] width 173 height 40
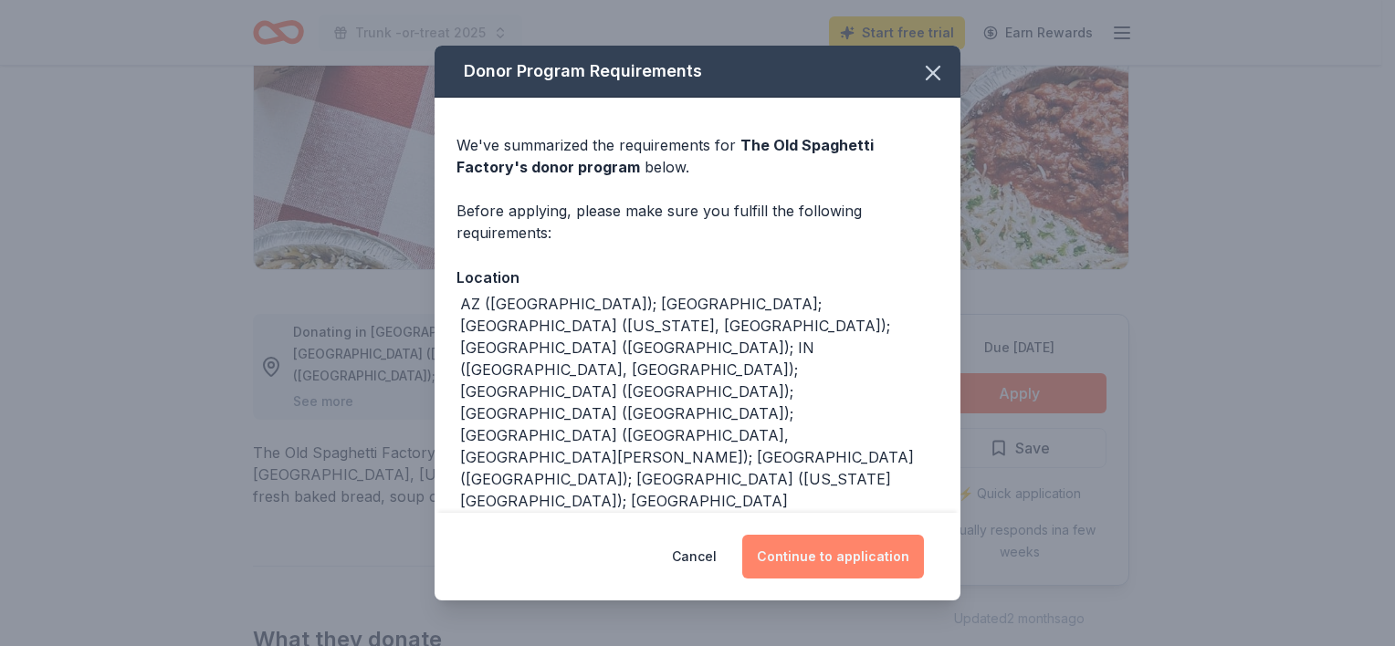
click at [868, 566] on button "Continue to application" at bounding box center [833, 557] width 182 height 44
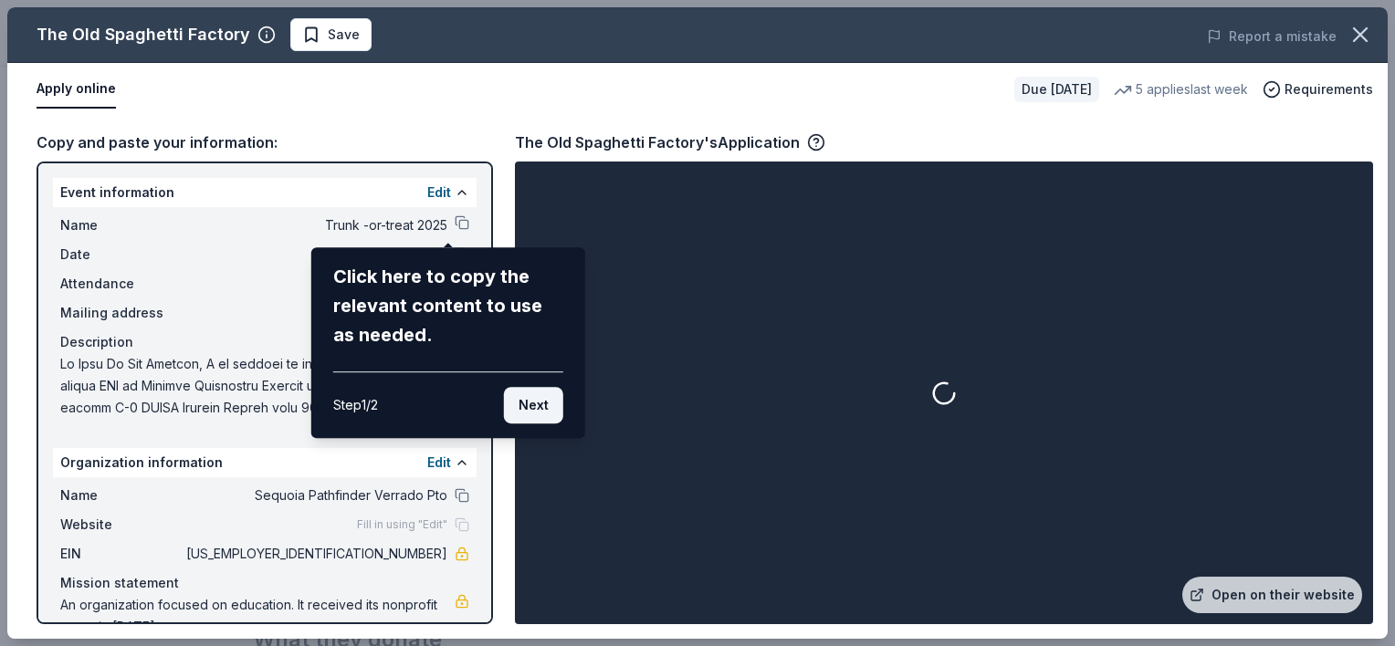
click at [532, 403] on button "Next" at bounding box center [533, 405] width 59 height 37
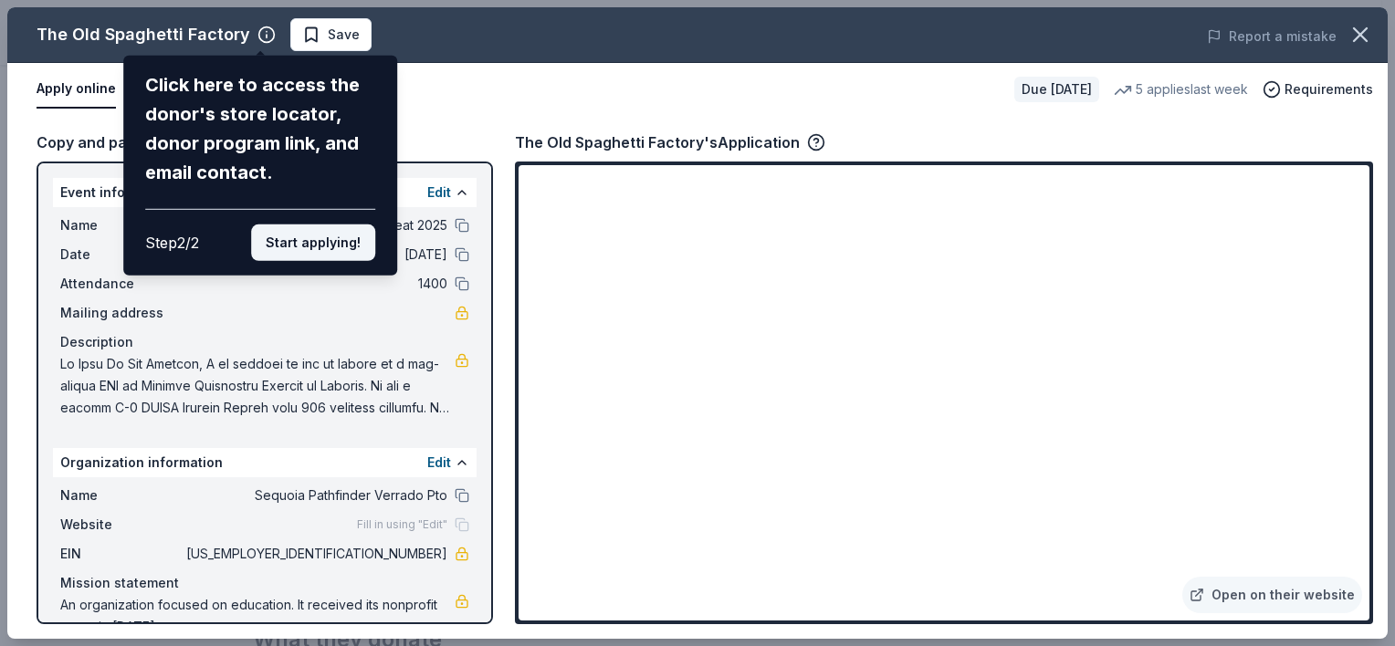
click at [298, 242] on button "Start applying!" at bounding box center [313, 243] width 124 height 37
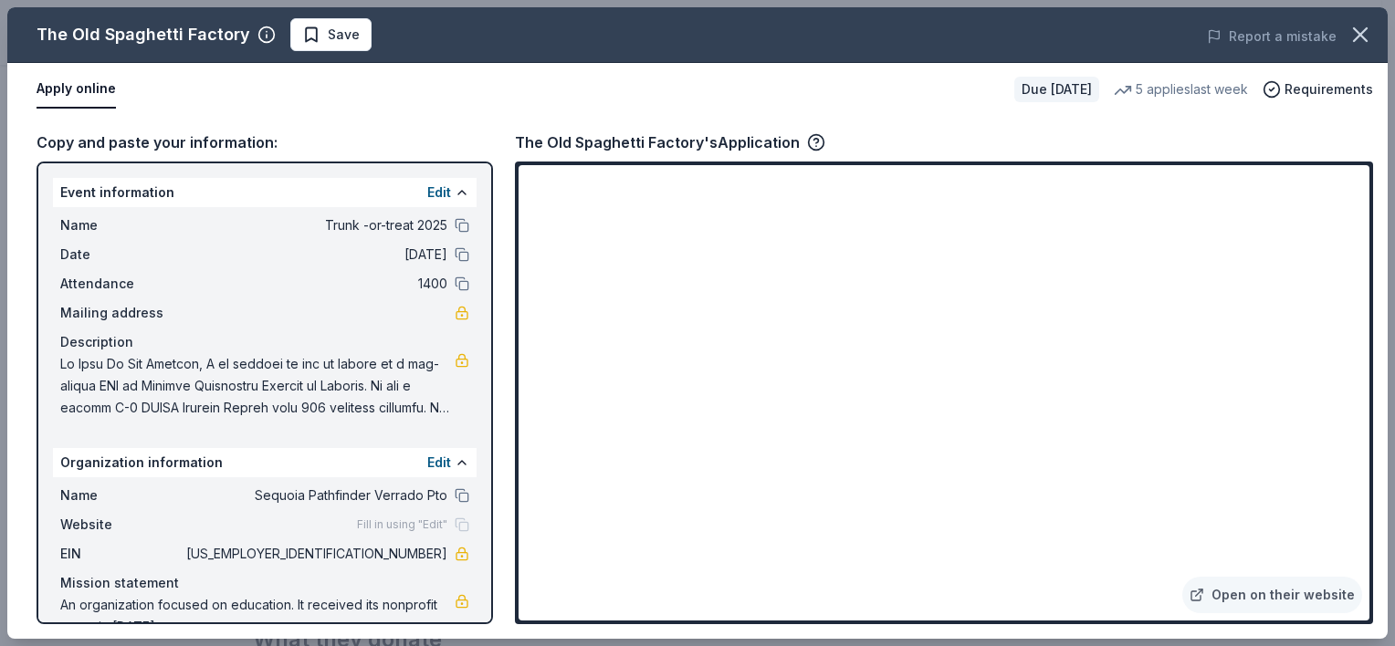
click at [449, 216] on div "The Old Spaghetti Factory Save Report a mistake Apply online Due in 39 days 5 a…" at bounding box center [697, 323] width 1380 height 632
click at [1369, 40] on icon "button" at bounding box center [1360, 35] width 26 height 26
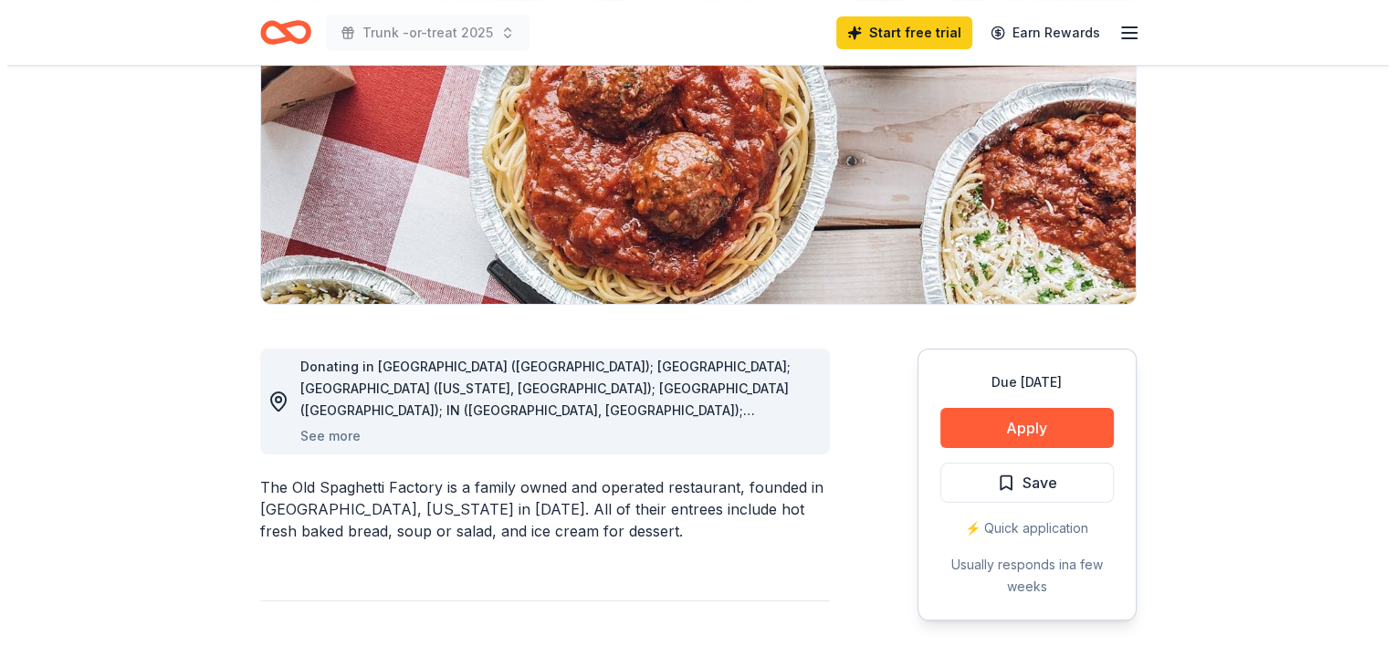
scroll to position [296, 0]
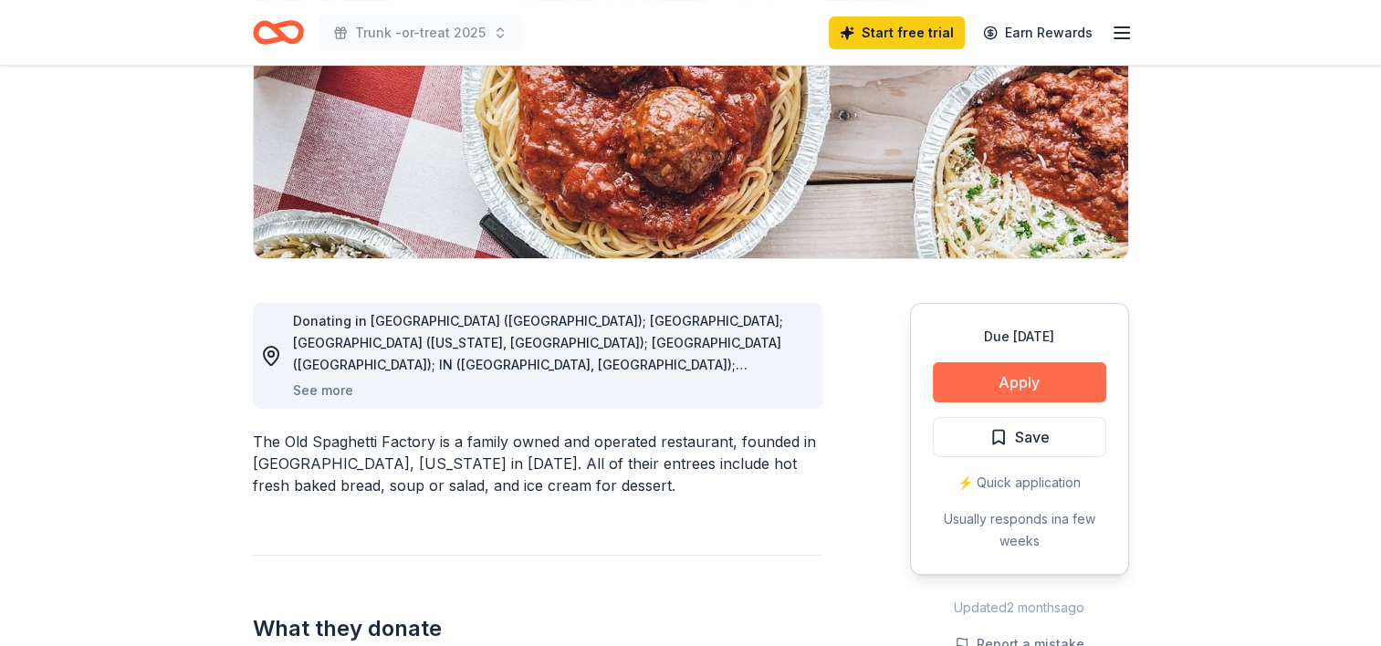
click at [1075, 373] on button "Apply" at bounding box center [1019, 382] width 173 height 40
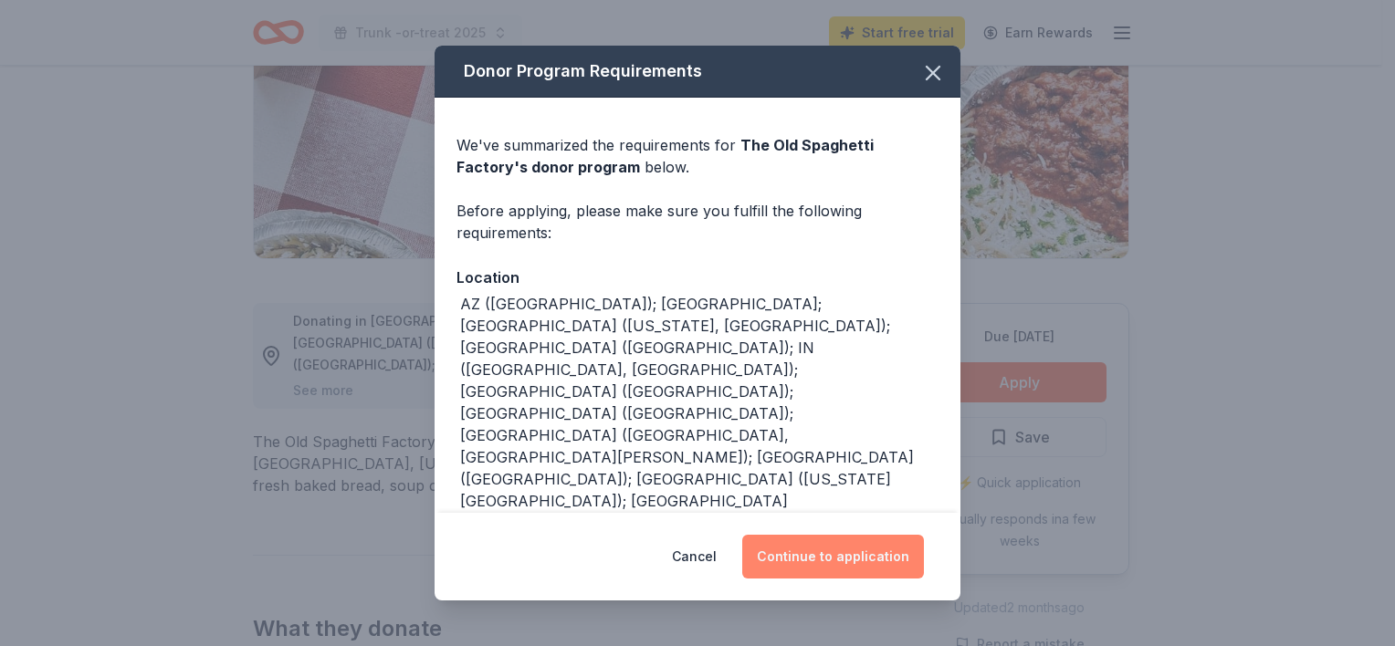
click at [818, 549] on button "Continue to application" at bounding box center [833, 557] width 182 height 44
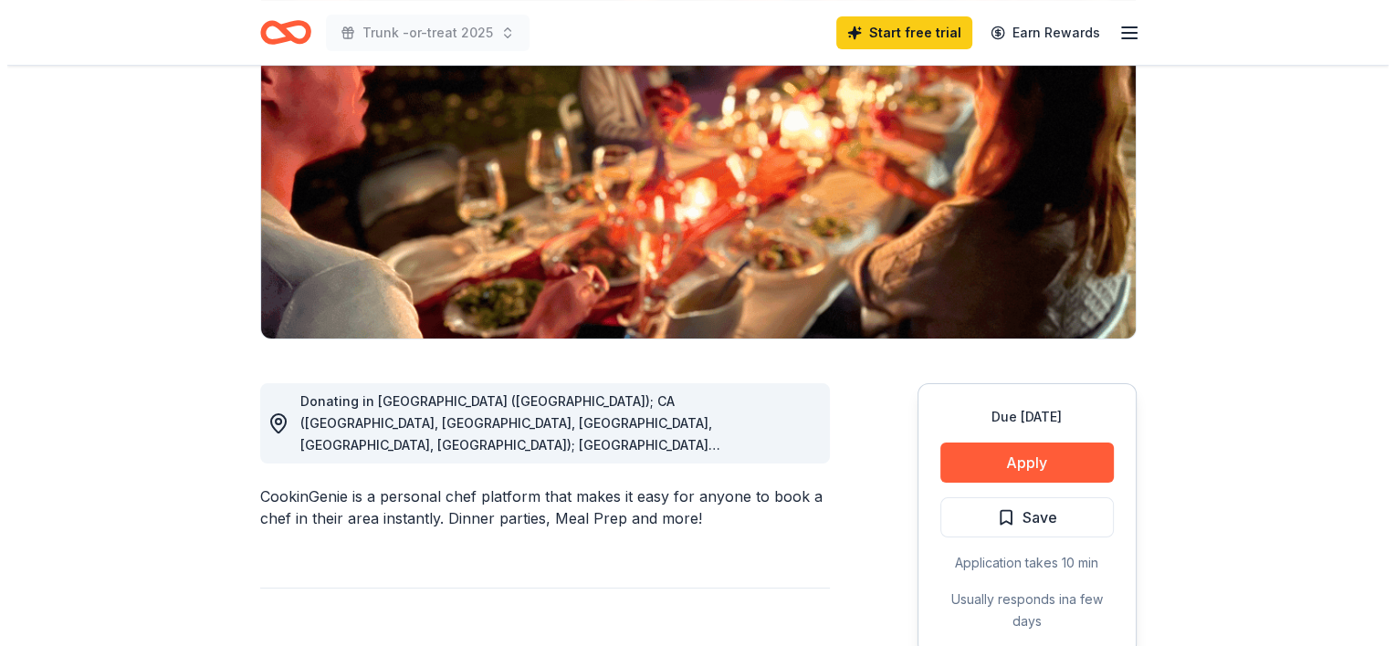
scroll to position [219, 0]
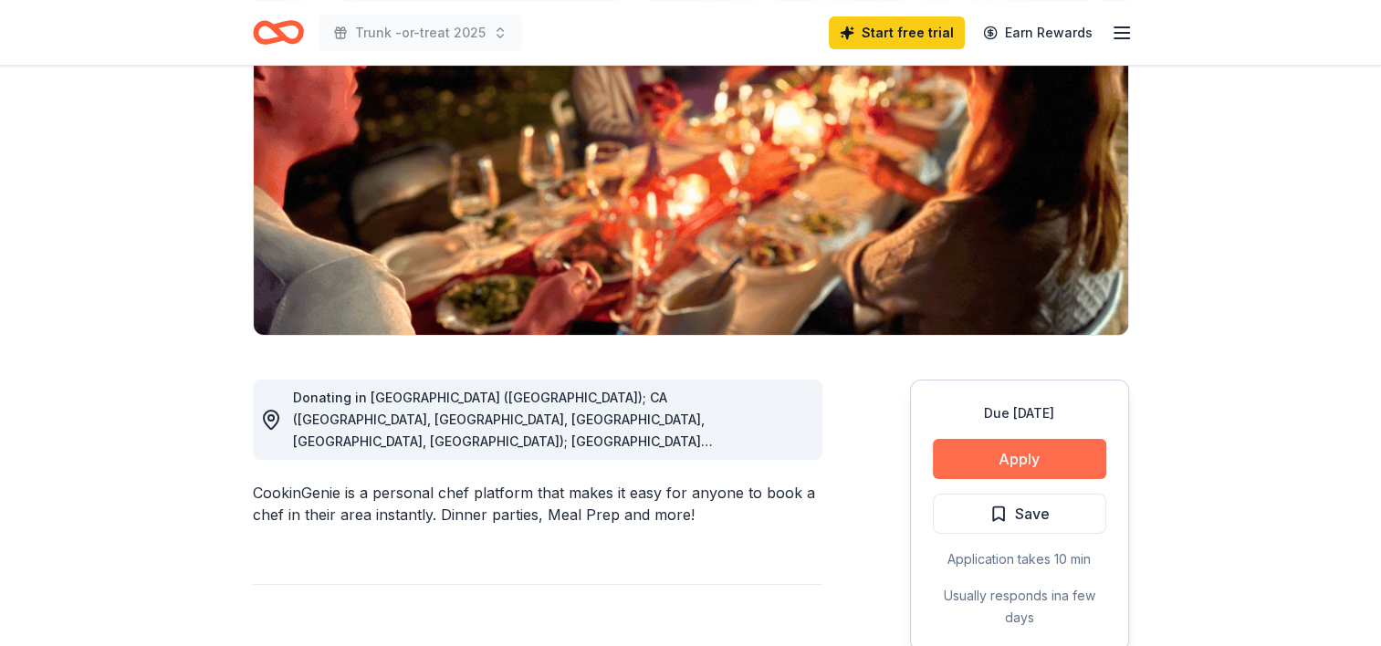
click at [1010, 459] on button "Apply" at bounding box center [1019, 459] width 173 height 40
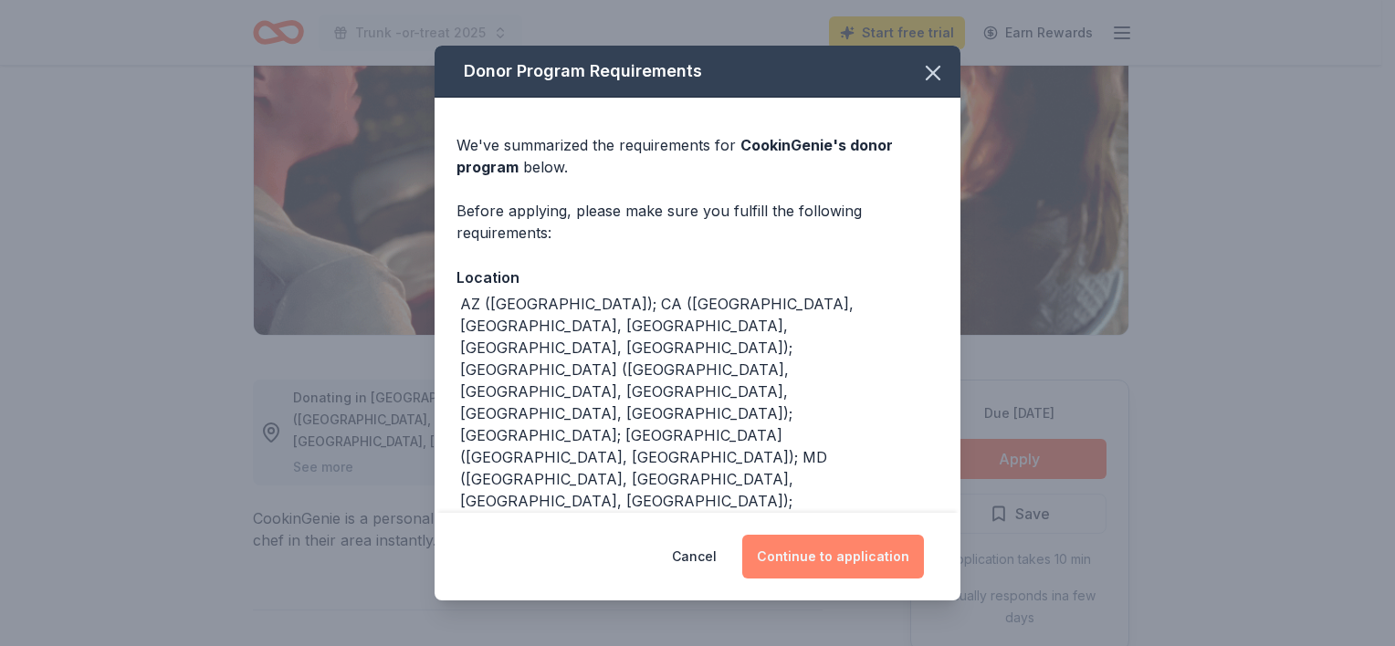
click at [879, 549] on button "Continue to application" at bounding box center [833, 557] width 182 height 44
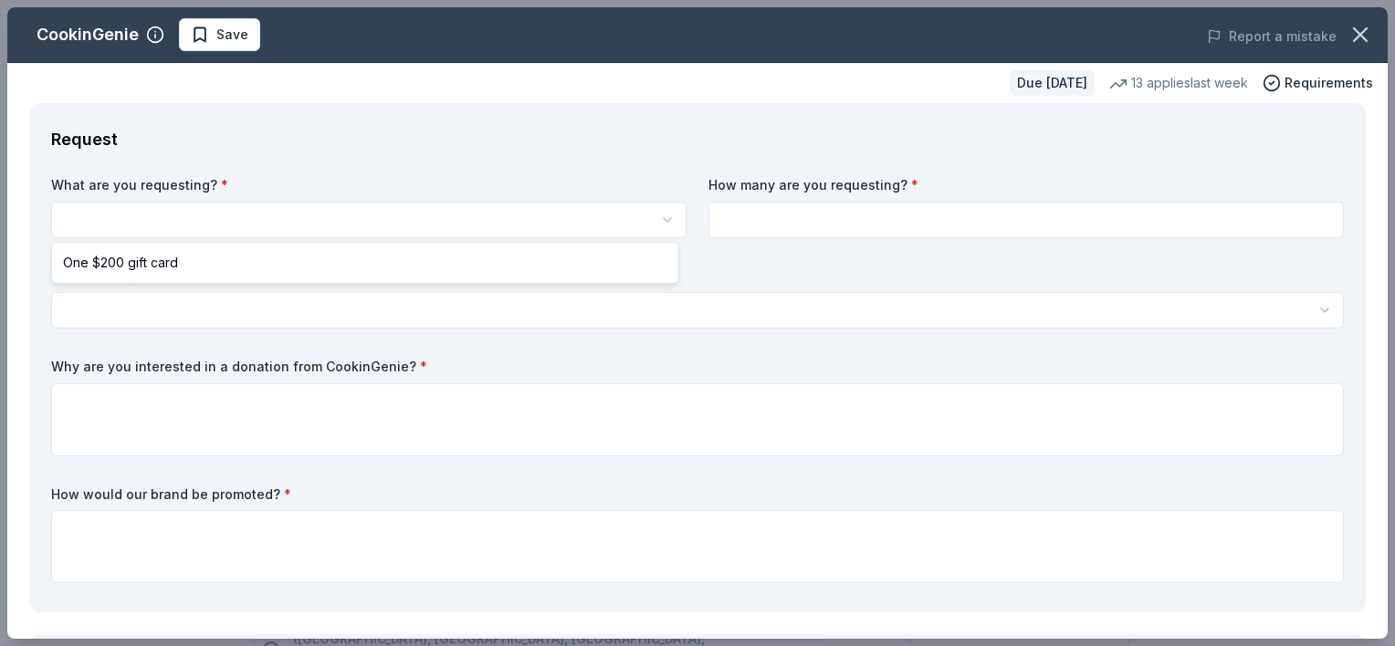
scroll to position [0, 0]
click at [314, 222] on html "Trunk -or-treat 2025 Save Apply Due in 62 days Share CookinGenie 5.0 • 7 review…" at bounding box center [697, 323] width 1395 height 646
select select "One $200 gift card"
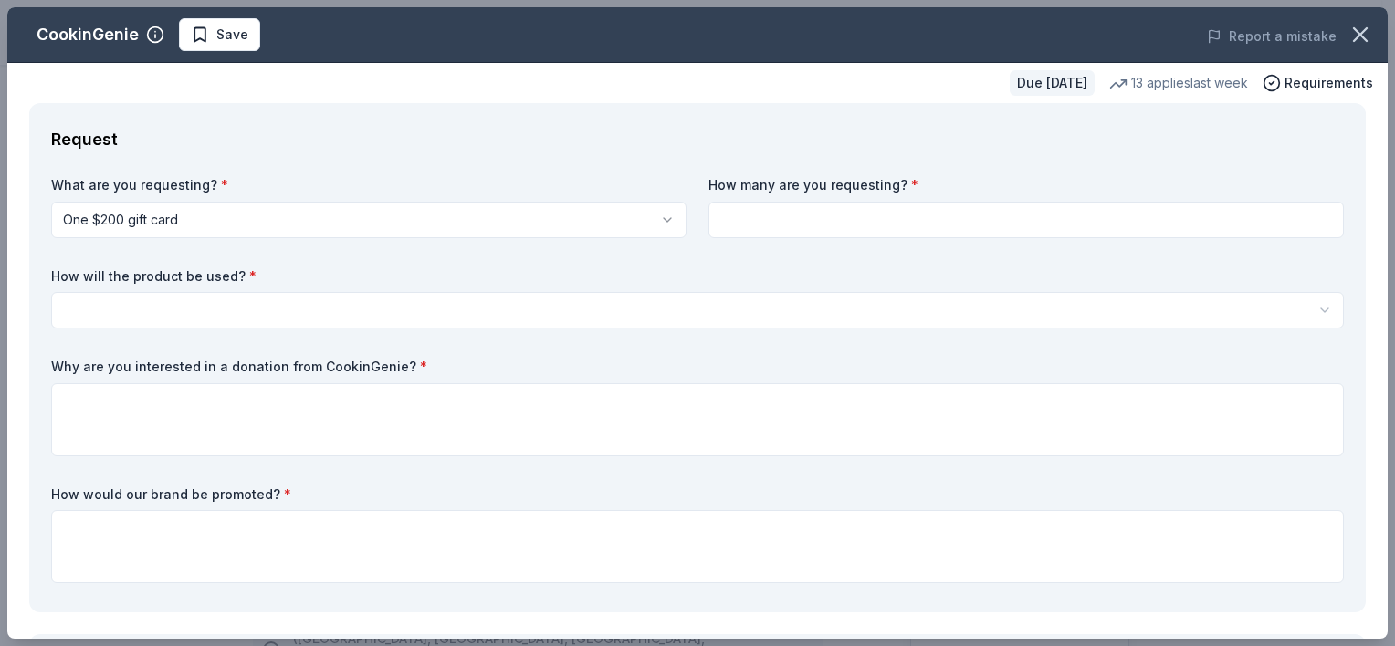
click at [741, 223] on input at bounding box center [1025, 220] width 635 height 37
type input "1"
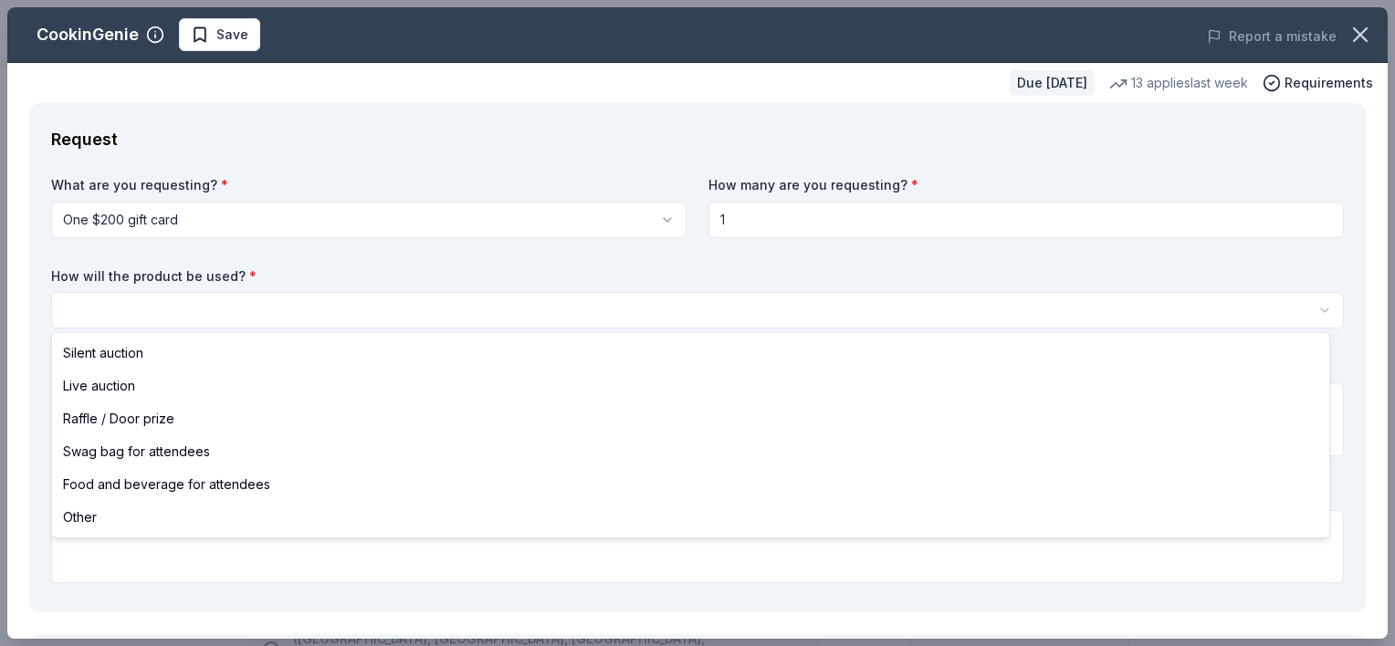
click at [796, 304] on html "Trunk -or-treat 2025 Save Apply Due in 62 days Share CookinGenie 5.0 • 7 review…" at bounding box center [697, 323] width 1395 height 646
select select "raffleDoorPrize"
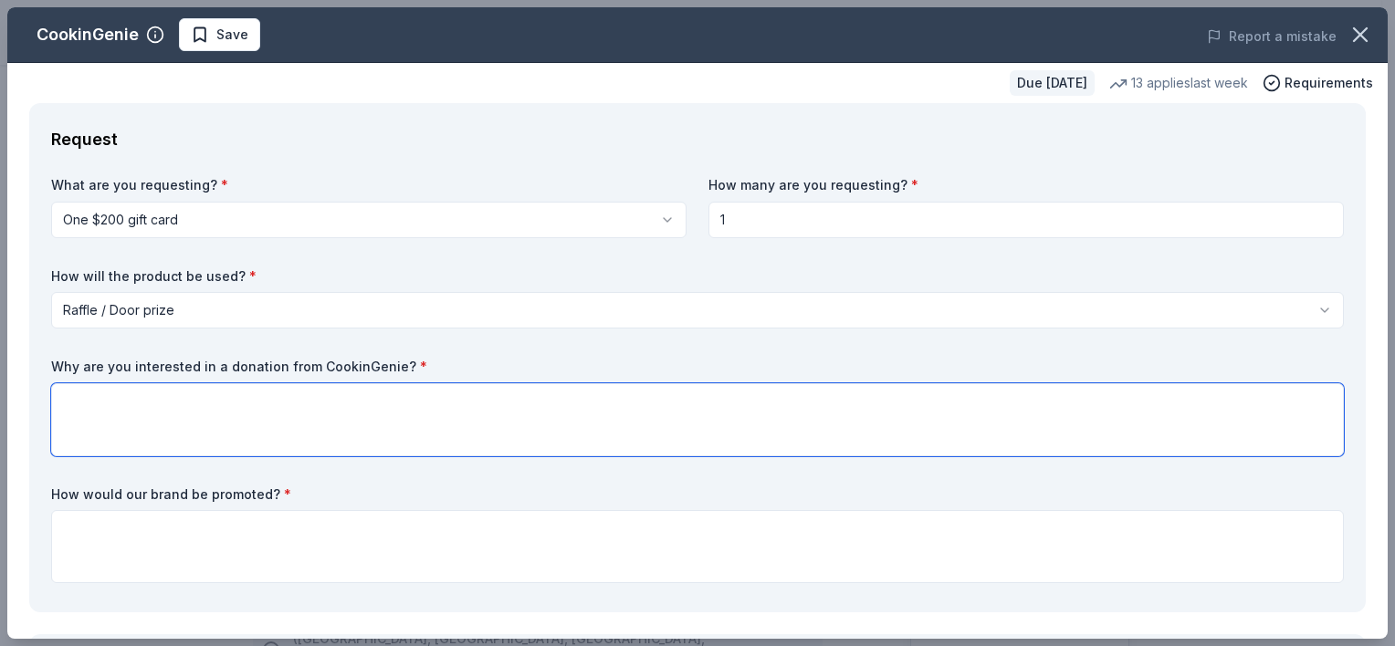
click at [573, 409] on textarea at bounding box center [697, 419] width 1292 height 73
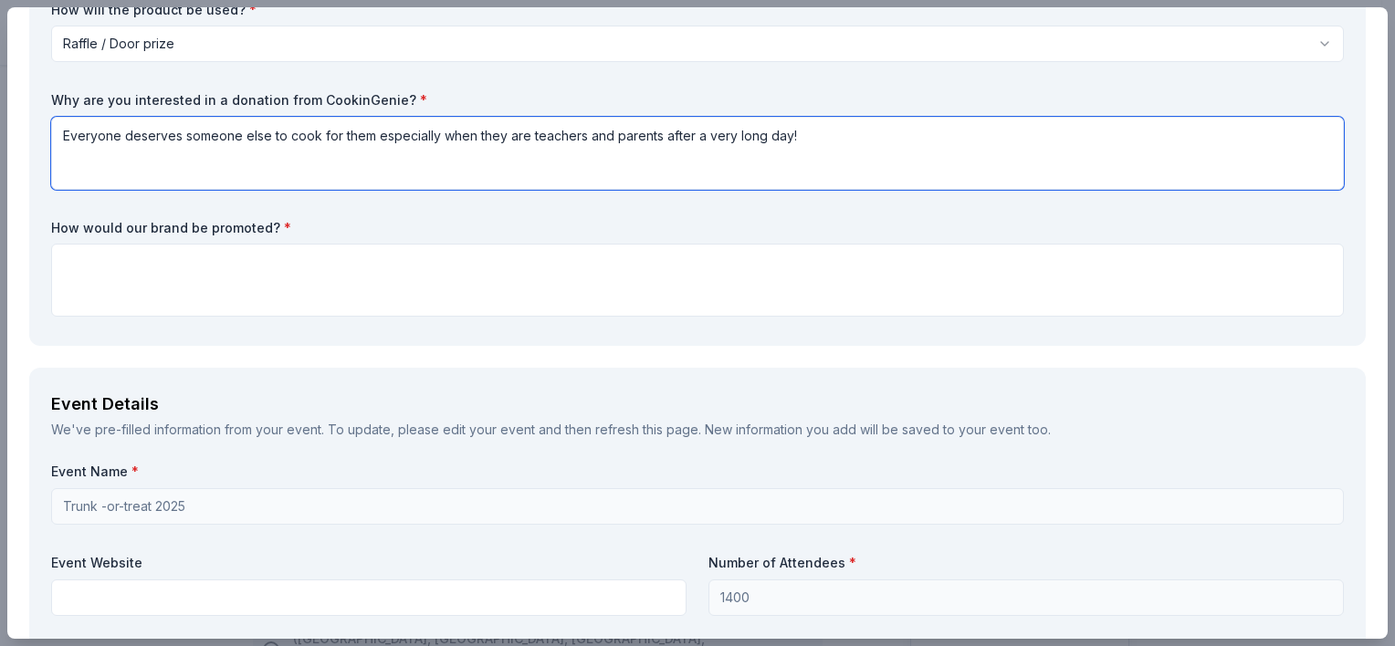
scroll to position [269, 0]
type textarea "Everyone deserves someone else to cook for them especially when they are teache…"
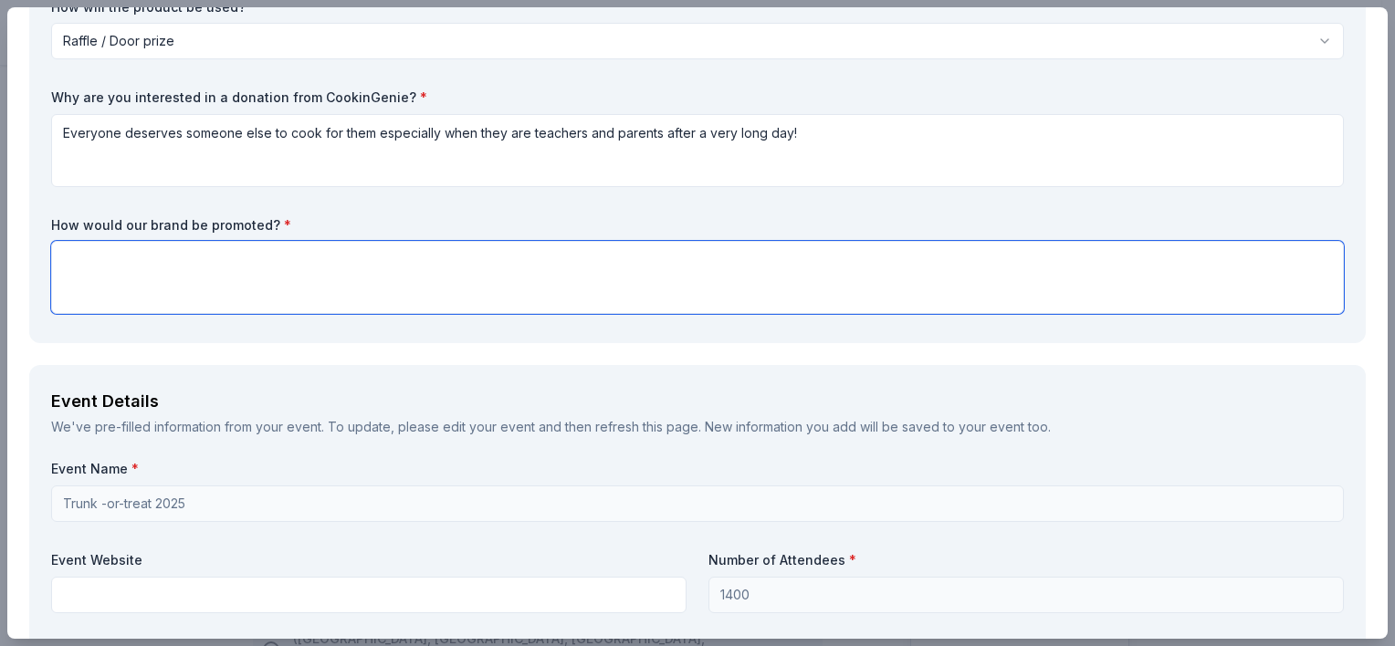
click at [171, 285] on textarea at bounding box center [697, 277] width 1292 height 73
type textarea "i"
click at [139, 259] on textarea "On our Private facebook group and" at bounding box center [697, 277] width 1292 height 73
click at [150, 252] on textarea "On our Private facebook group and" at bounding box center [697, 277] width 1292 height 73
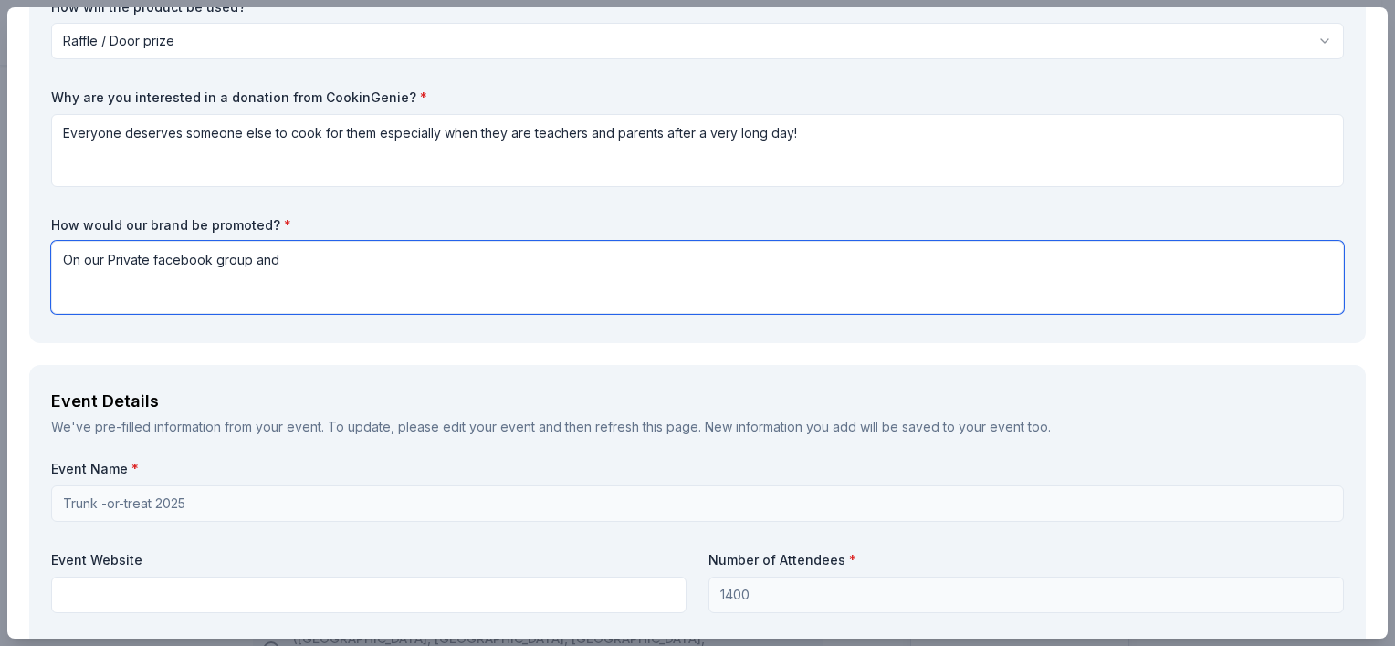
click at [150, 252] on textarea "On our Private facebook group and" at bounding box center [697, 277] width 1292 height 73
click at [365, 257] on textarea "On our Private school facebook group and" at bounding box center [697, 277] width 1292 height 73
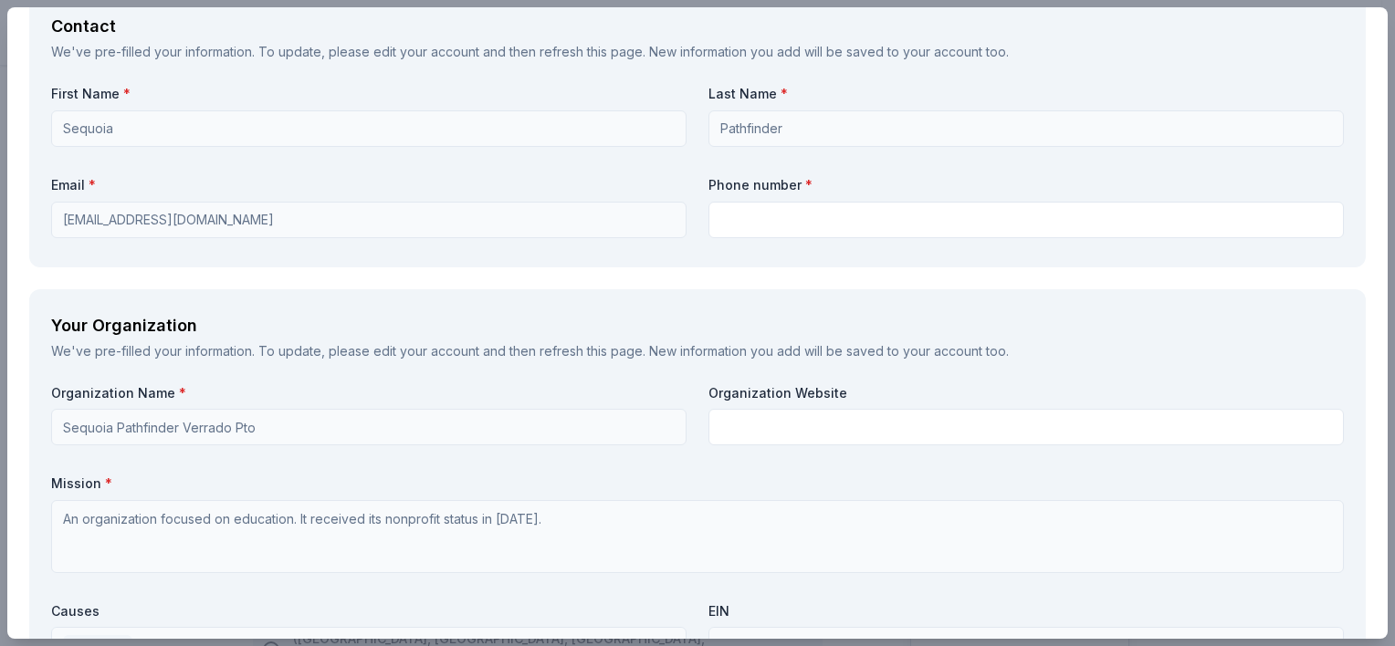
scroll to position [1654, 0]
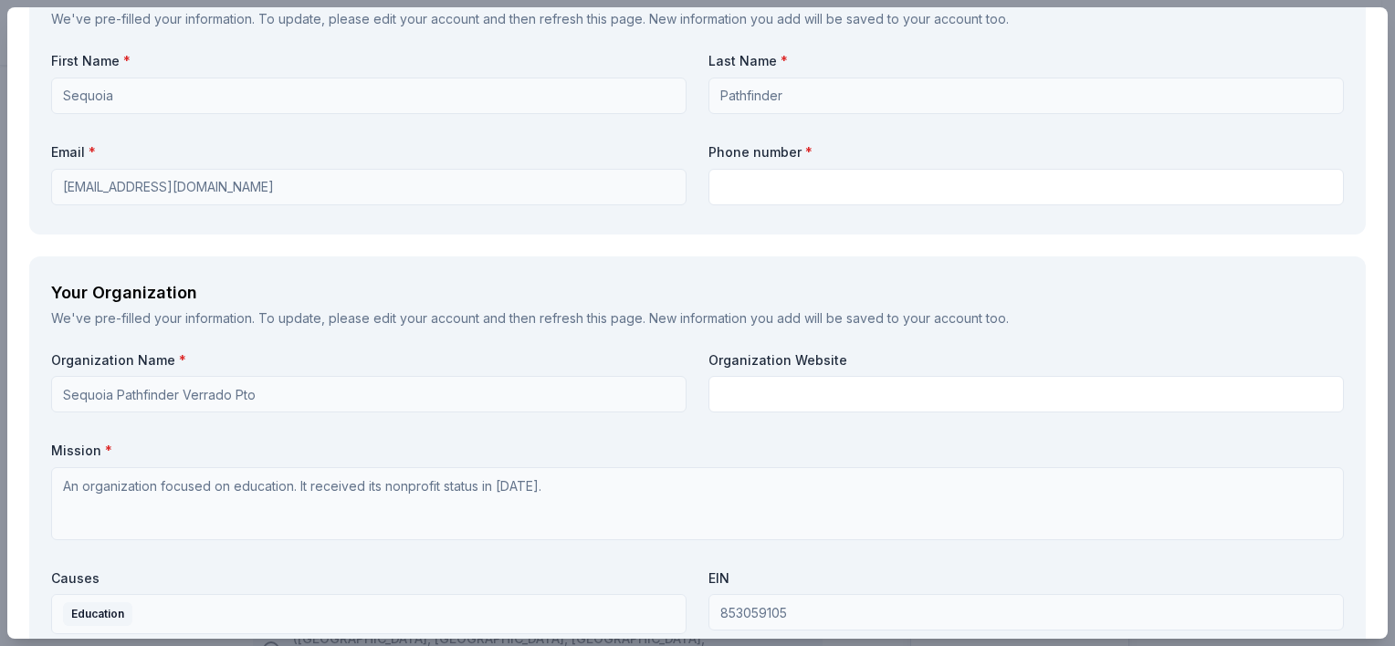
type textarea "On our Private school facebook group and flyers and posters."
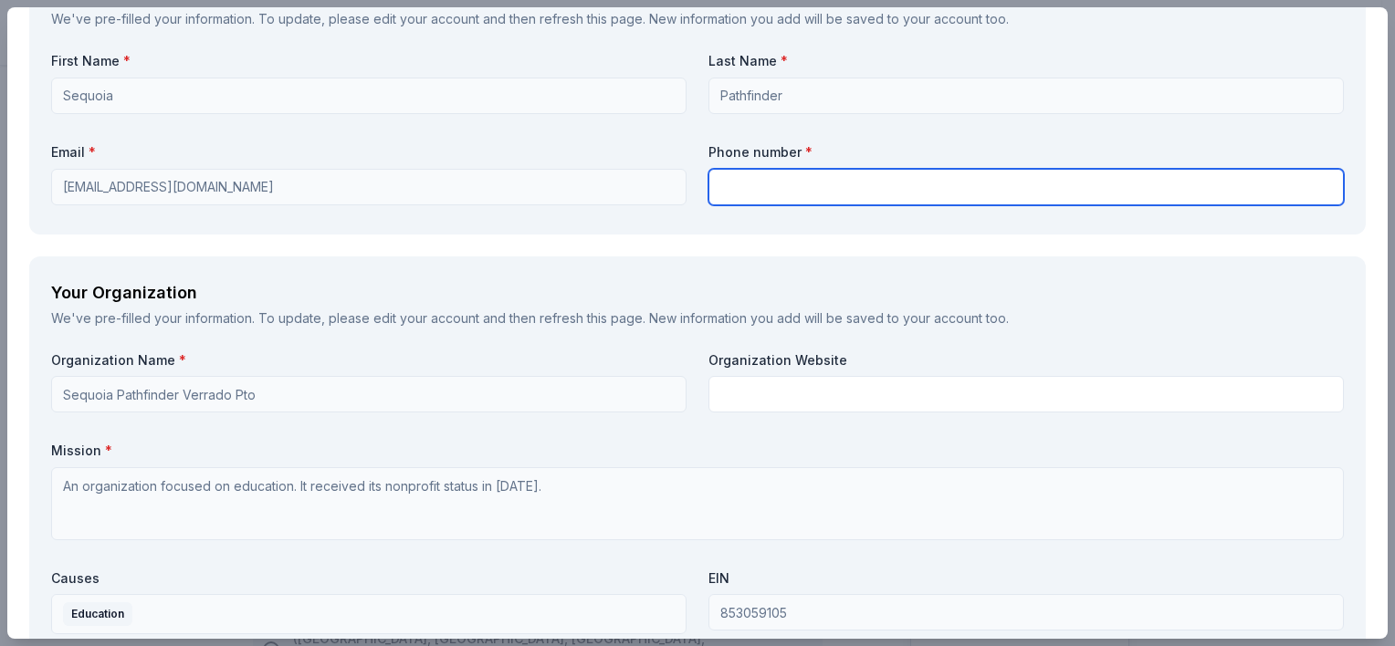
click at [733, 181] on input "text" at bounding box center [1025, 187] width 635 height 37
type input "6232161629"
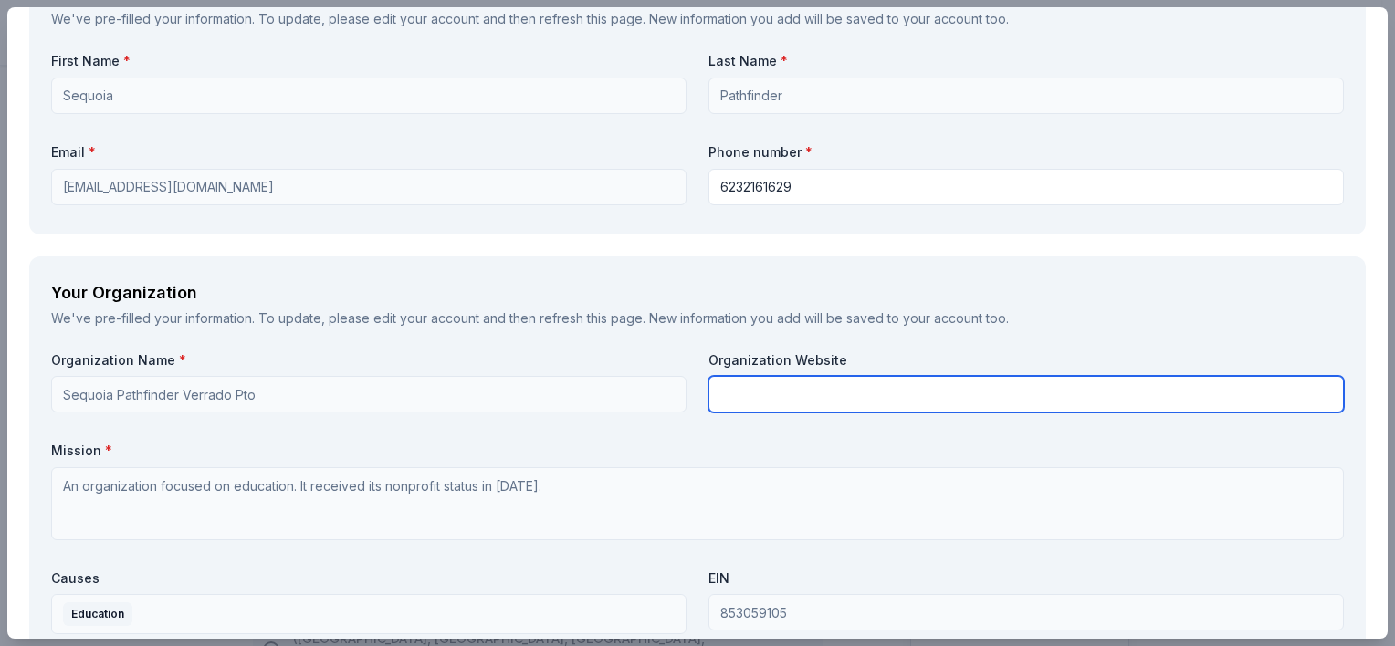
type input "PTO at [GEOGRAPHIC_DATA] at Verrado & I-10"
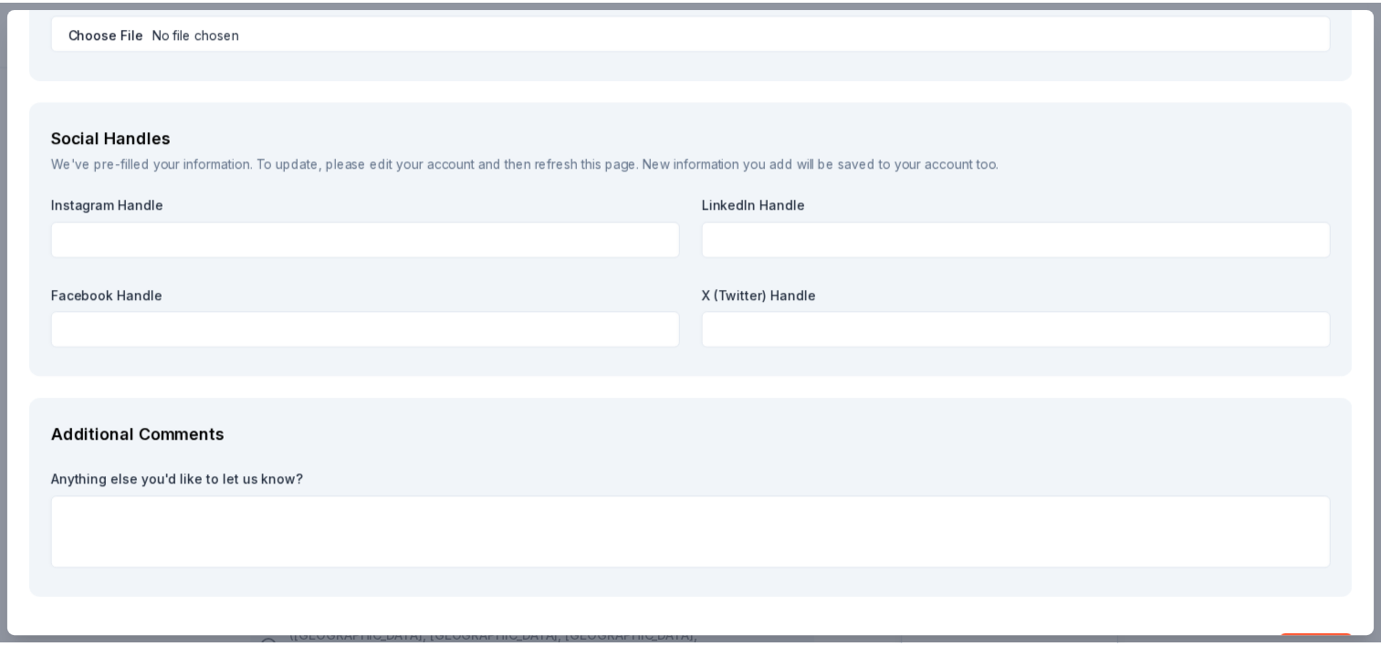
scroll to position [2428, 0]
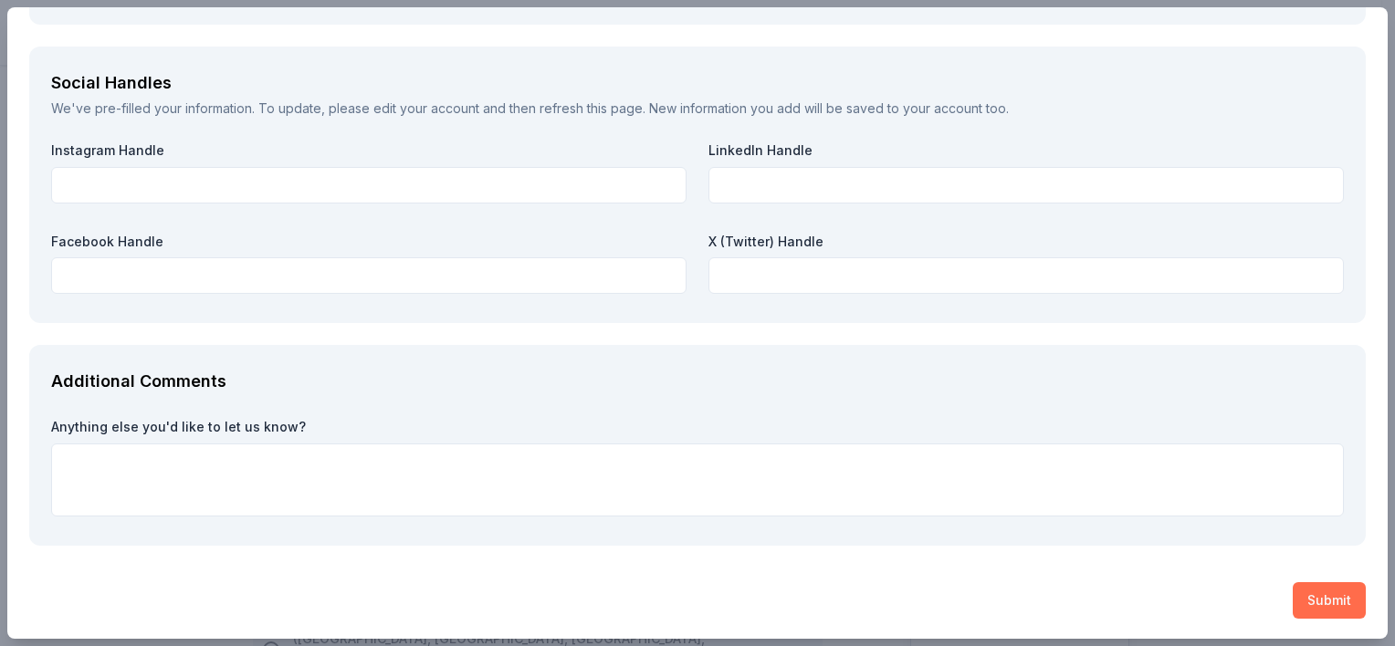
click at [1313, 602] on button "Submit" at bounding box center [1328, 600] width 73 height 37
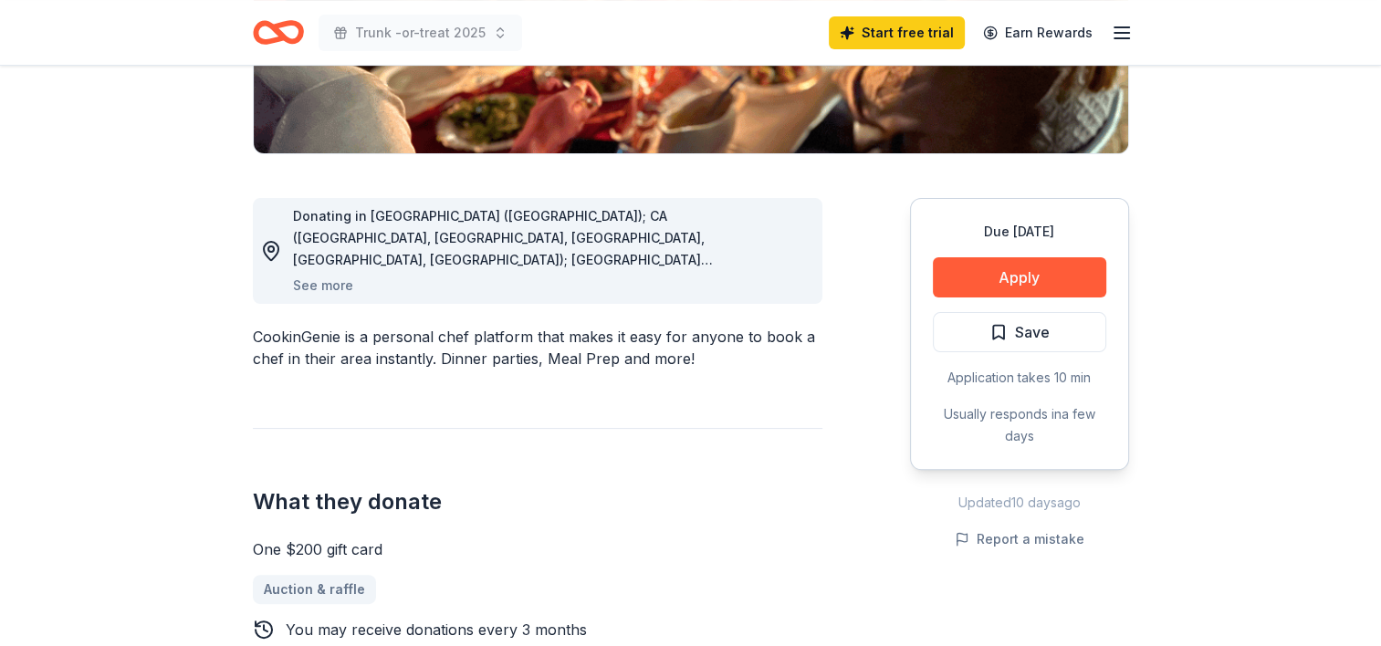
scroll to position [402, 0]
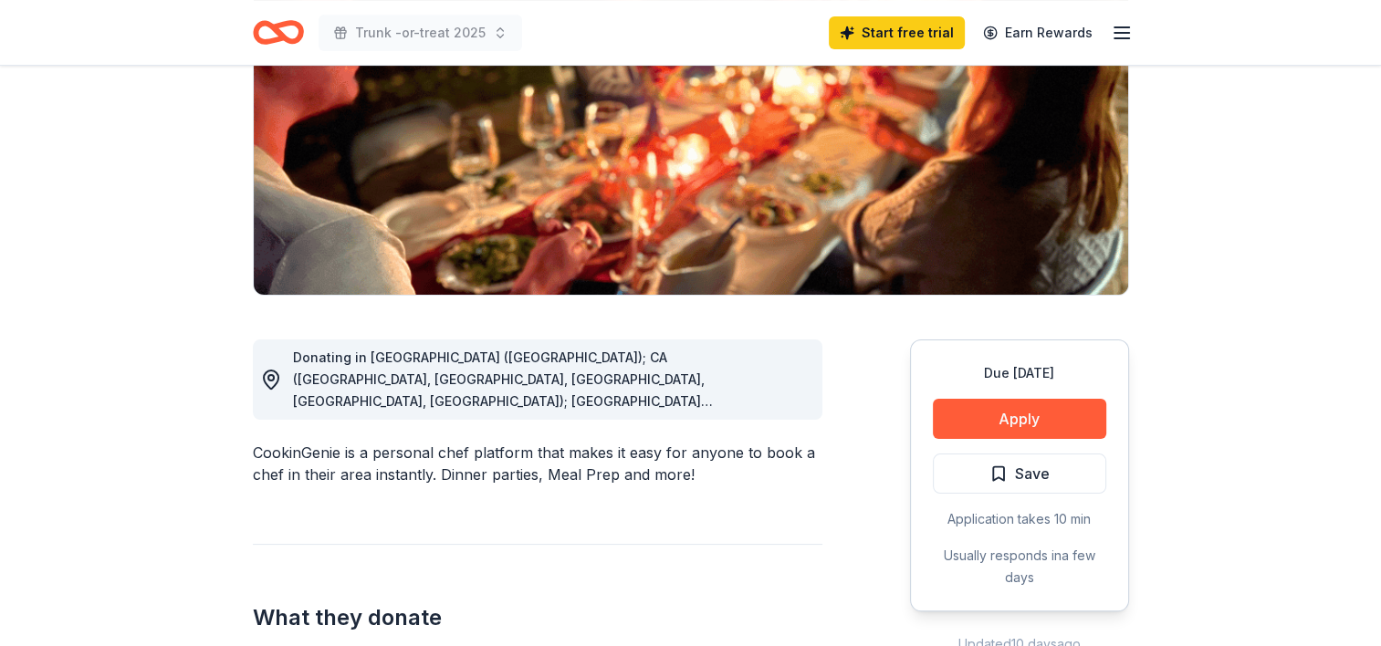
scroll to position [292, 0]
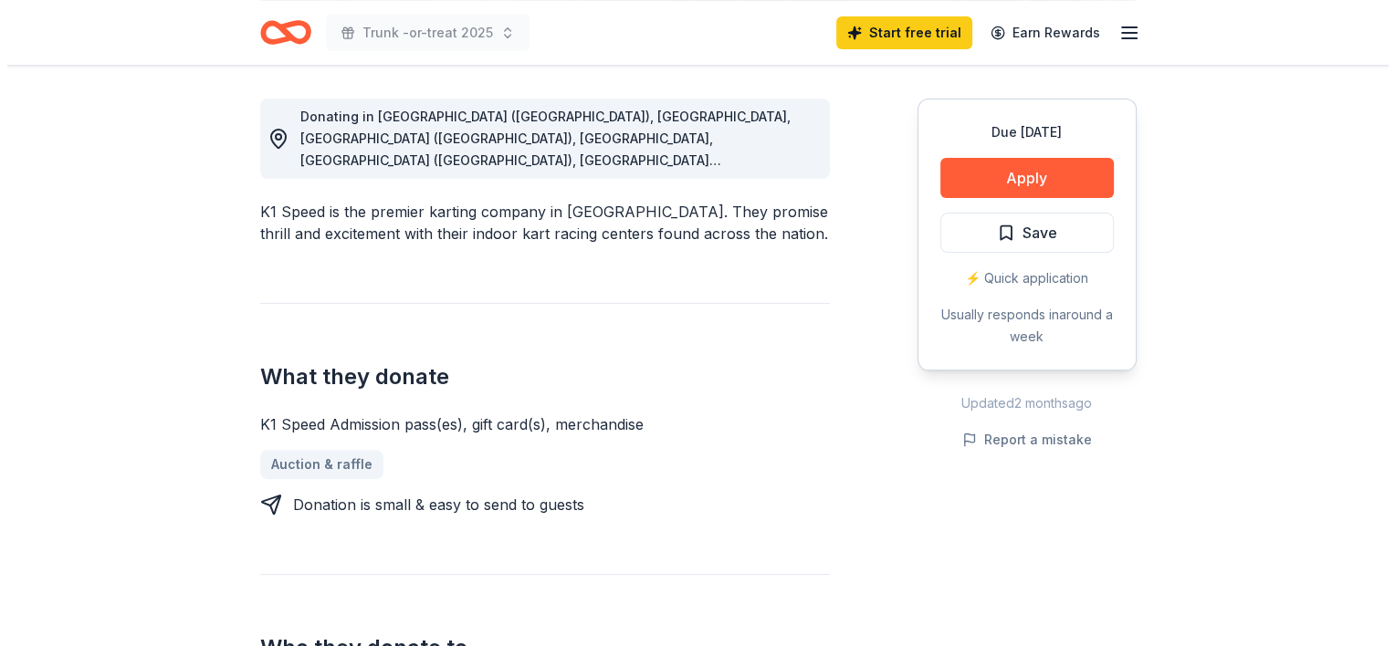
scroll to position [500, 0]
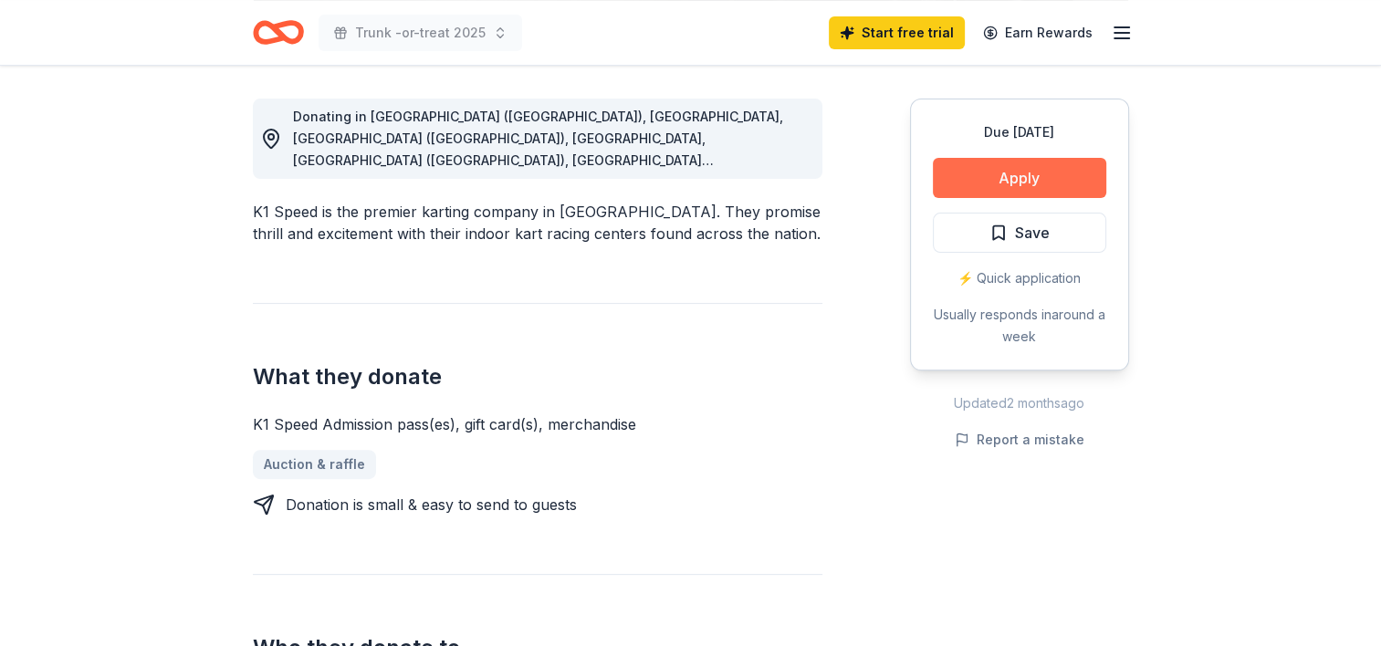
click at [1058, 182] on button "Apply" at bounding box center [1019, 178] width 173 height 40
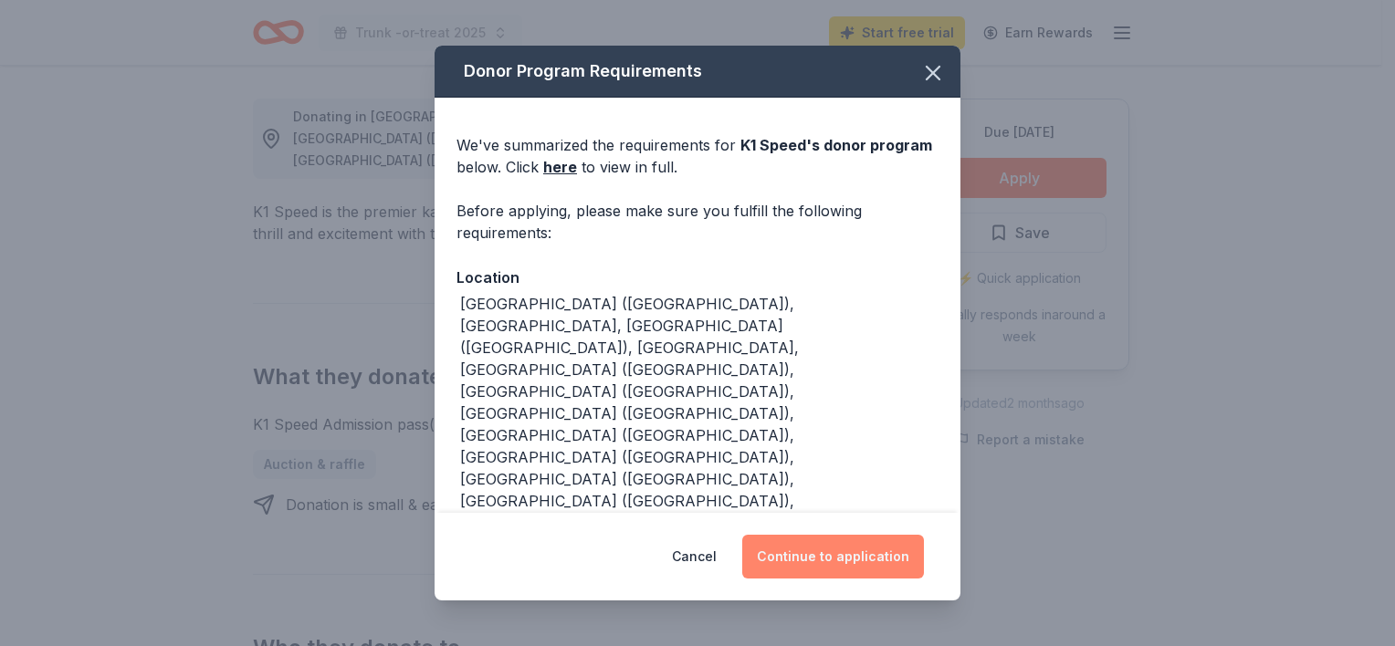
click at [848, 548] on button "Continue to application" at bounding box center [833, 557] width 182 height 44
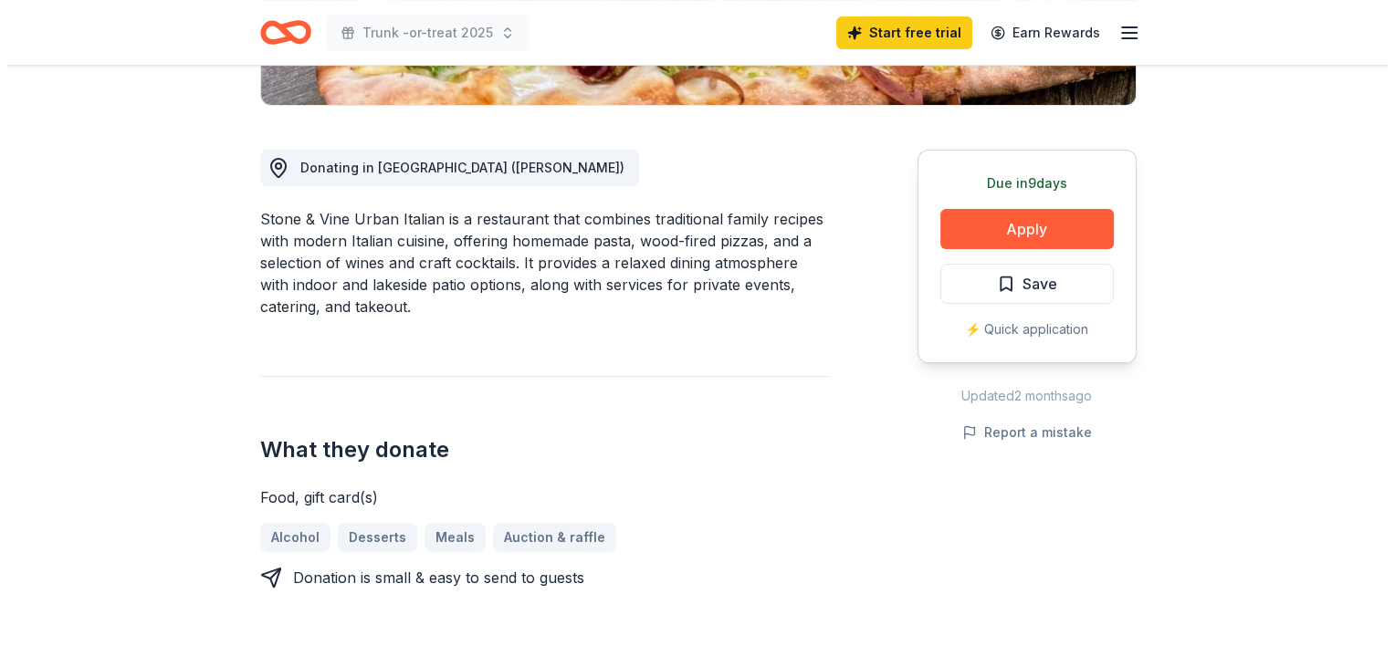
scroll to position [451, 0]
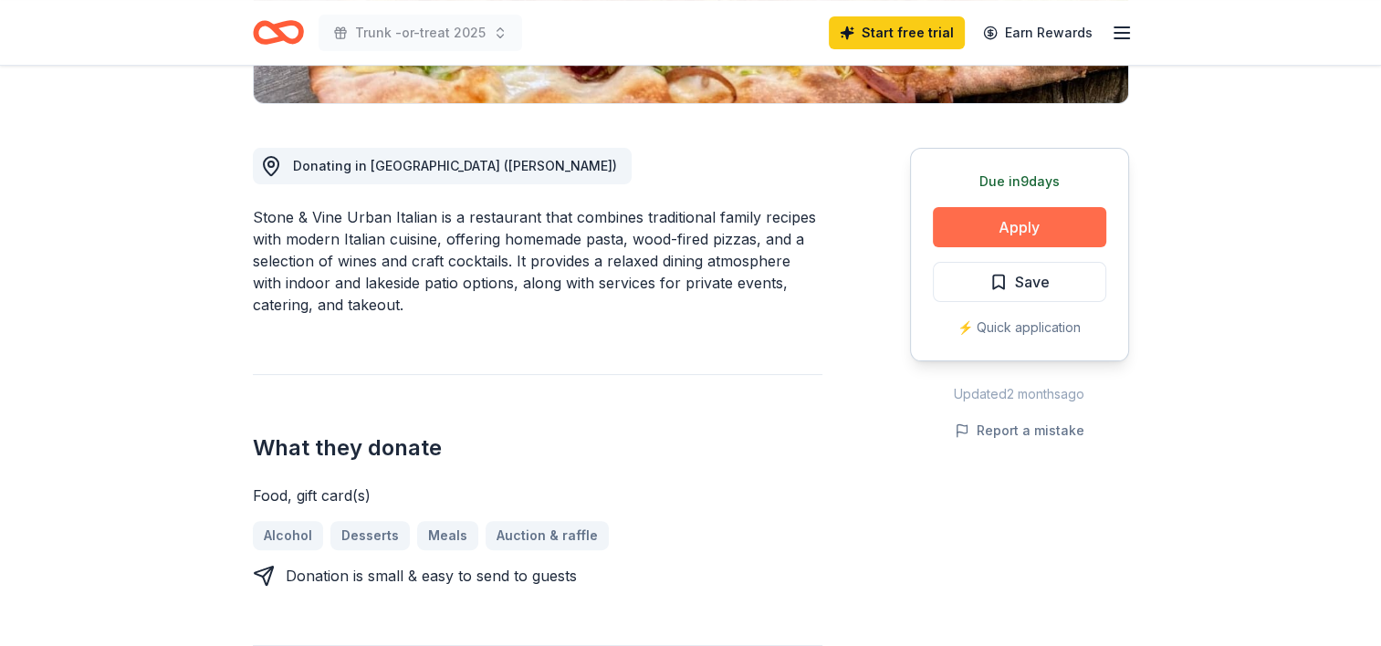
click at [1037, 221] on button "Apply" at bounding box center [1019, 227] width 173 height 40
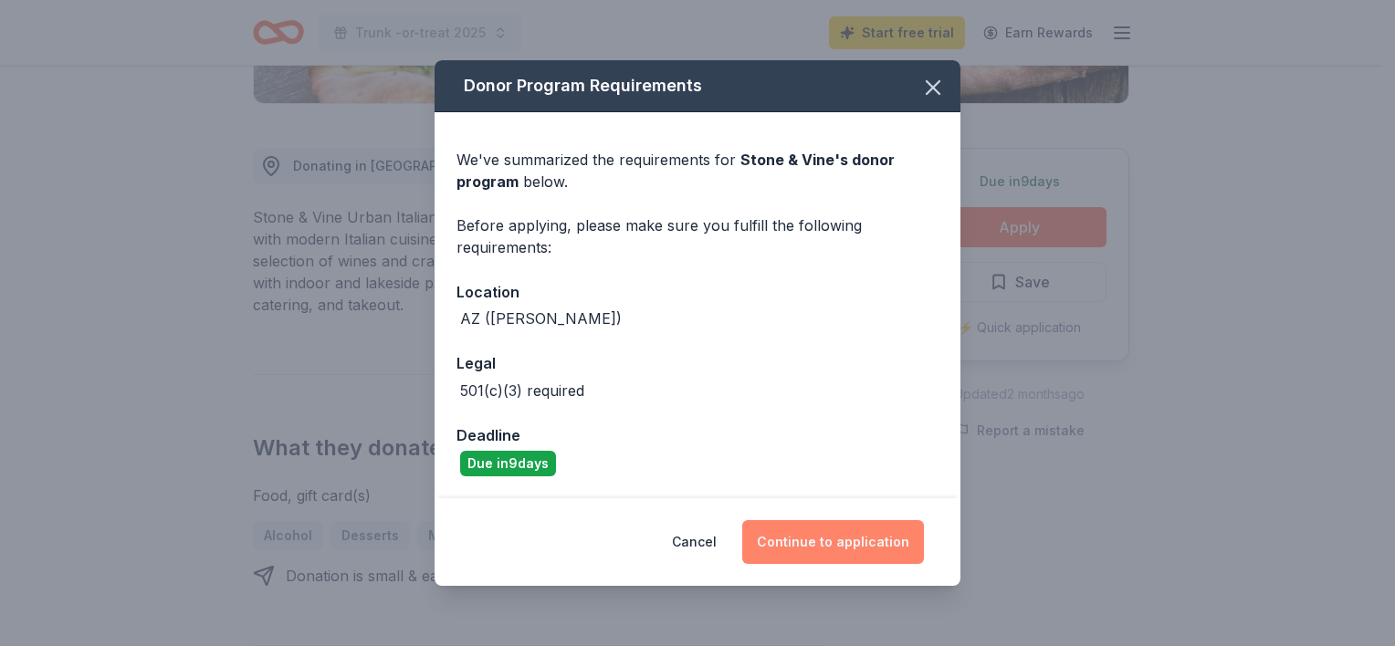
click at [854, 532] on button "Continue to application" at bounding box center [833, 542] width 182 height 44
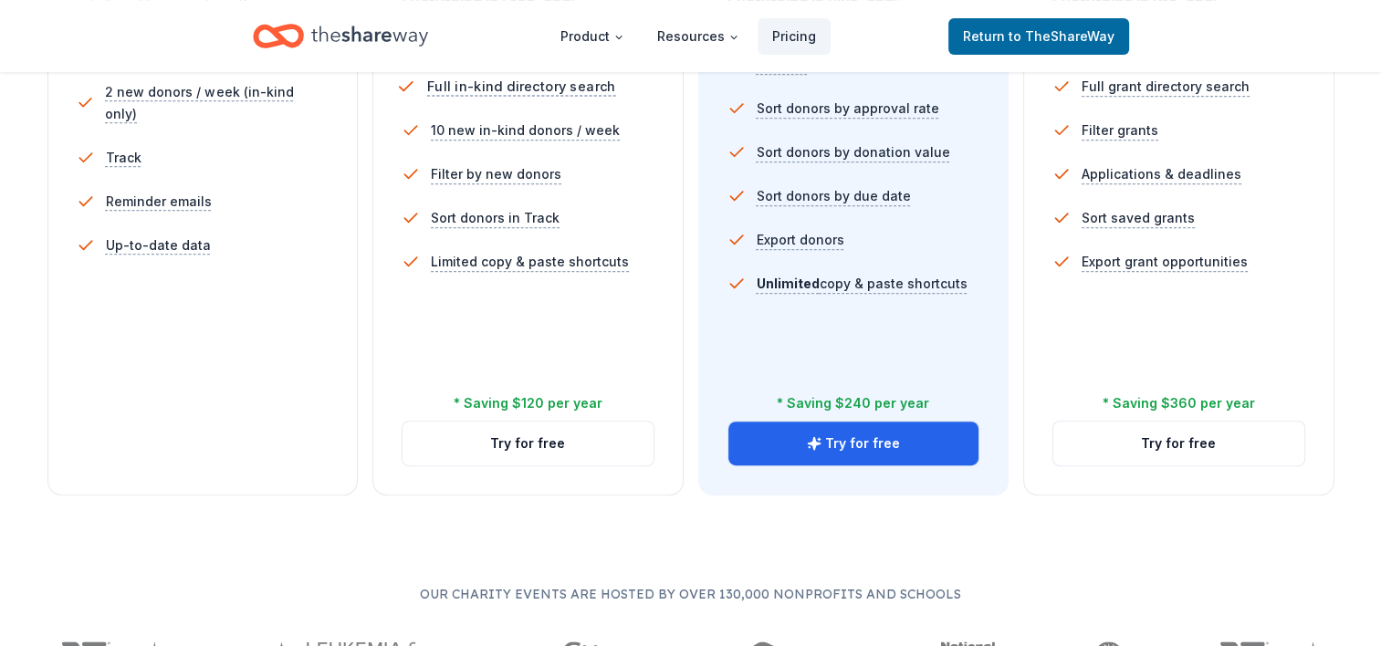
scroll to position [646, 0]
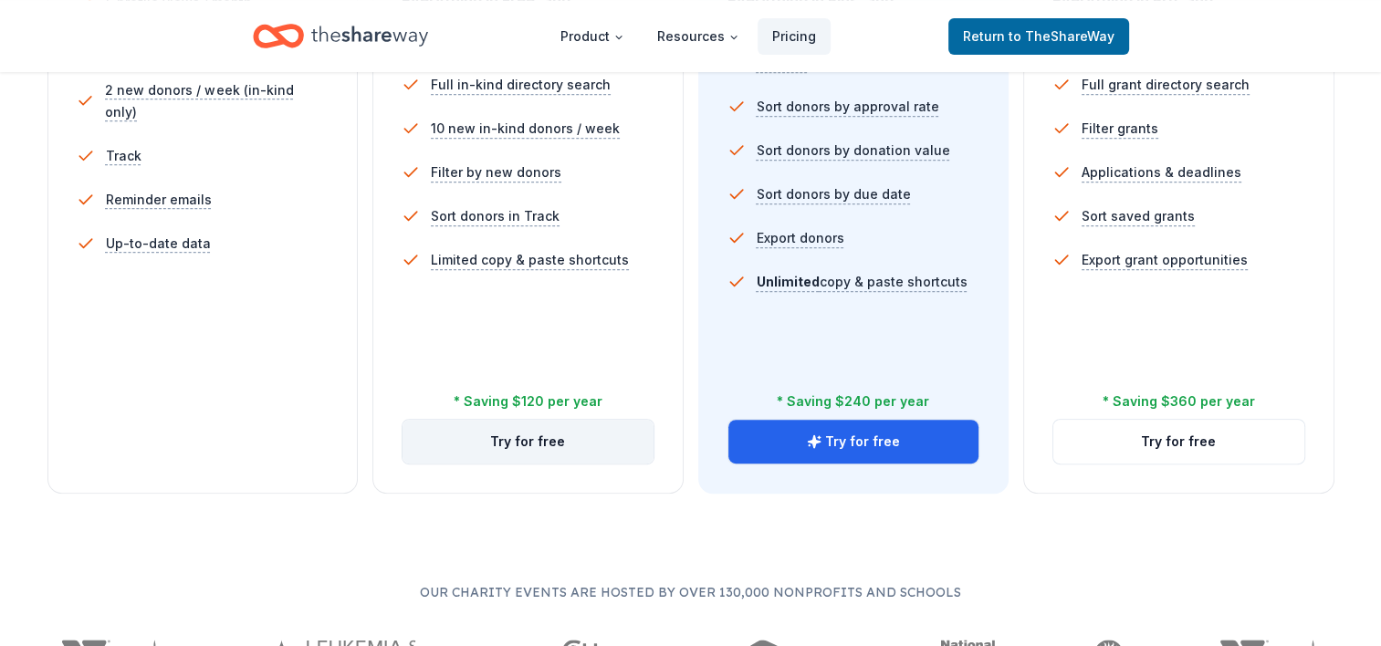
click at [521, 431] on button "Try for free" at bounding box center [528, 442] width 251 height 44
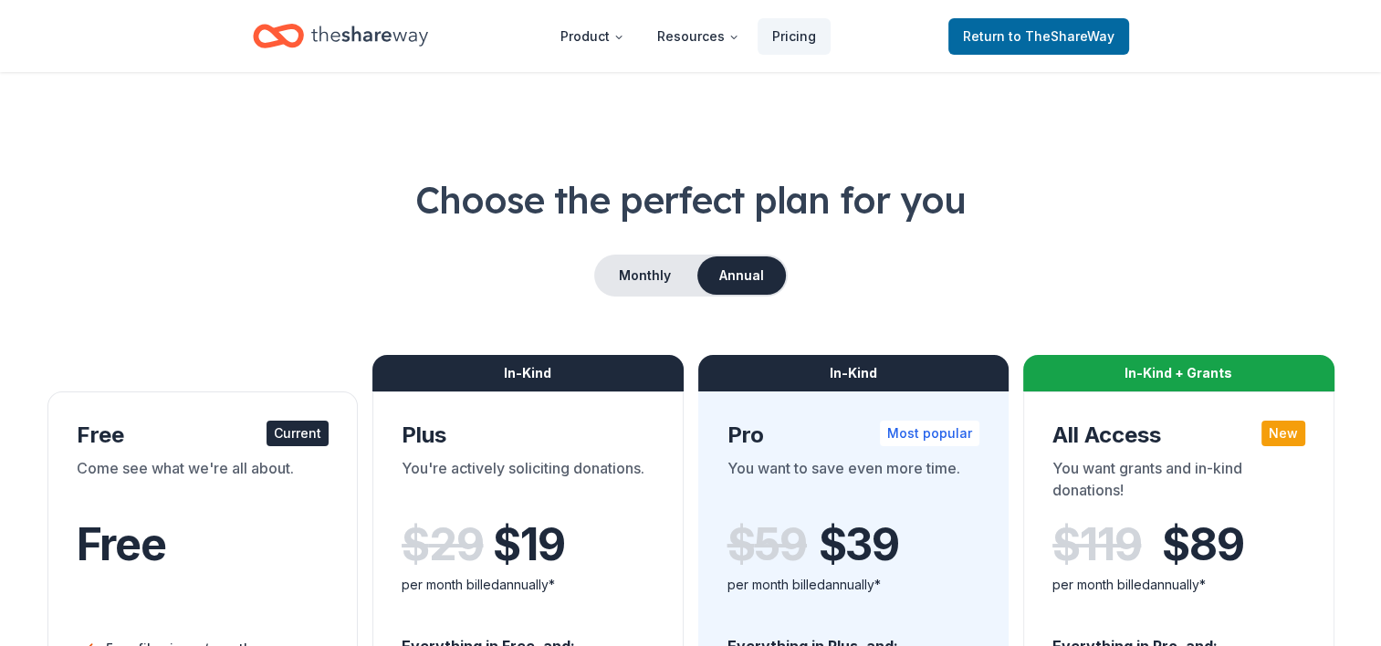
click at [366, 37] on icon "Home" at bounding box center [369, 35] width 117 height 37
click at [1033, 37] on span "to TheShareWay" at bounding box center [1062, 36] width 106 height 16
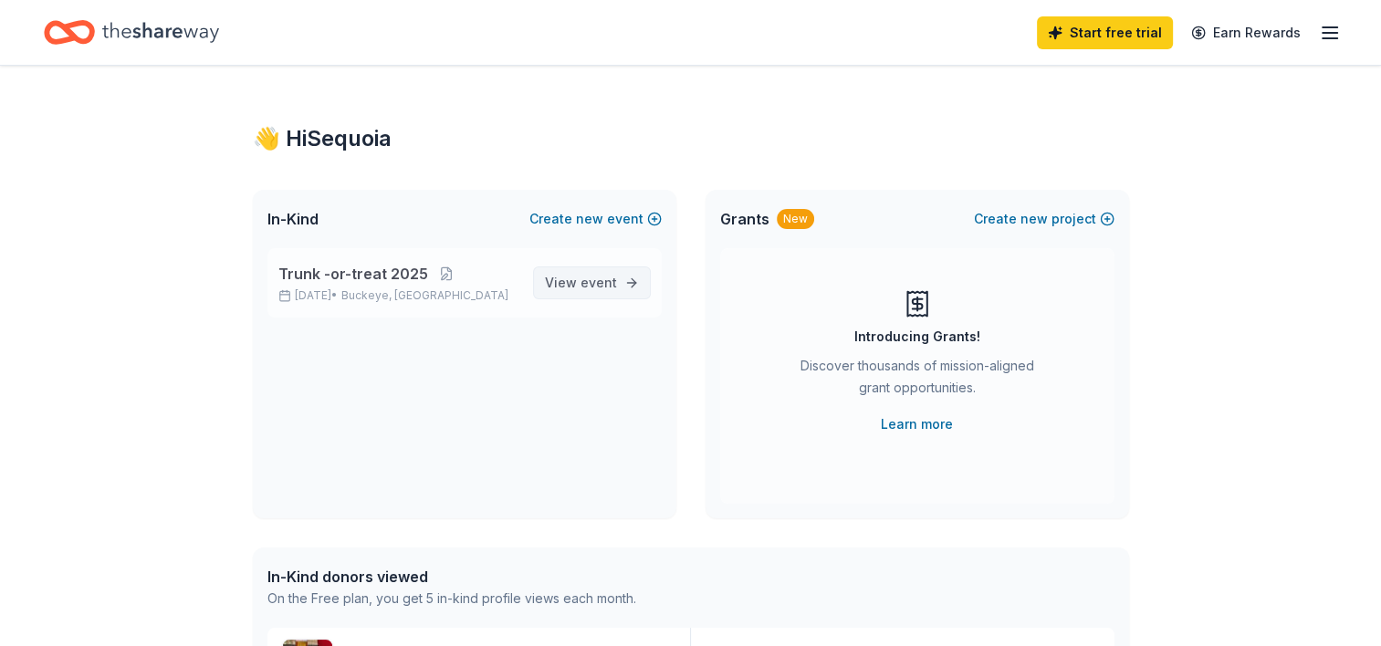
click at [594, 276] on span "event" at bounding box center [599, 283] width 37 height 16
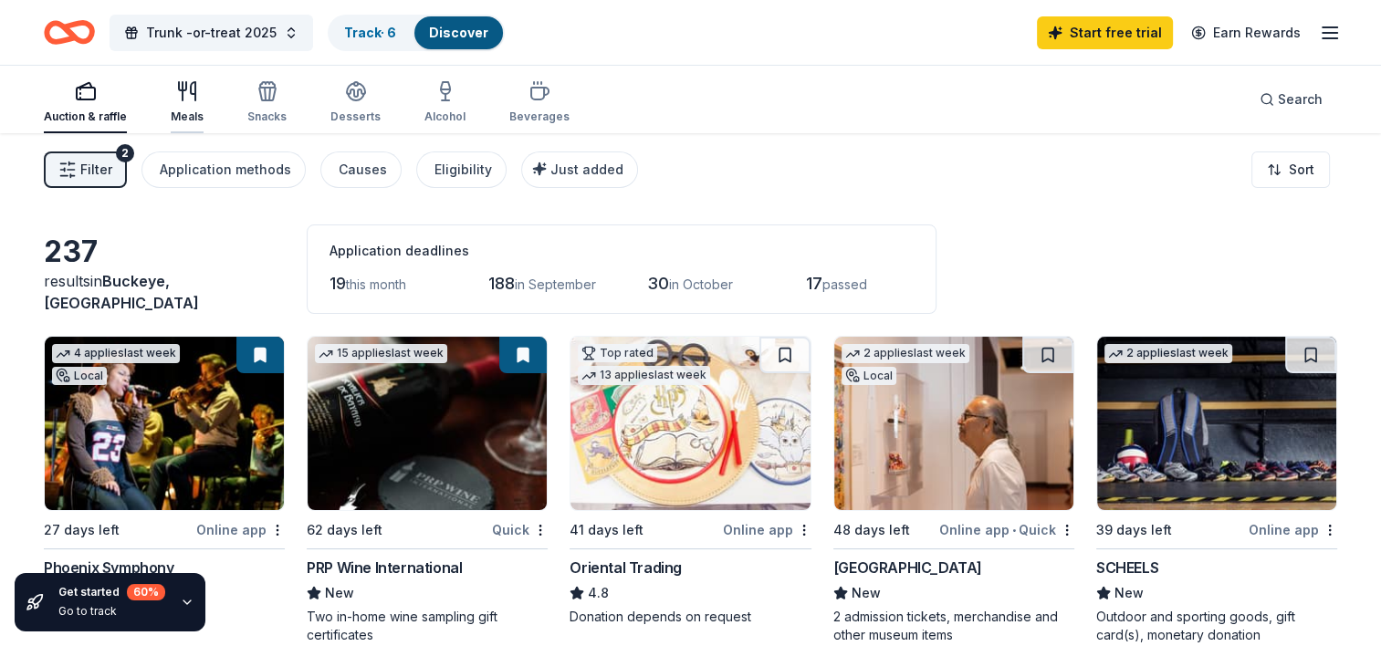
click at [183, 108] on div "Meals" at bounding box center [187, 102] width 33 height 44
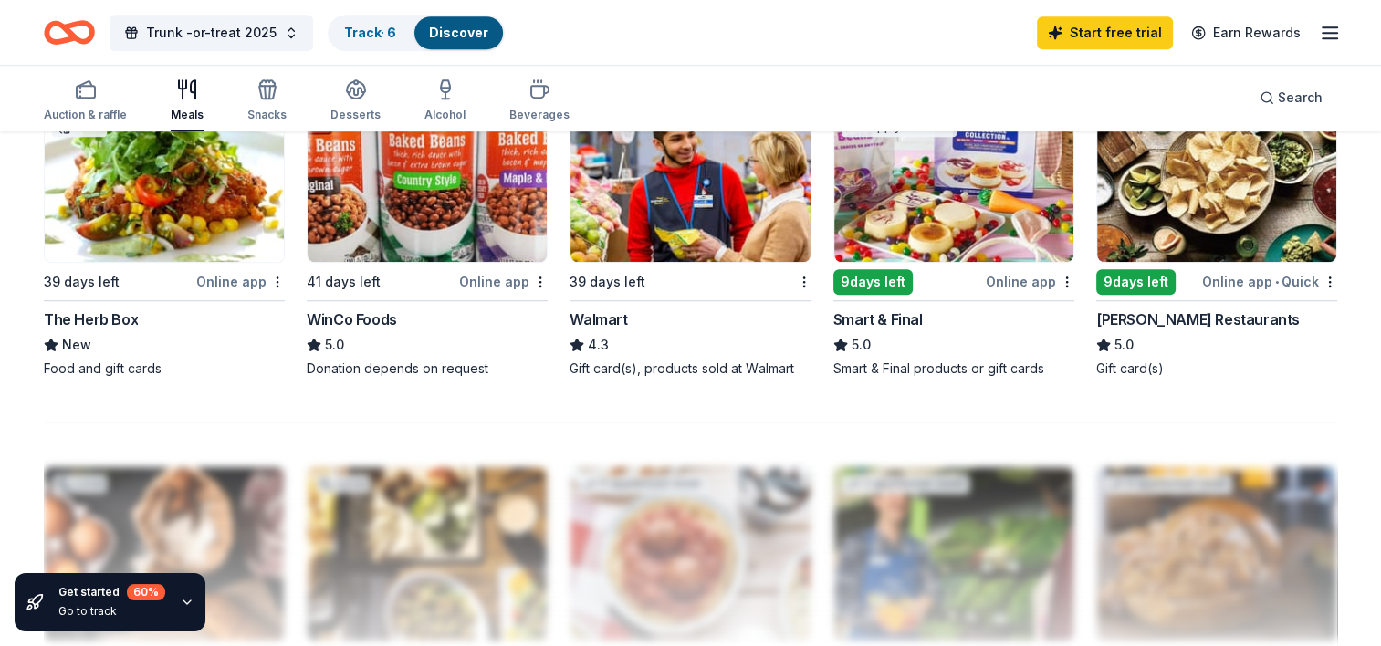
scroll to position [1307, 0]
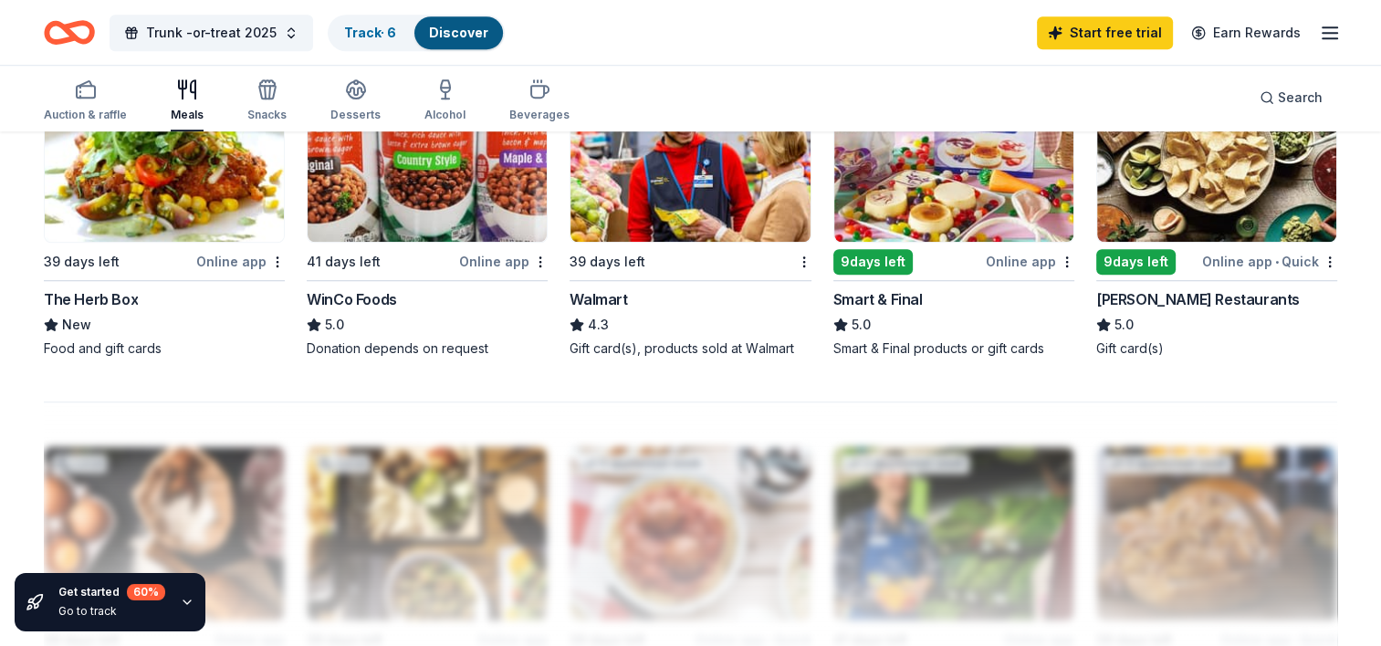
click at [880, 303] on div "Smart & Final" at bounding box center [877, 299] width 89 height 22
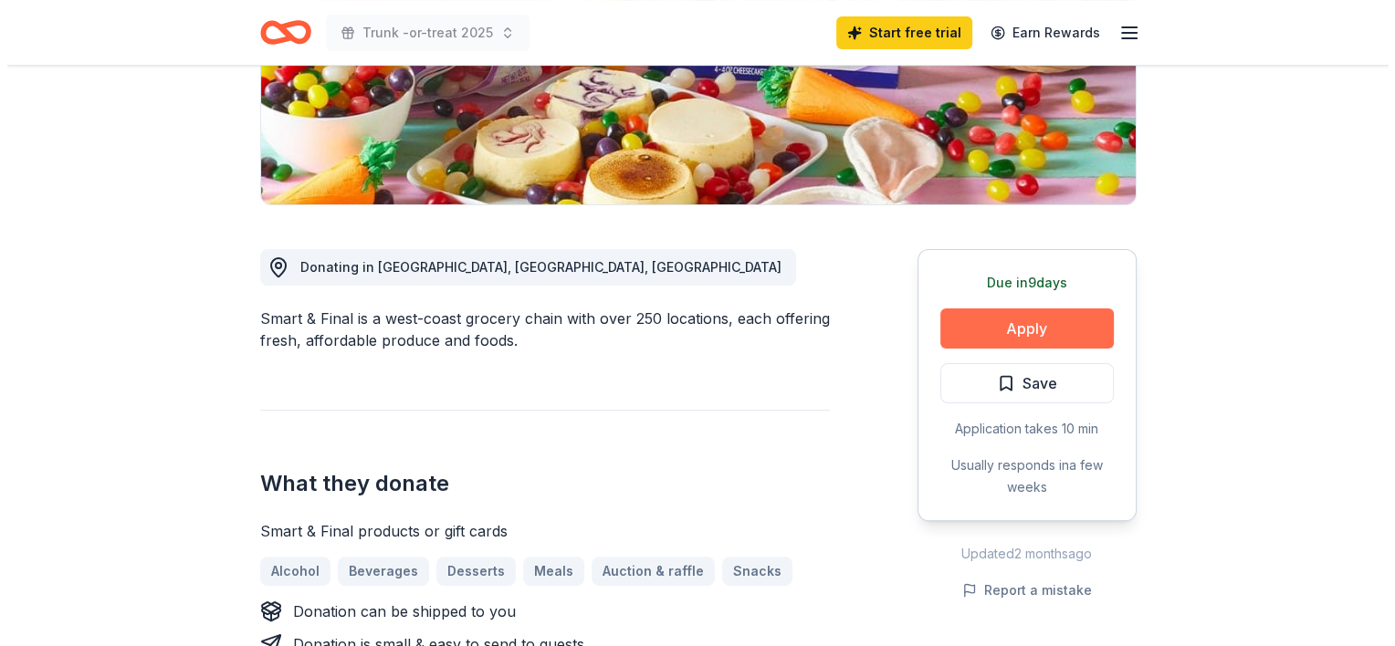
scroll to position [341, 0]
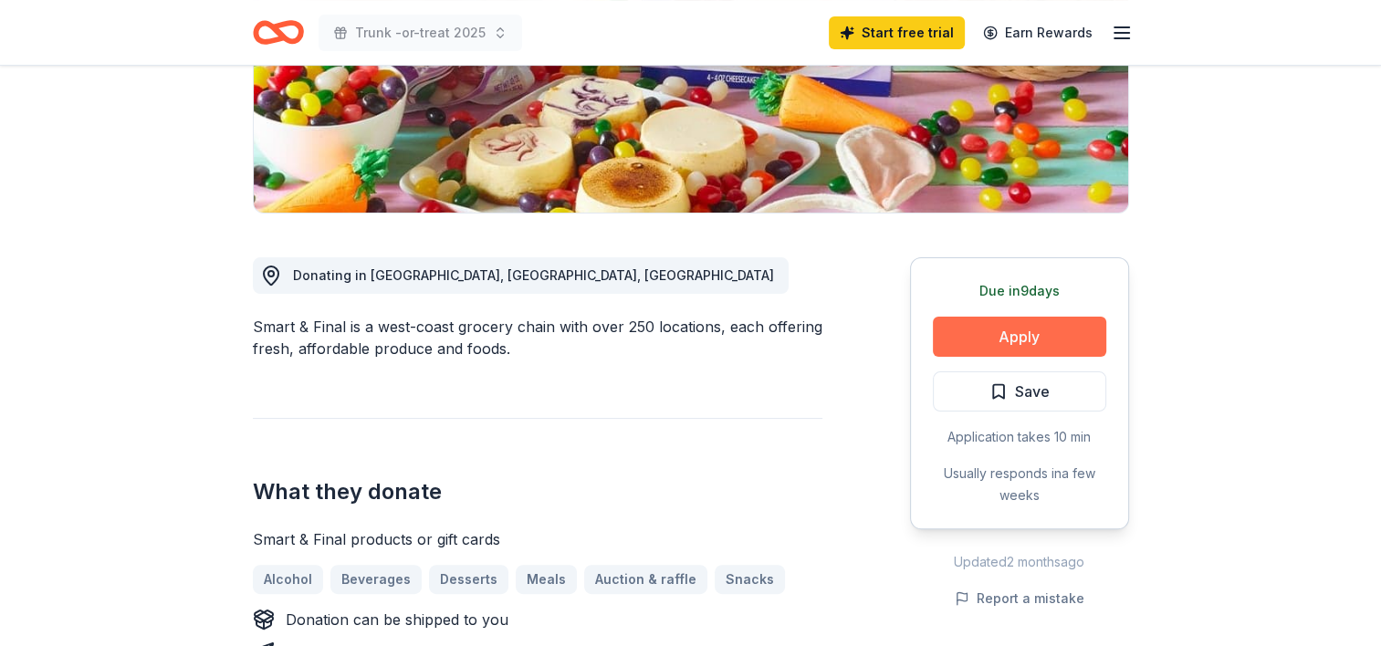
click at [1041, 344] on button "Apply" at bounding box center [1019, 337] width 173 height 40
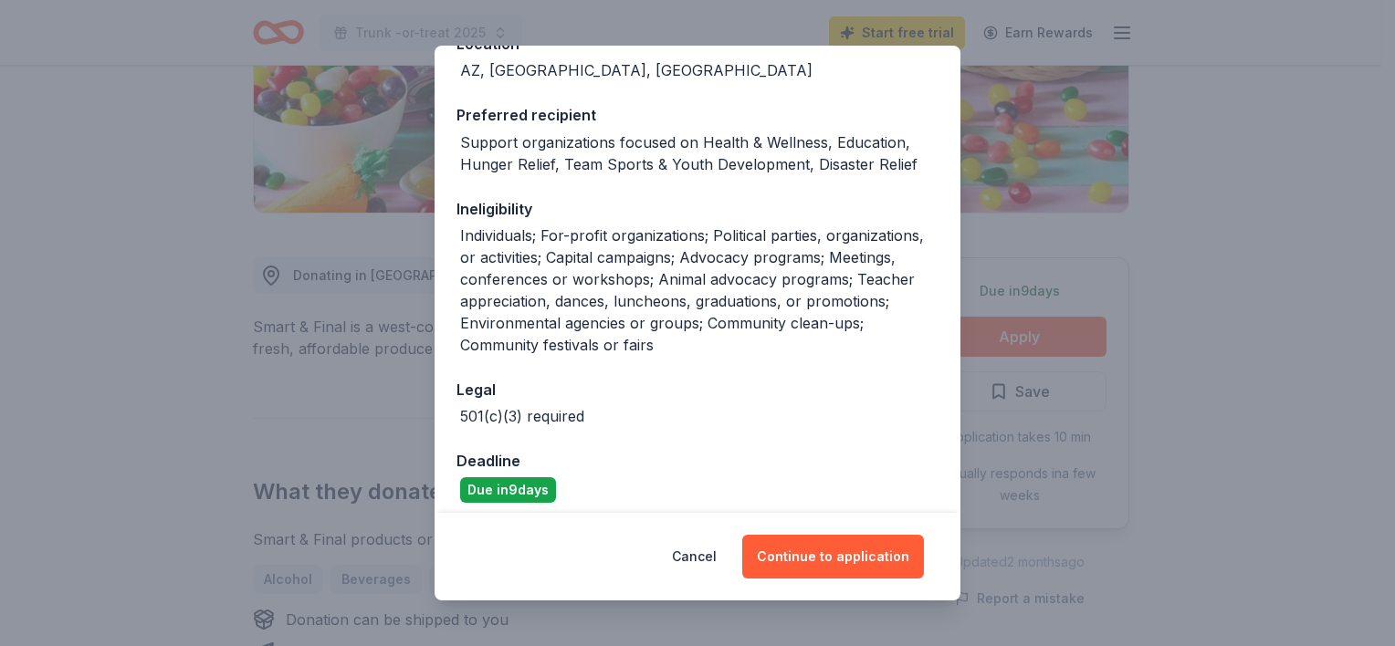
scroll to position [245, 0]
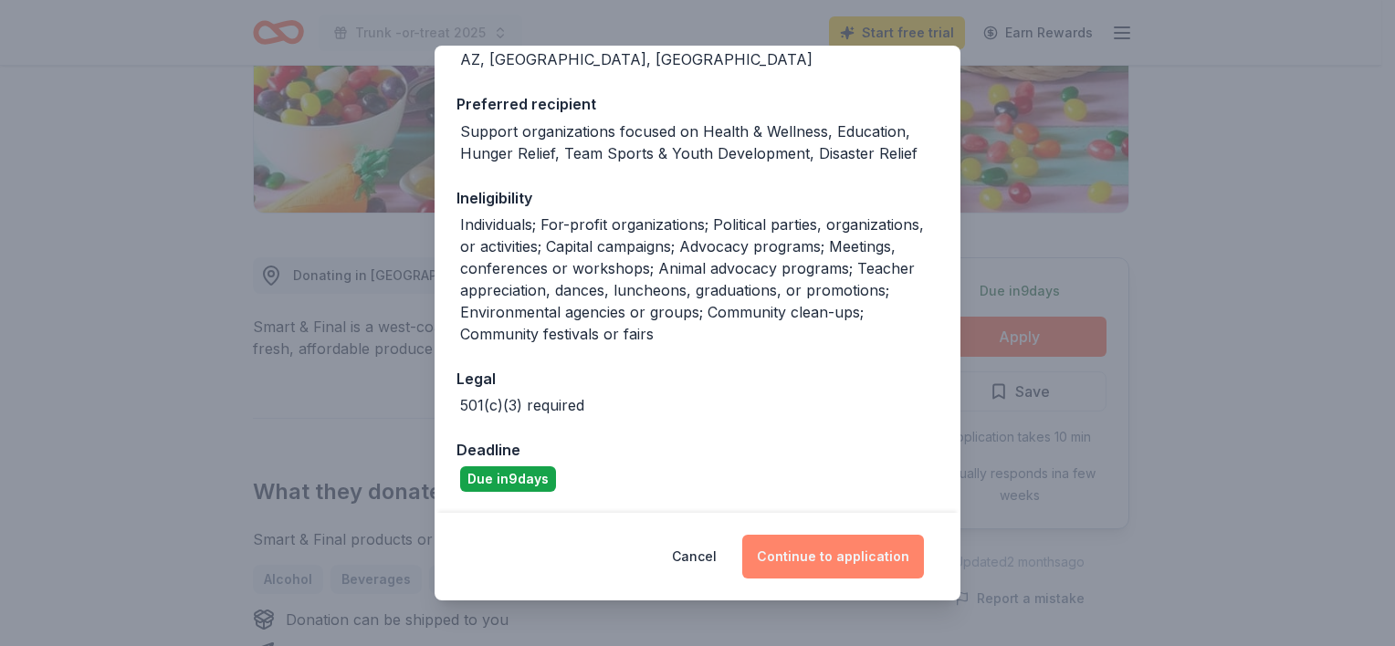
click at [858, 570] on button "Continue to application" at bounding box center [833, 557] width 182 height 44
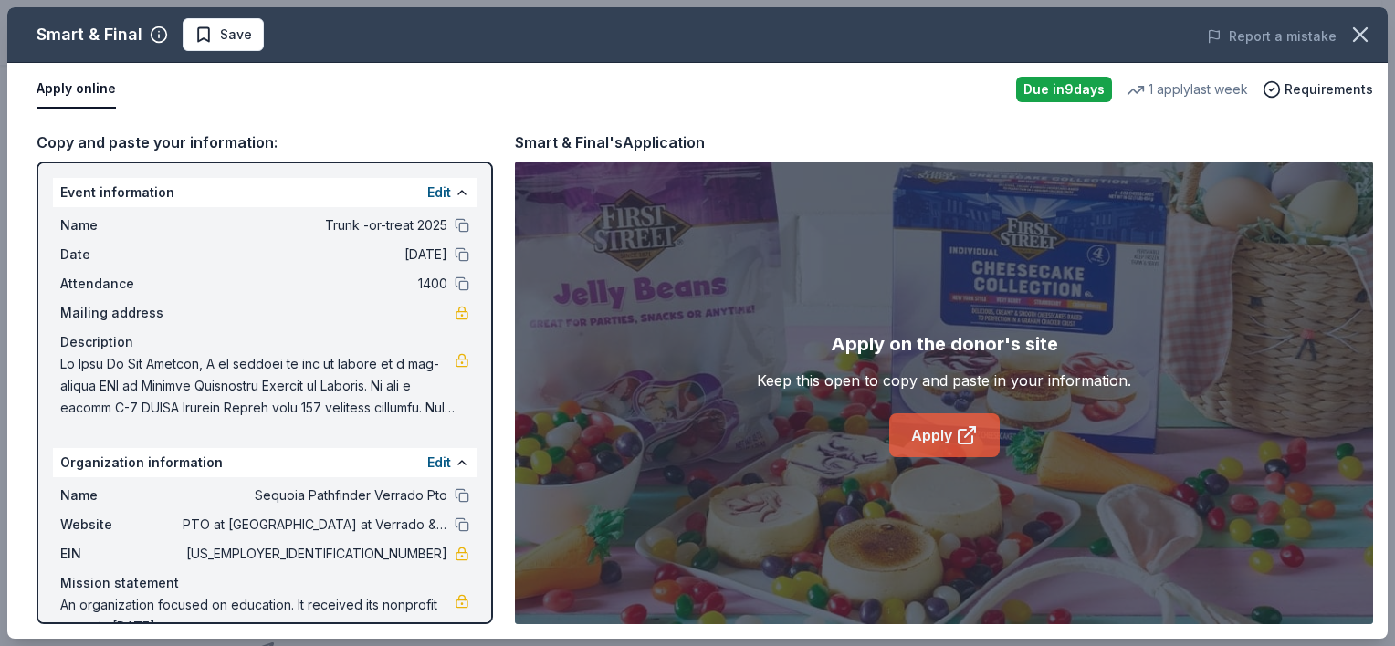
click at [938, 443] on link "Apply" at bounding box center [944, 435] width 110 height 44
